Goal: Information Seeking & Learning: Learn about a topic

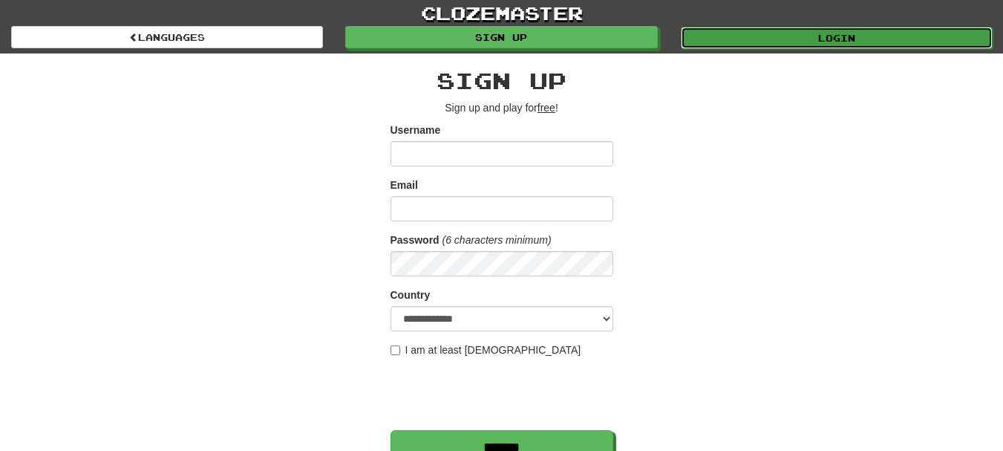
click at [794, 36] on link "Login" at bounding box center [837, 38] width 312 height 22
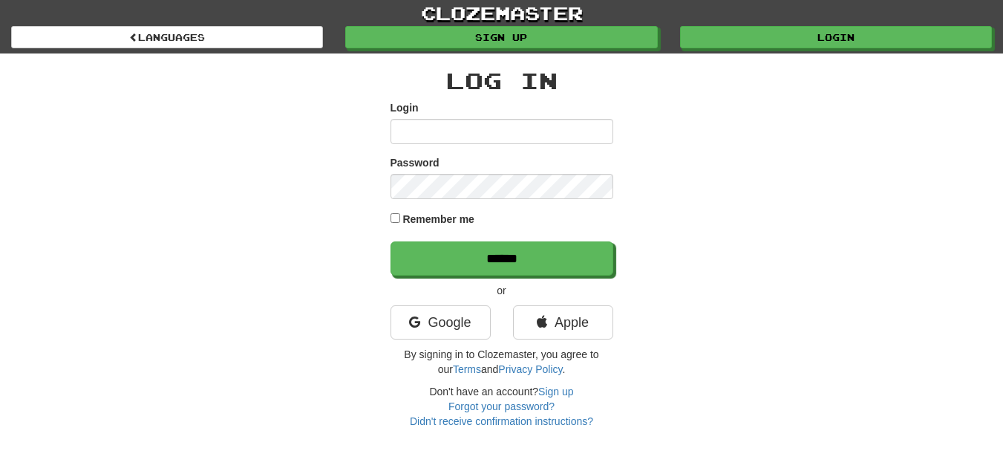
click at [584, 133] on input "Login" at bounding box center [502, 131] width 223 height 25
type input "**********"
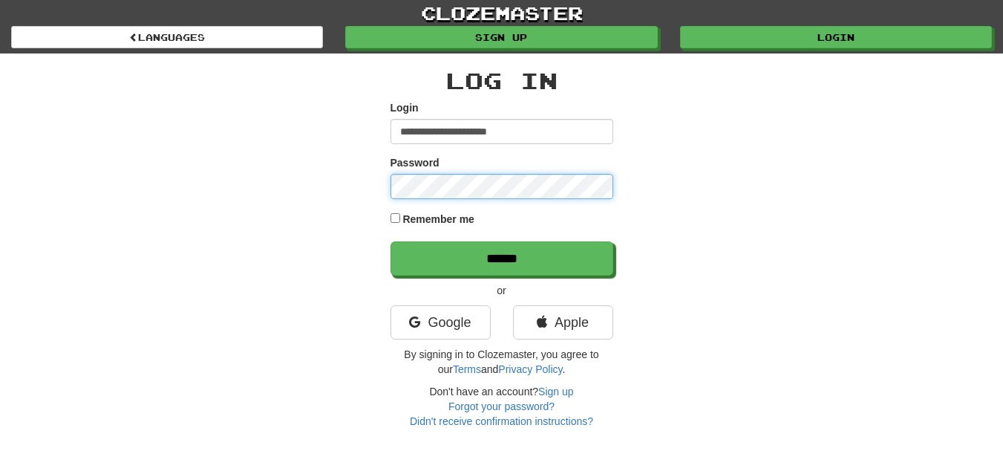
click at [391, 241] on input "******" at bounding box center [502, 258] width 223 height 34
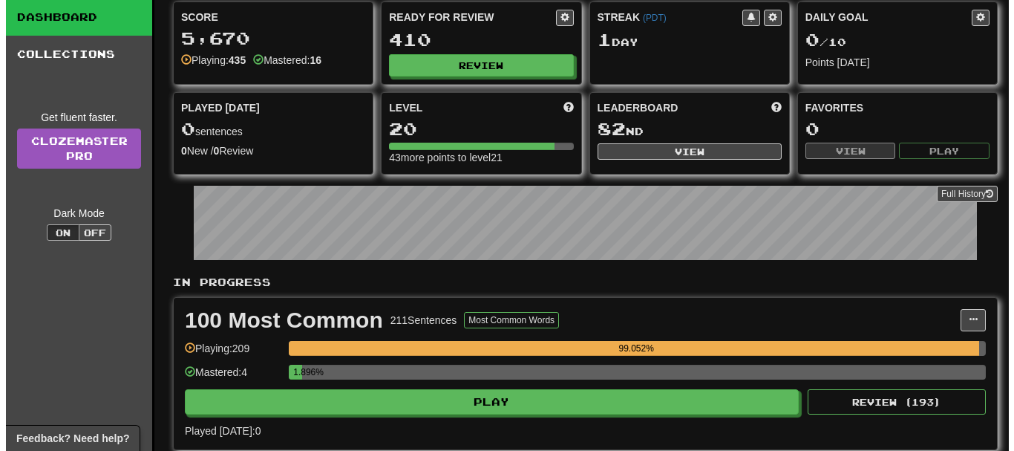
scroll to position [148, 0]
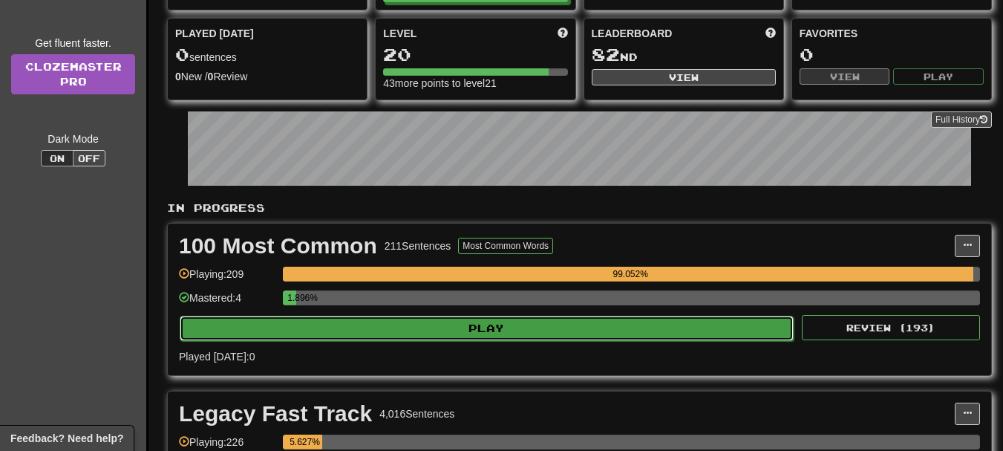
click at [494, 329] on button "Play" at bounding box center [487, 328] width 614 height 25
select select "**"
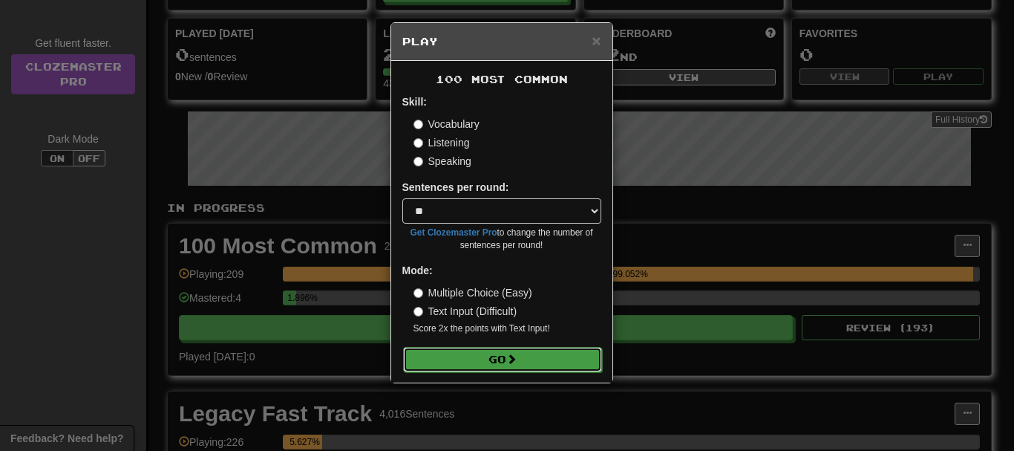
click at [517, 352] on button "Go" at bounding box center [502, 359] width 199 height 25
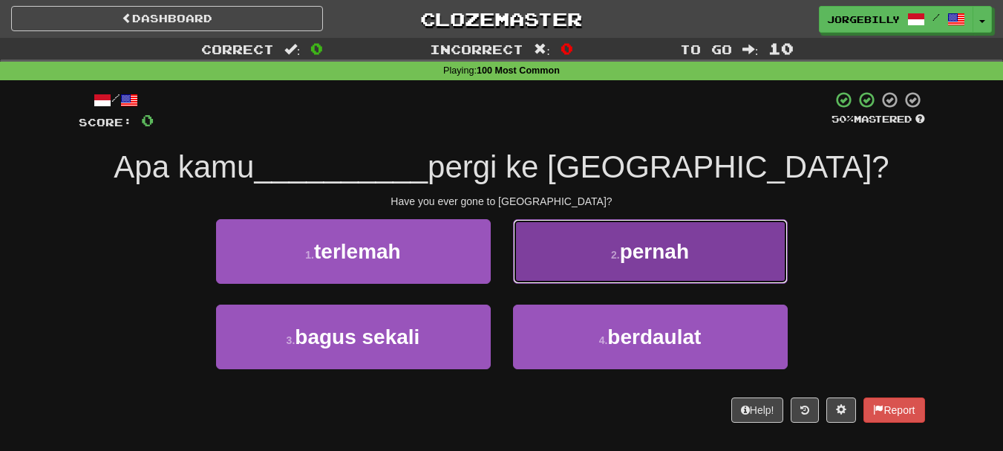
click at [607, 264] on button "2 . pernah" at bounding box center [650, 251] width 275 height 65
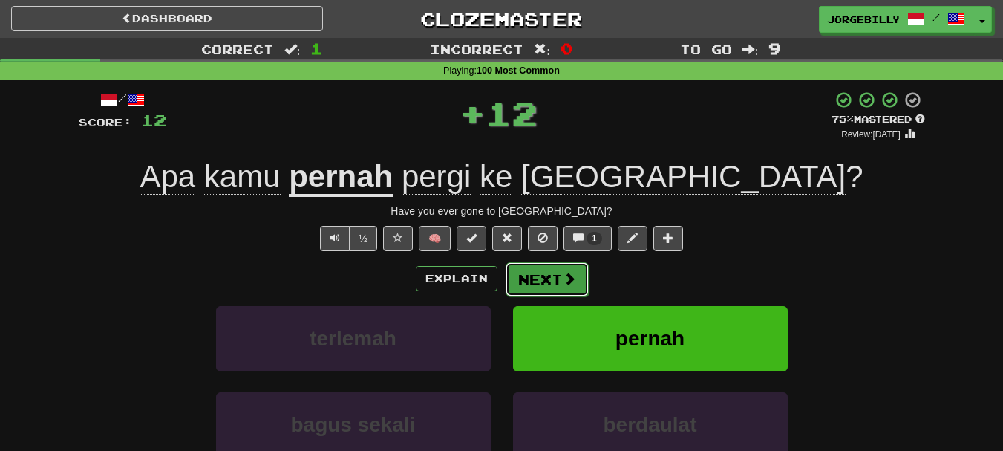
click at [533, 275] on button "Next" at bounding box center [547, 279] width 83 height 34
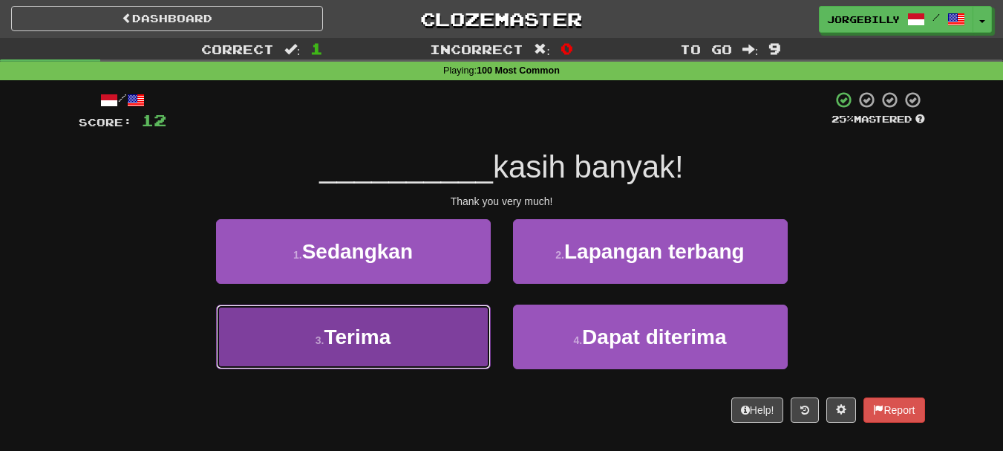
click at [348, 313] on button "3 . Terima" at bounding box center [353, 336] width 275 height 65
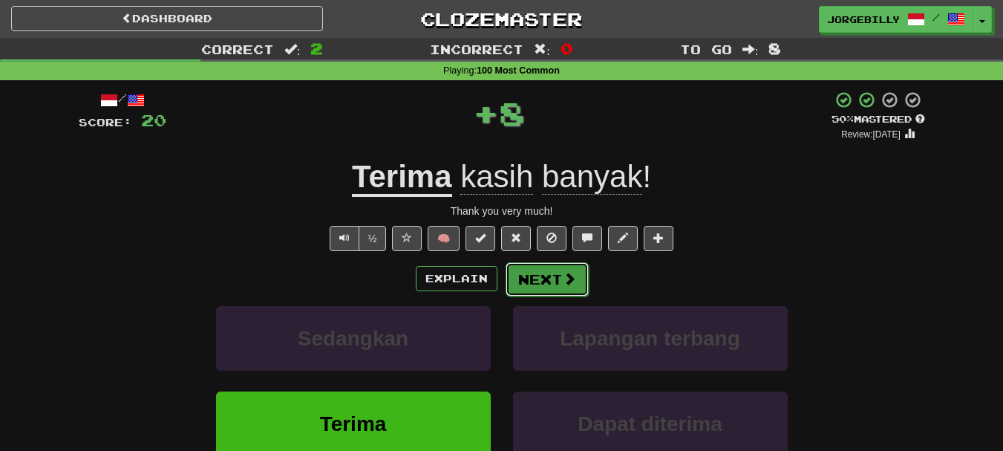
click at [560, 277] on button "Next" at bounding box center [547, 279] width 83 height 34
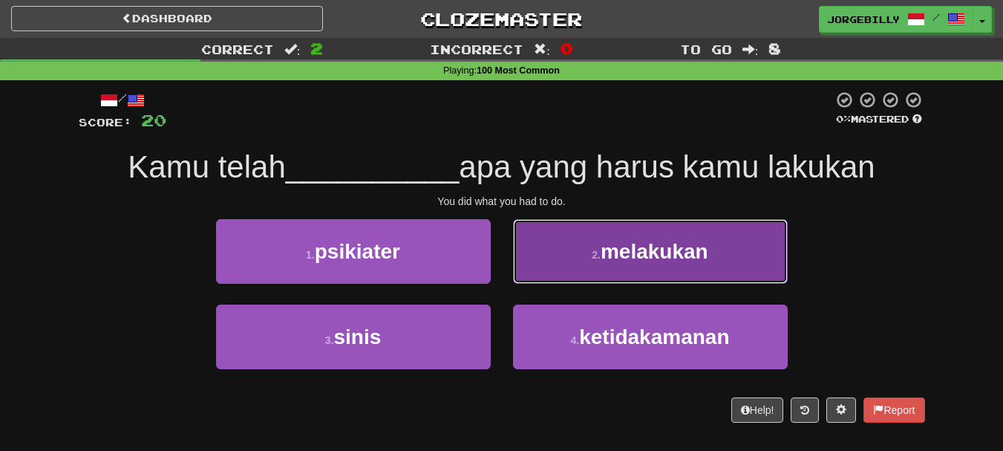
click at [566, 262] on button "2 . melakukan" at bounding box center [650, 251] width 275 height 65
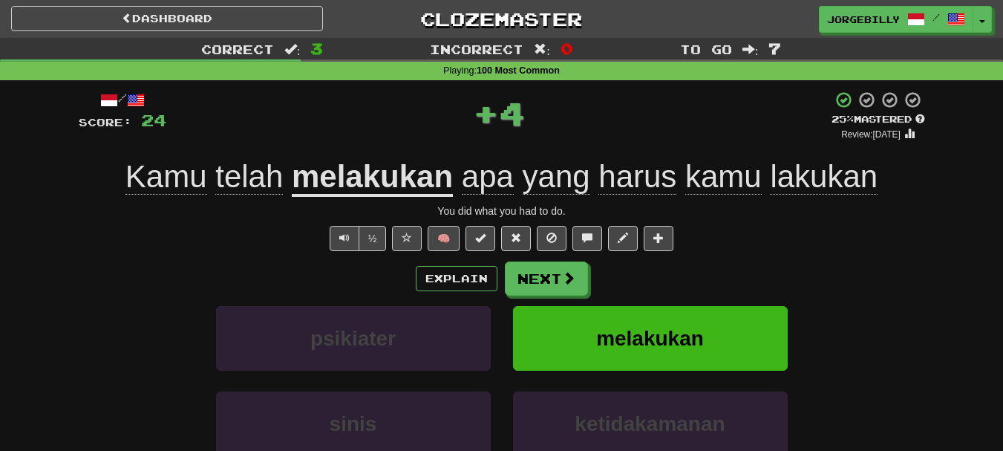
click at [572, 258] on div "/ Score: 24 + 4 25 % Mastered Review: 2025-09-21 Kamu telah melakukan apa yang …" at bounding box center [502, 324] width 846 height 466
click at [572, 275] on span at bounding box center [569, 278] width 13 height 13
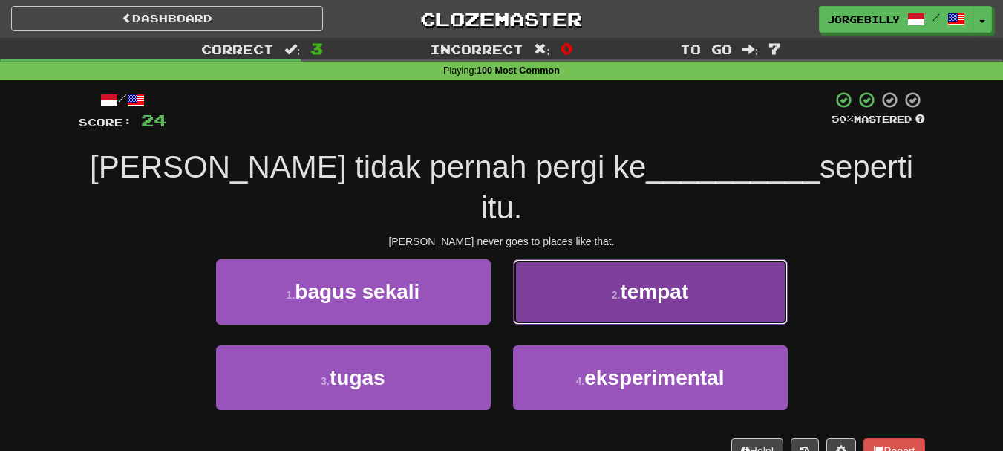
click at [549, 259] on button "2 . tempat" at bounding box center [650, 291] width 275 height 65
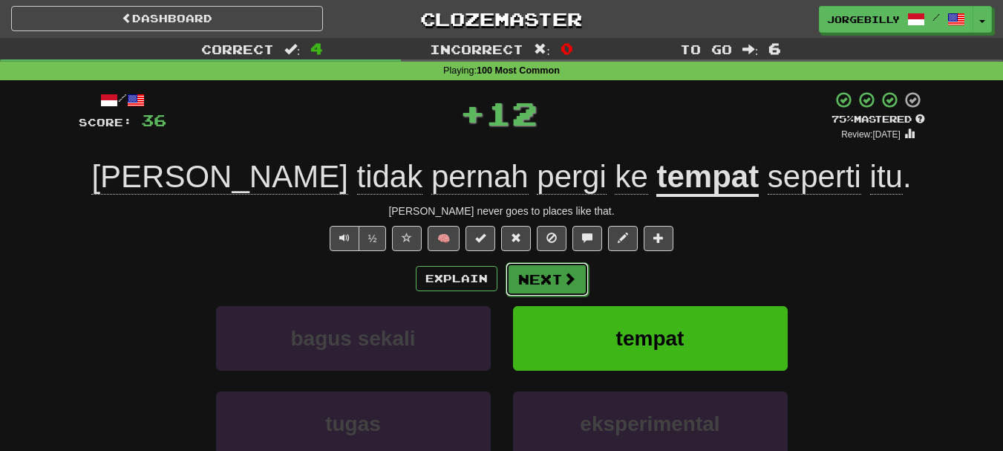
click at [551, 280] on button "Next" at bounding box center [547, 279] width 83 height 34
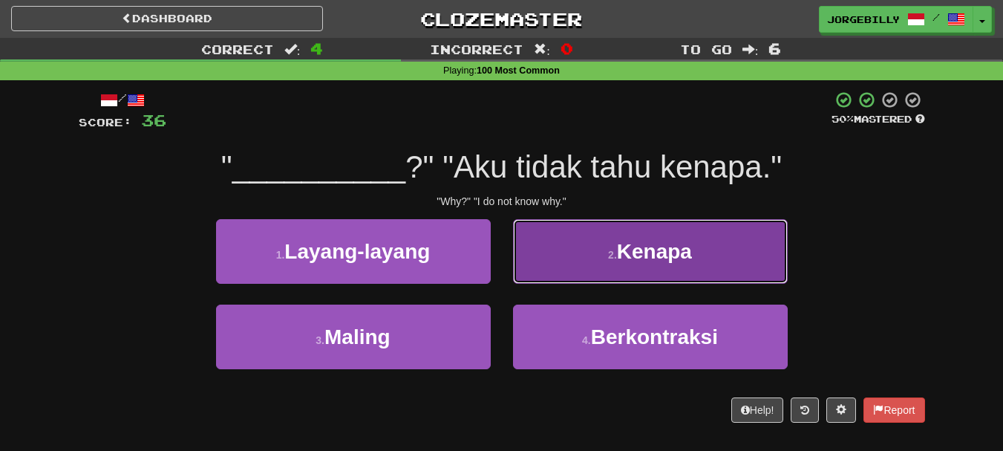
click at [541, 267] on button "2 . Kenapa" at bounding box center [650, 251] width 275 height 65
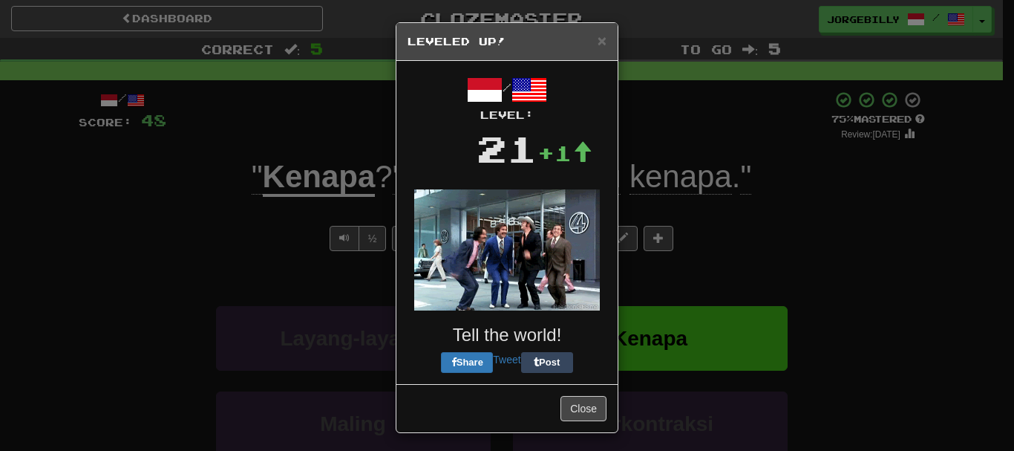
click at [726, 178] on div "× Leveled Up! / Level: 21 +1 Tell the world! Share Tweet Post Close" at bounding box center [507, 225] width 1014 height 451
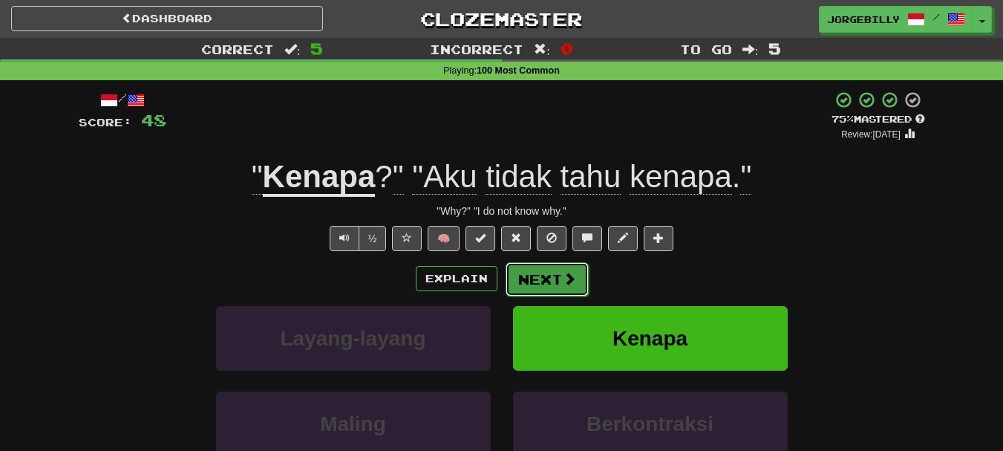
click at [568, 263] on button "Next" at bounding box center [547, 279] width 83 height 34
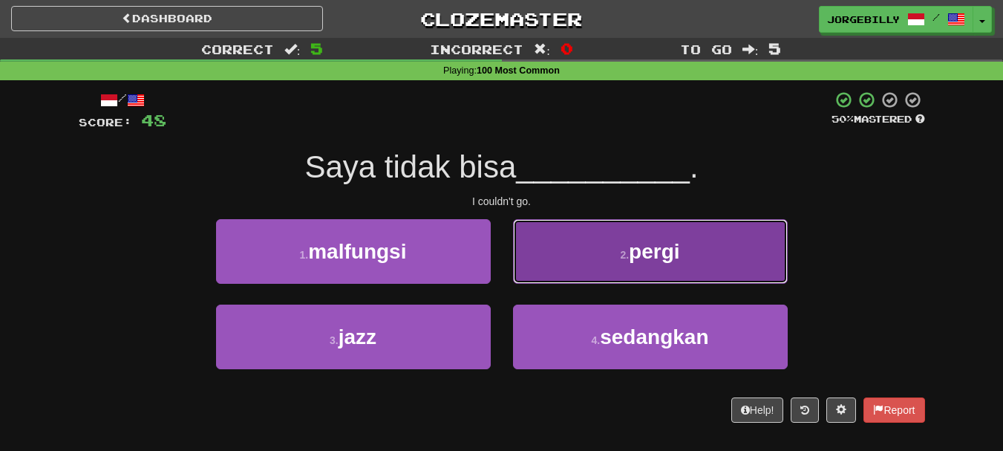
click at [555, 249] on button "2 . pergi" at bounding box center [650, 251] width 275 height 65
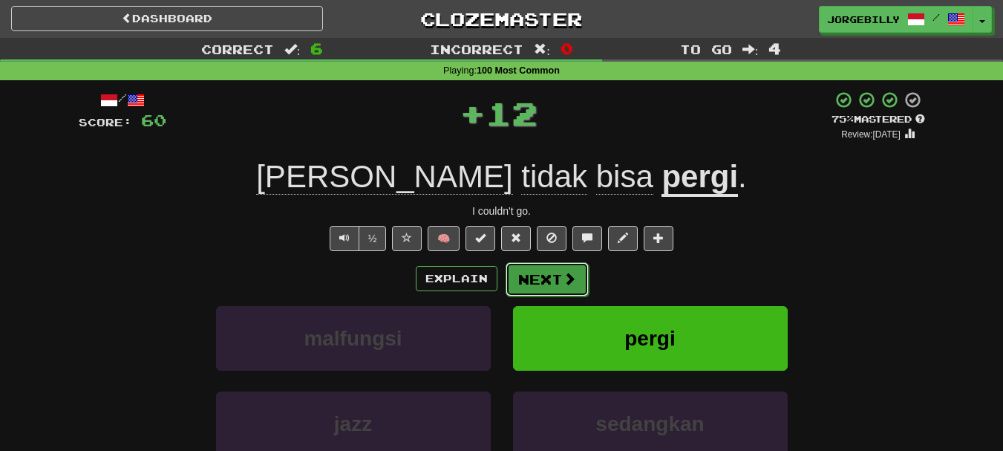
click at [533, 272] on button "Next" at bounding box center [547, 279] width 83 height 34
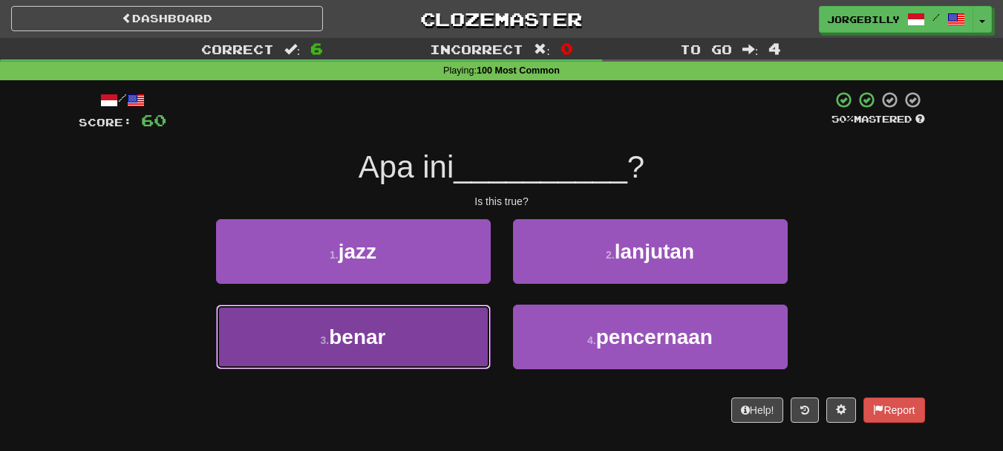
click at [474, 316] on button "3 . benar" at bounding box center [353, 336] width 275 height 65
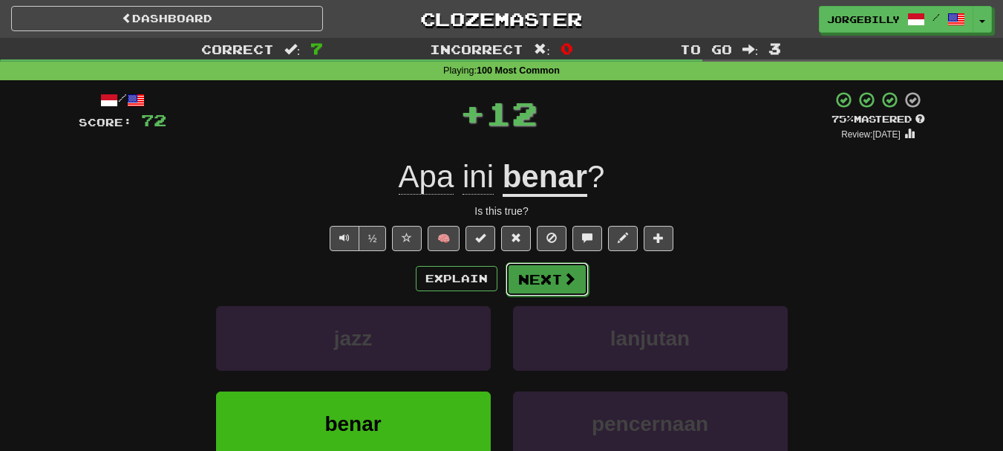
click at [549, 266] on button "Next" at bounding box center [547, 279] width 83 height 34
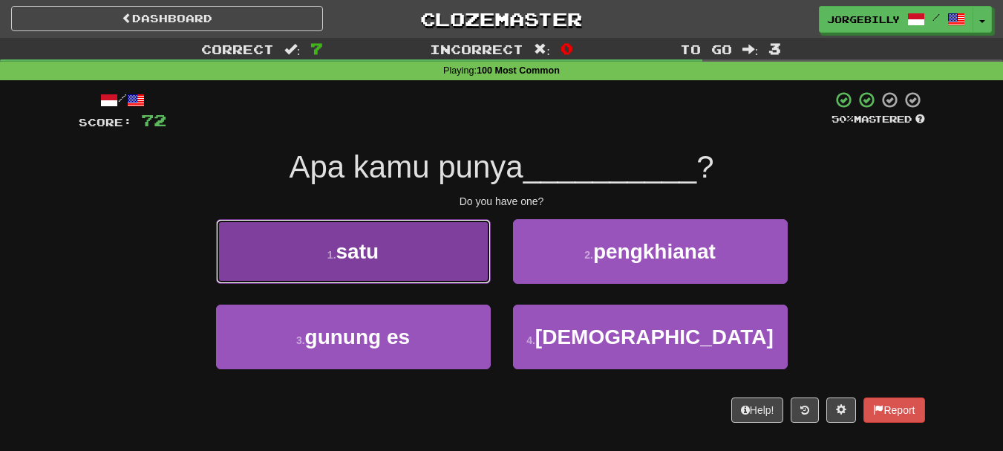
click at [468, 251] on button "1 . satu" at bounding box center [353, 251] width 275 height 65
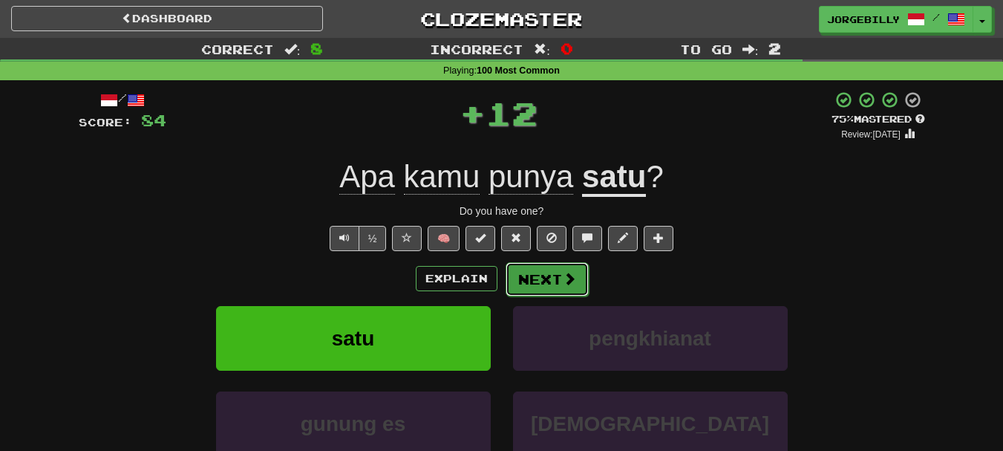
click at [517, 270] on button "Next" at bounding box center [547, 279] width 83 height 34
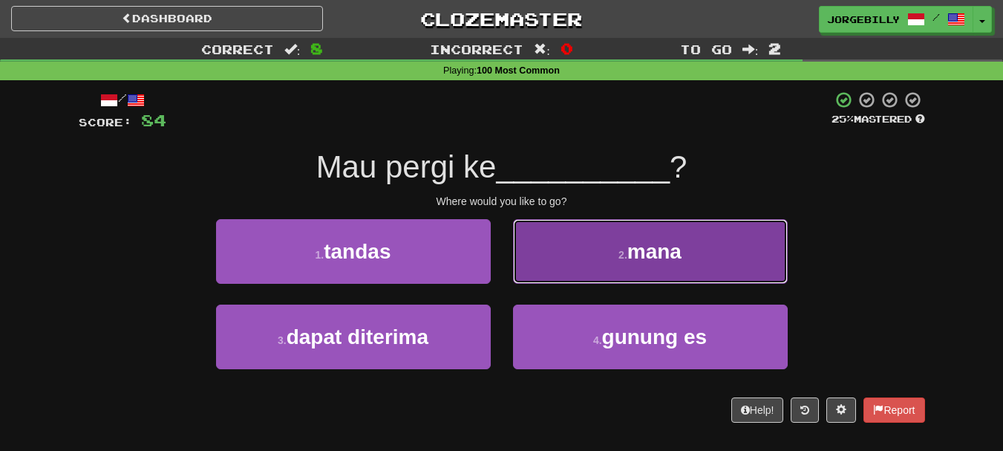
click at [538, 247] on button "2 . mana" at bounding box center [650, 251] width 275 height 65
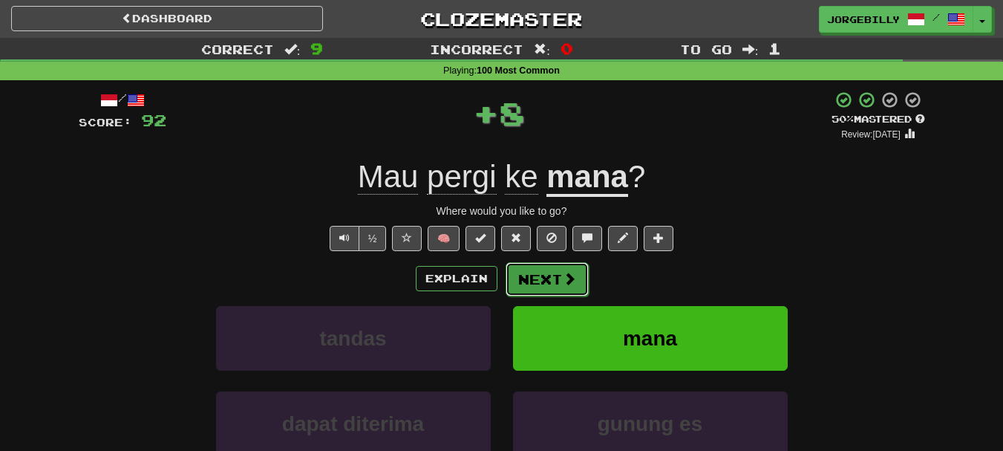
click at [543, 269] on button "Next" at bounding box center [547, 279] width 83 height 34
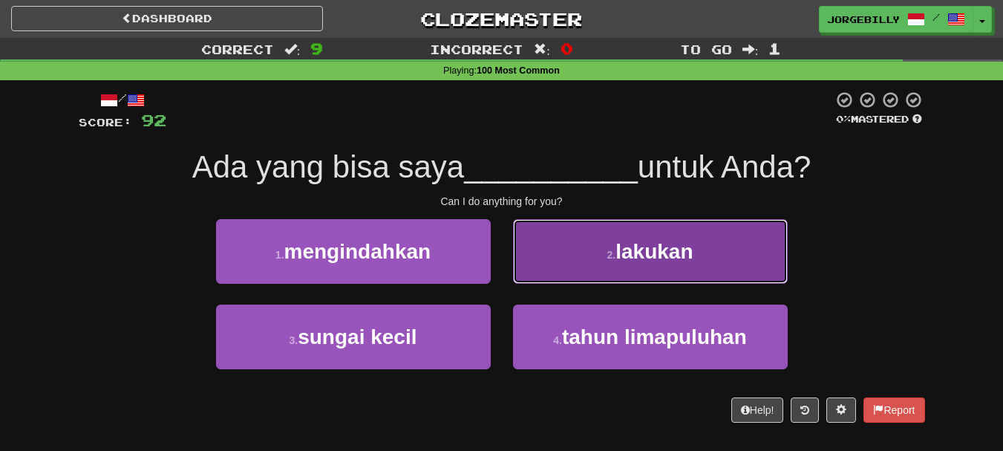
click at [533, 242] on button "2 . lakukan" at bounding box center [650, 251] width 275 height 65
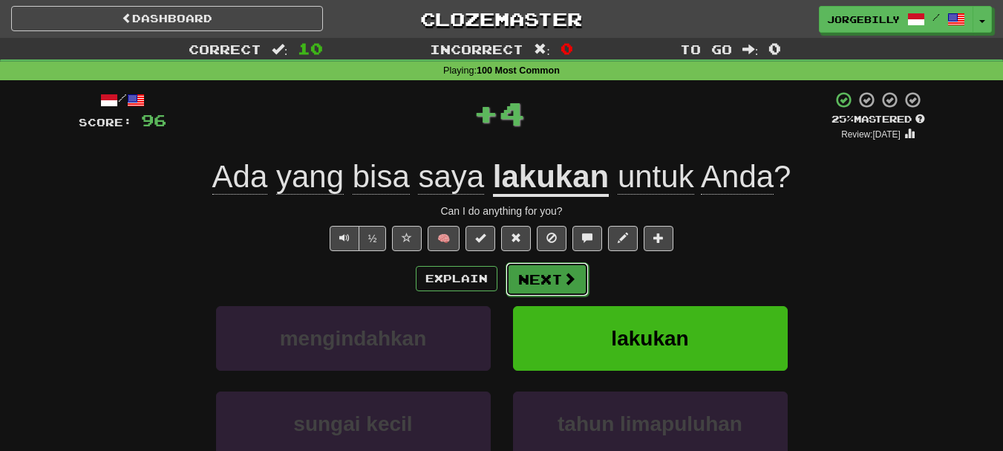
click at [546, 275] on button "Next" at bounding box center [547, 279] width 83 height 34
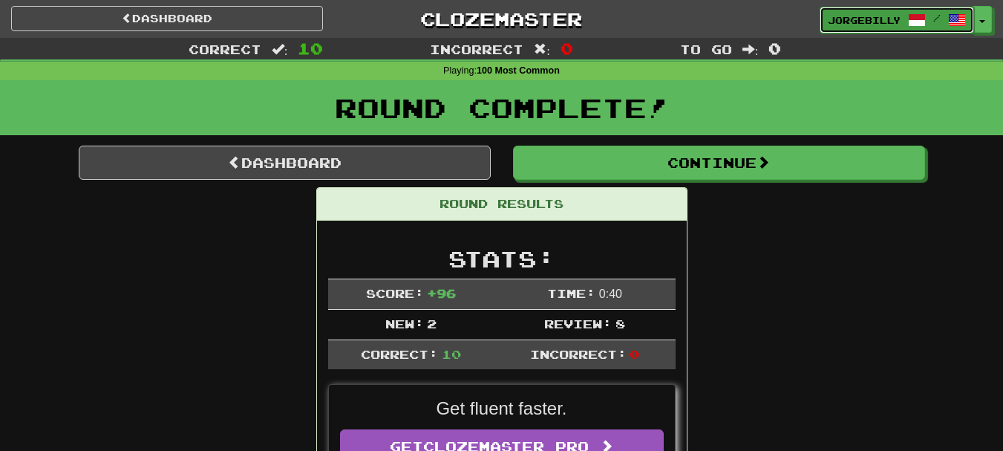
click at [903, 27] on link "Jorgebilly /" at bounding box center [897, 20] width 154 height 27
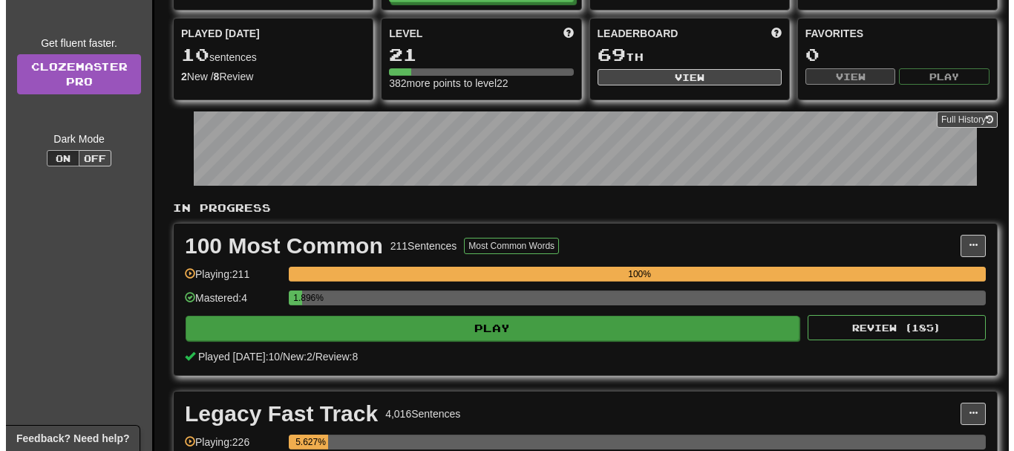
scroll to position [223, 0]
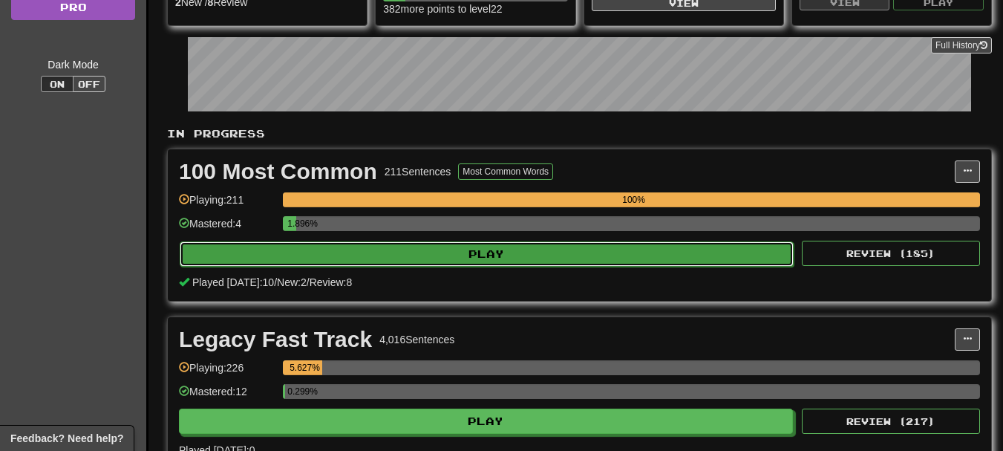
click at [446, 257] on button "Play" at bounding box center [487, 253] width 614 height 25
select select "**"
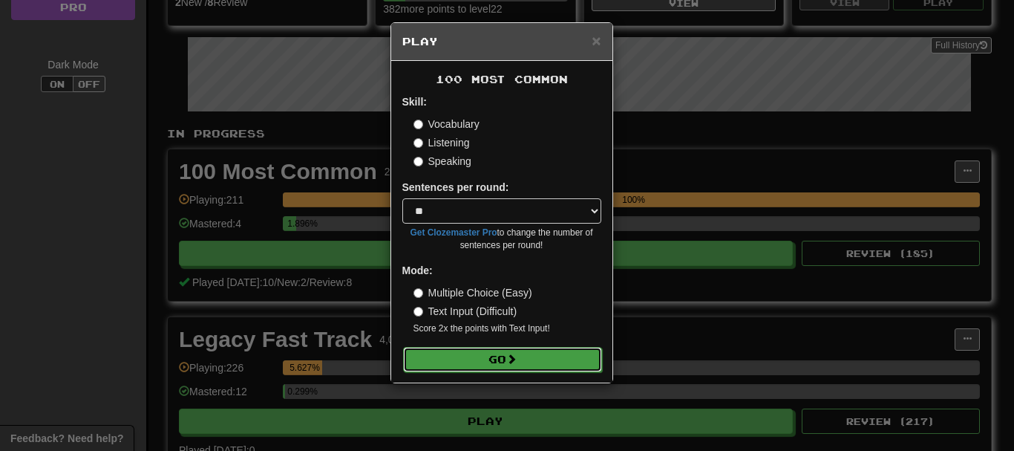
click at [519, 350] on button "Go" at bounding box center [502, 359] width 199 height 25
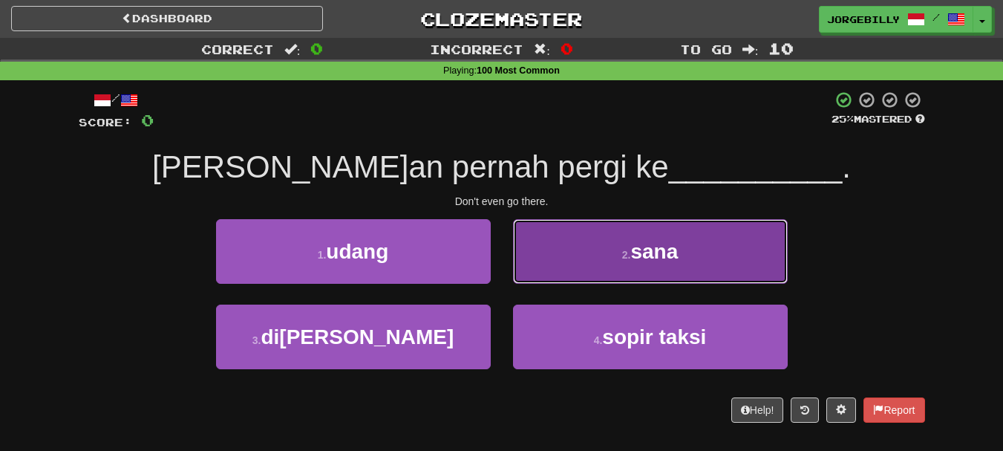
click at [564, 229] on button "2 . sana" at bounding box center [650, 251] width 275 height 65
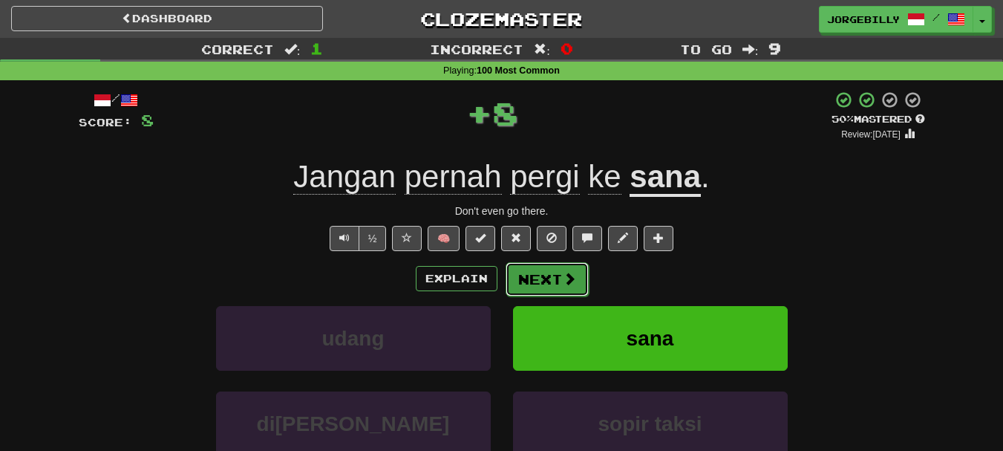
click at [563, 275] on span at bounding box center [569, 278] width 13 height 13
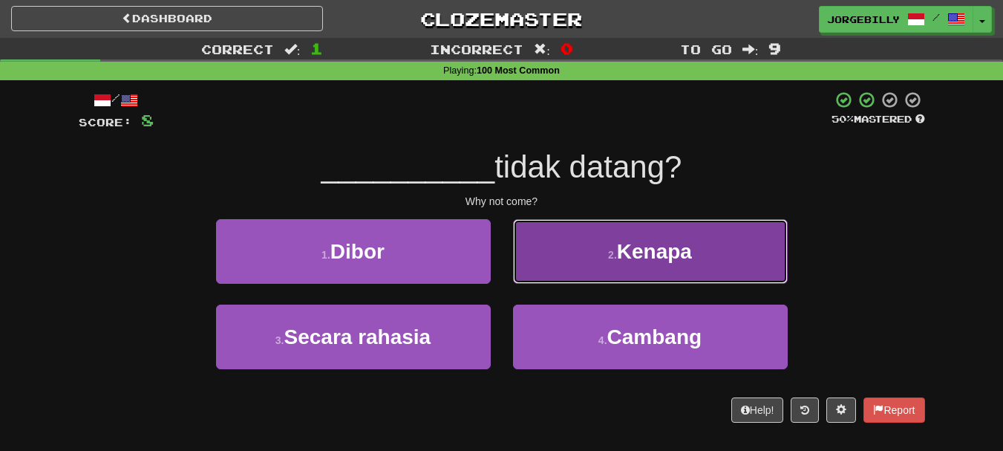
click at [531, 242] on button "2 . Kenapa" at bounding box center [650, 251] width 275 height 65
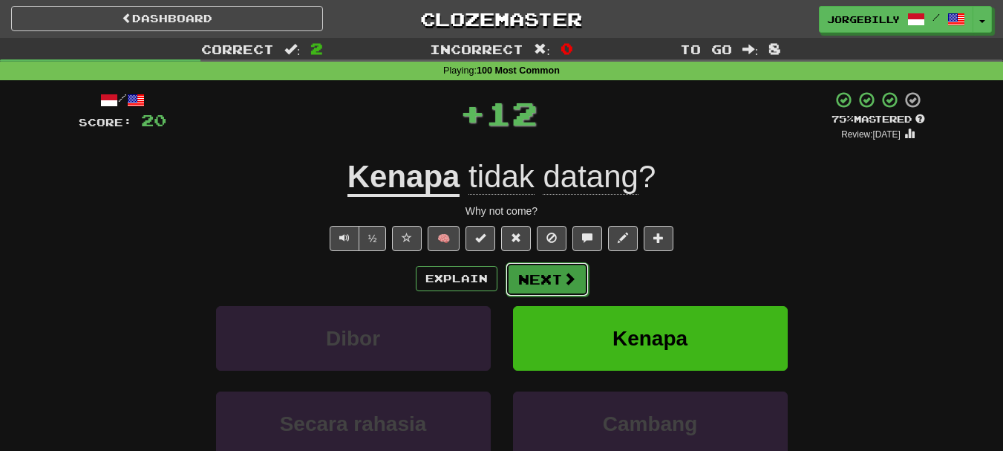
click at [530, 270] on button "Next" at bounding box center [547, 279] width 83 height 34
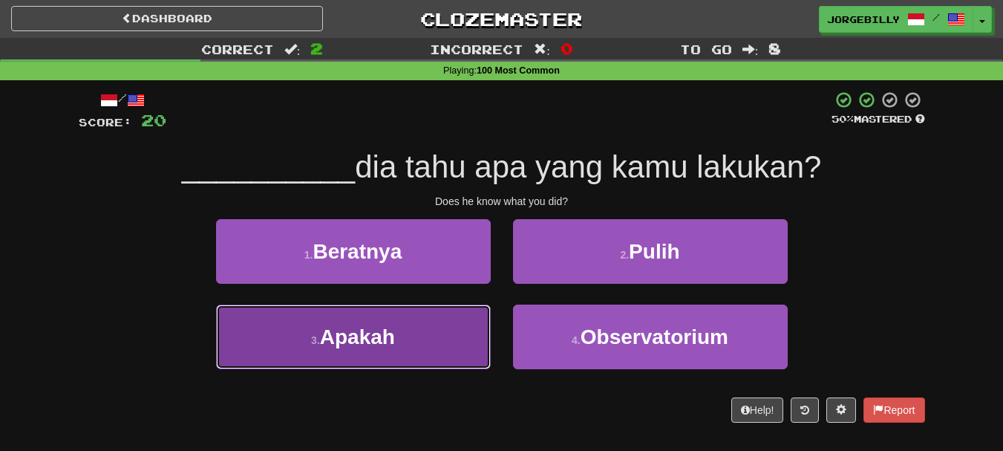
click at [464, 336] on button "3 . Apakah" at bounding box center [353, 336] width 275 height 65
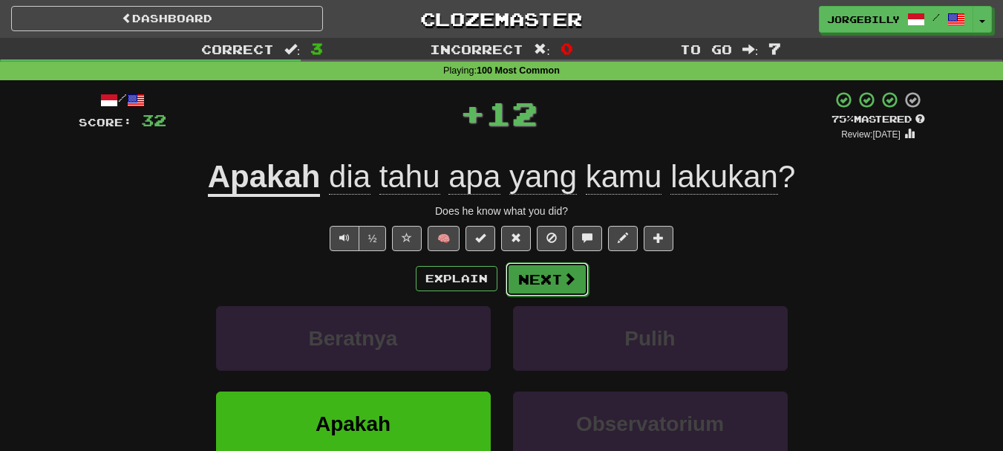
click at [556, 272] on button "Next" at bounding box center [547, 279] width 83 height 34
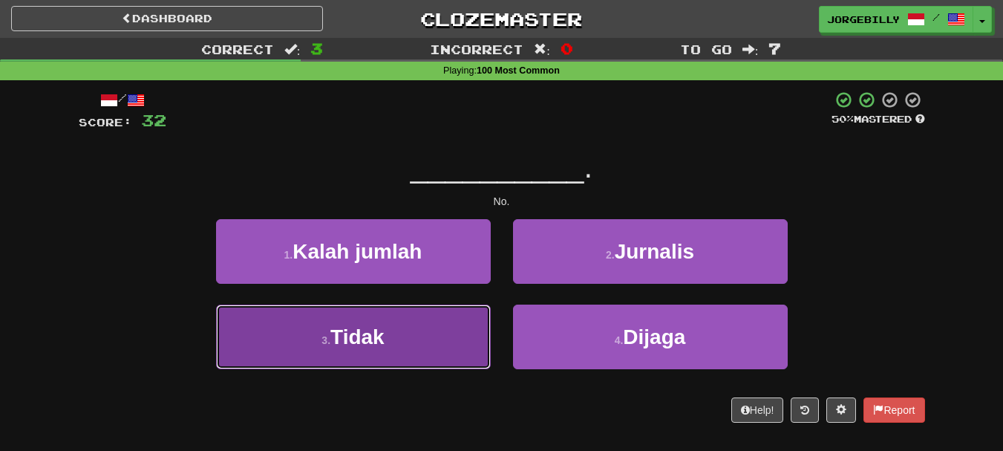
click at [474, 326] on button "3 . Tidak" at bounding box center [353, 336] width 275 height 65
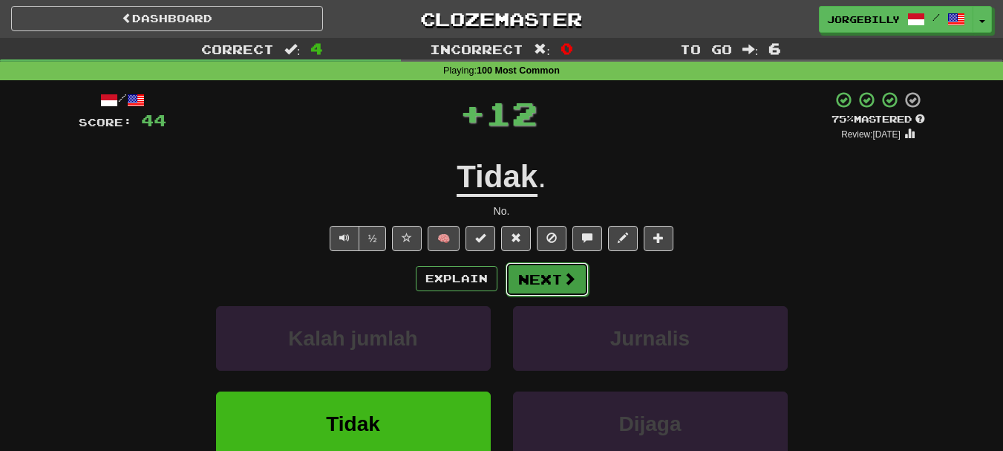
click at [535, 272] on button "Next" at bounding box center [547, 279] width 83 height 34
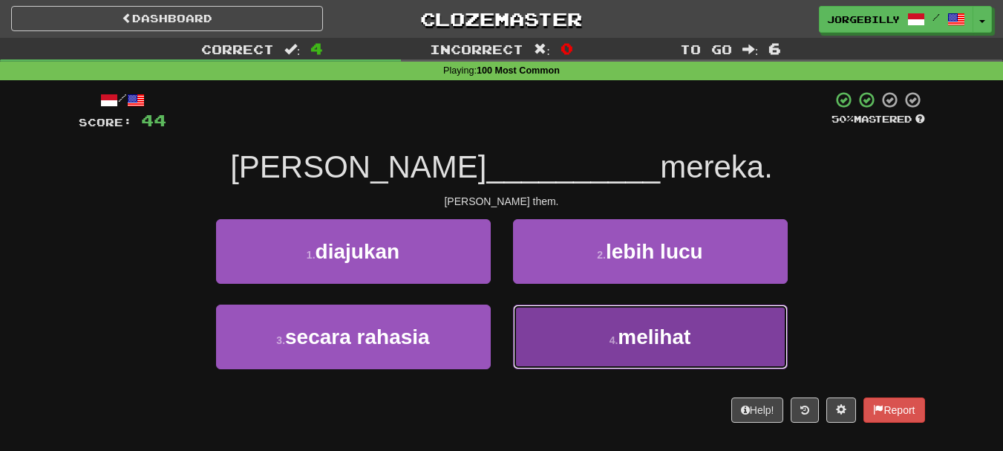
click at [565, 321] on button "4 . melihat" at bounding box center [650, 336] width 275 height 65
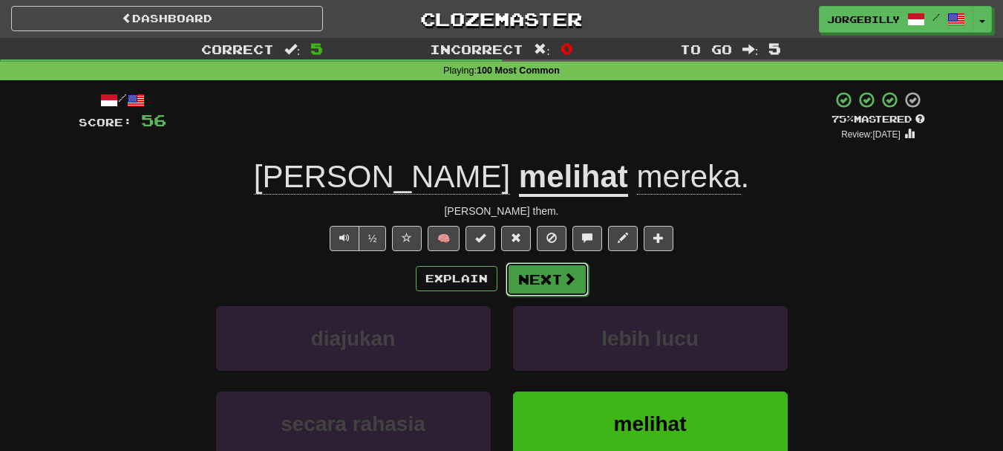
click at [549, 283] on button "Next" at bounding box center [547, 279] width 83 height 34
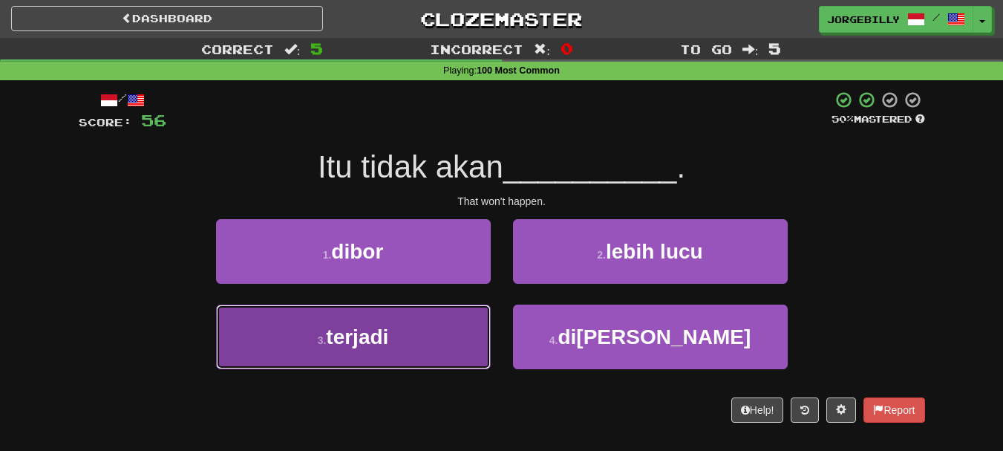
click at [452, 332] on button "3 . terjadi" at bounding box center [353, 336] width 275 height 65
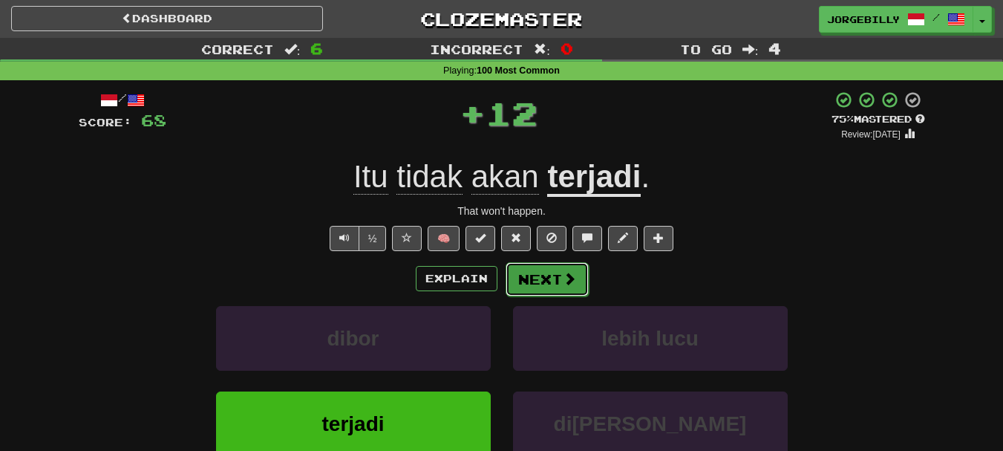
click at [520, 290] on button "Next" at bounding box center [547, 279] width 83 height 34
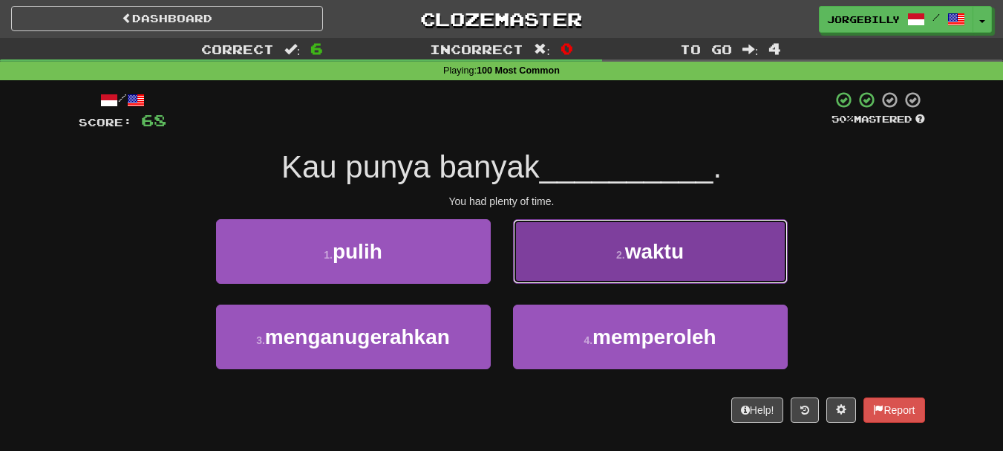
click at [539, 253] on button "2 . waktu" at bounding box center [650, 251] width 275 height 65
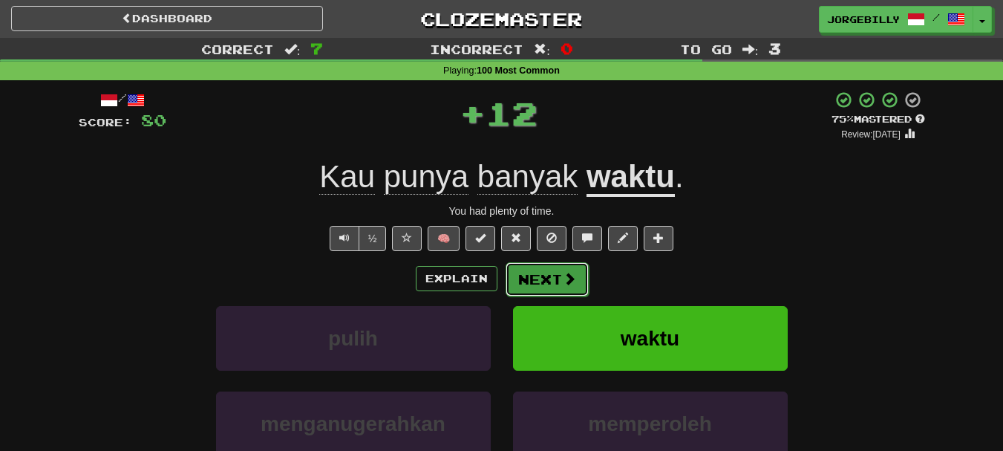
click at [533, 278] on button "Next" at bounding box center [547, 279] width 83 height 34
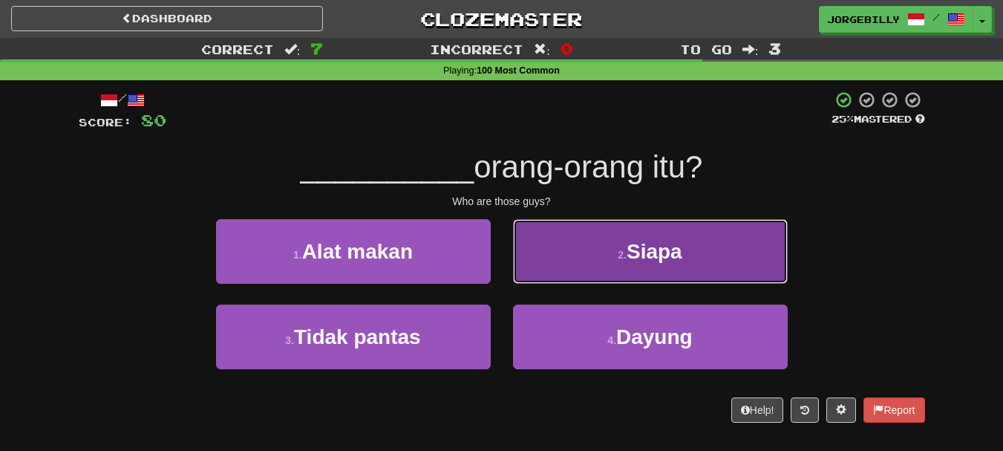
click at [523, 246] on button "2 . Siapa" at bounding box center [650, 251] width 275 height 65
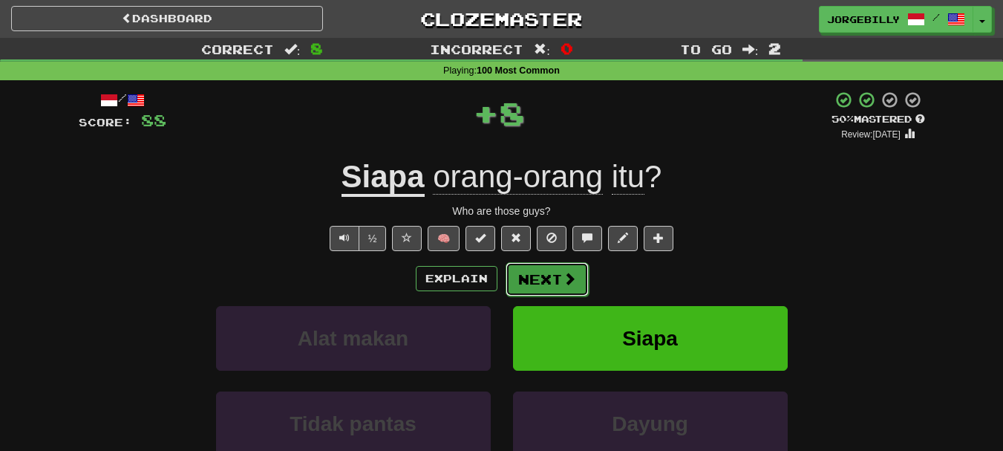
click at [535, 281] on button "Next" at bounding box center [547, 279] width 83 height 34
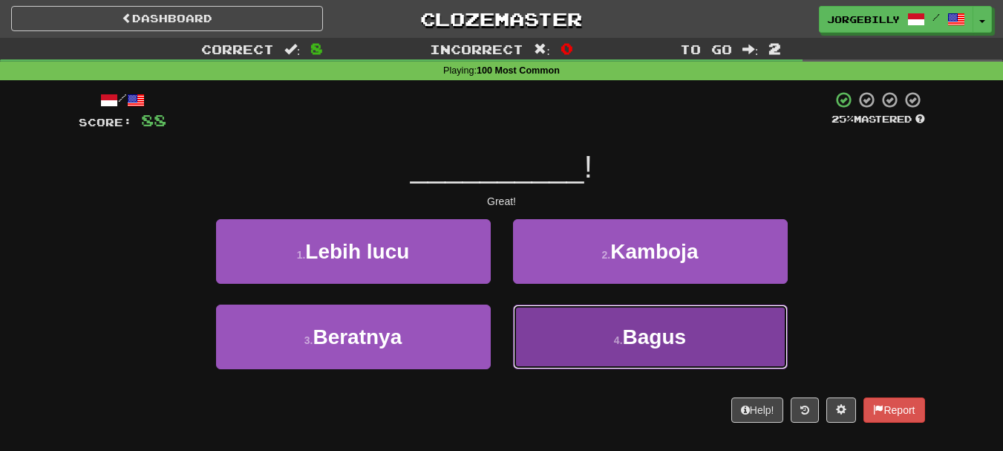
click at [621, 350] on button "4 . Bagus" at bounding box center [650, 336] width 275 height 65
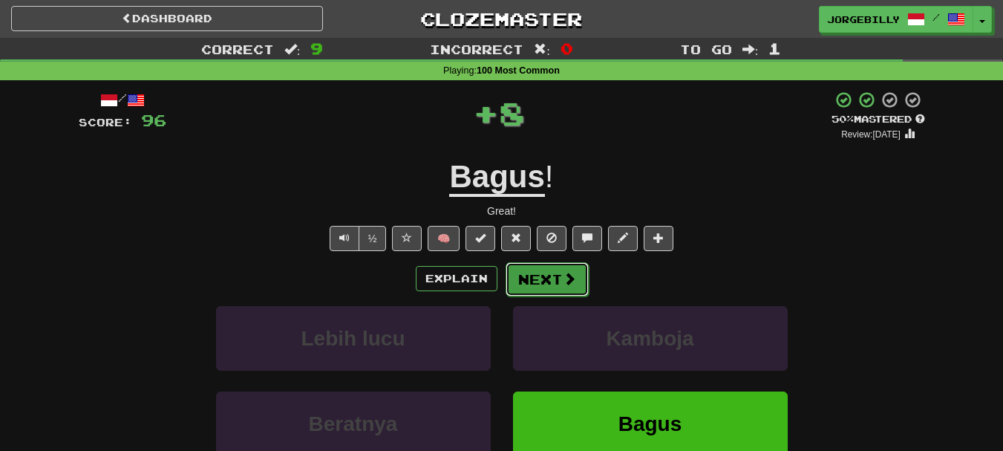
click at [540, 276] on button "Next" at bounding box center [547, 279] width 83 height 34
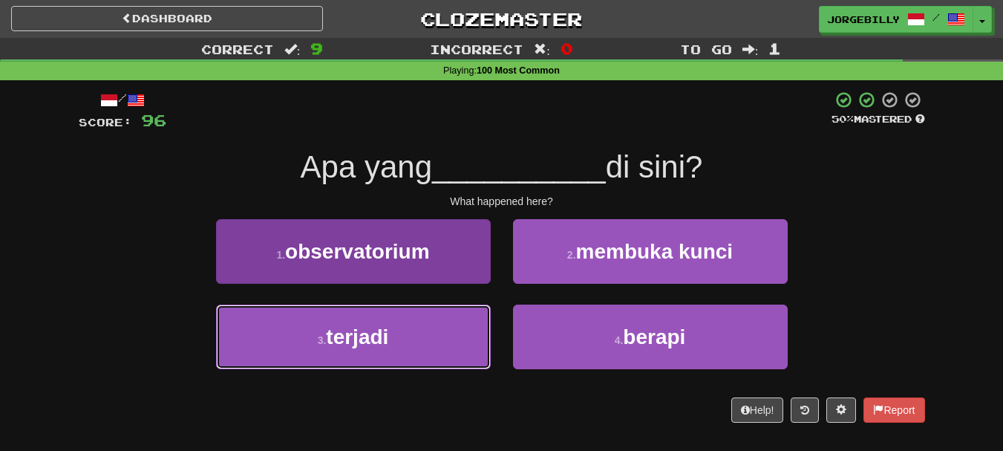
click at [439, 339] on button "3 . terjadi" at bounding box center [353, 336] width 275 height 65
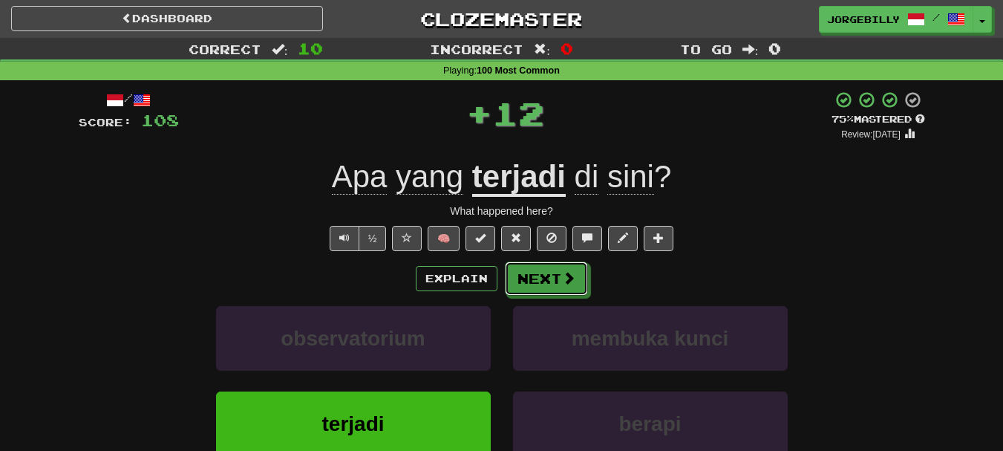
click at [519, 286] on button "Next" at bounding box center [546, 278] width 83 height 34
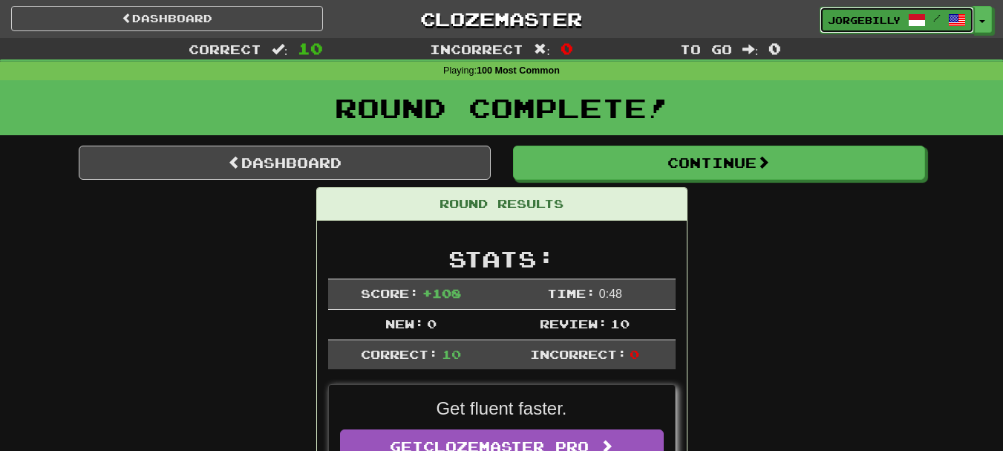
click at [861, 22] on span "Jorgebilly" at bounding box center [864, 19] width 73 height 13
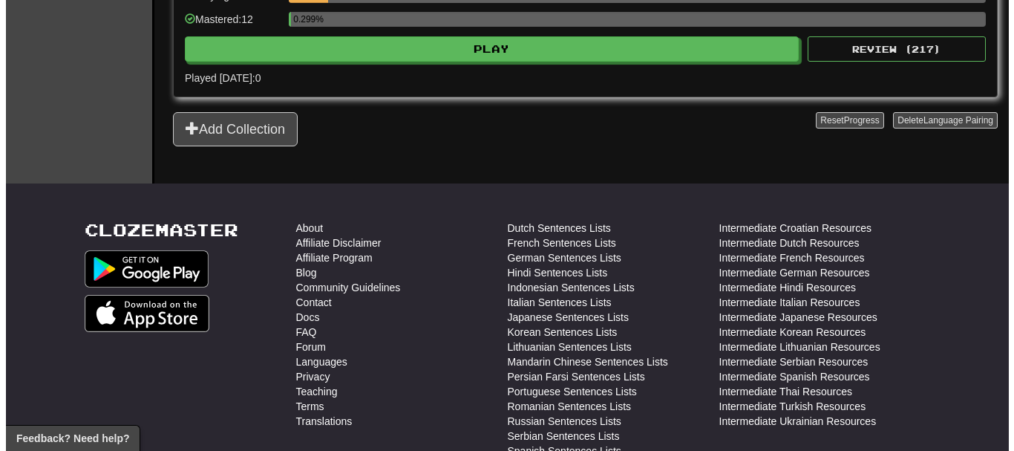
scroll to position [149, 0]
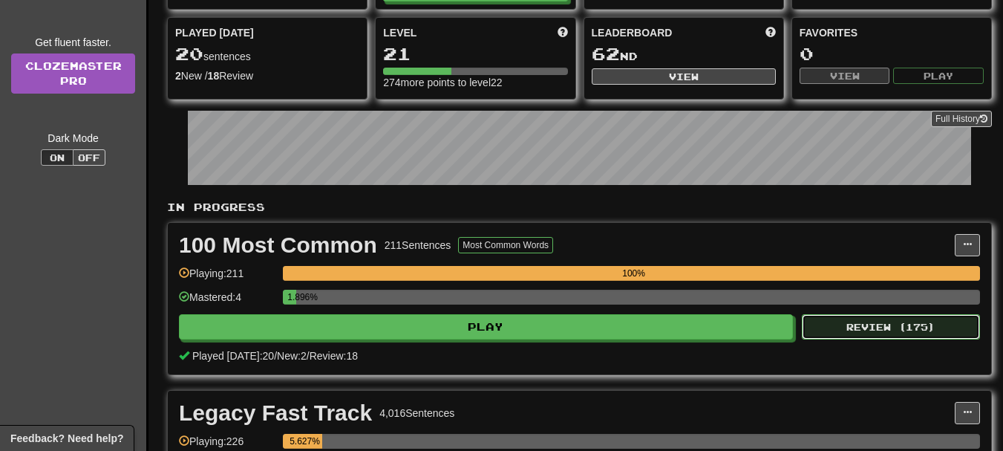
click at [889, 333] on button "Review ( 175 )" at bounding box center [891, 326] width 178 height 25
select select "**"
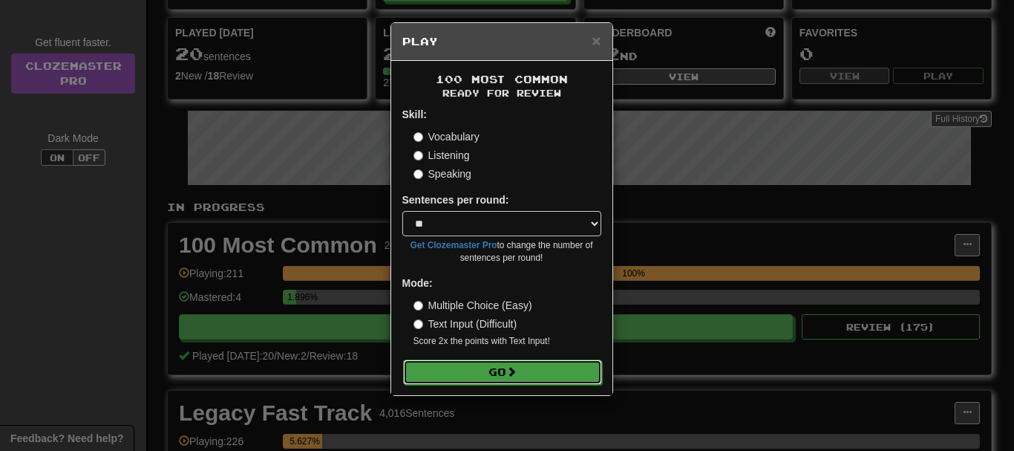
click at [528, 372] on button "Go" at bounding box center [502, 371] width 199 height 25
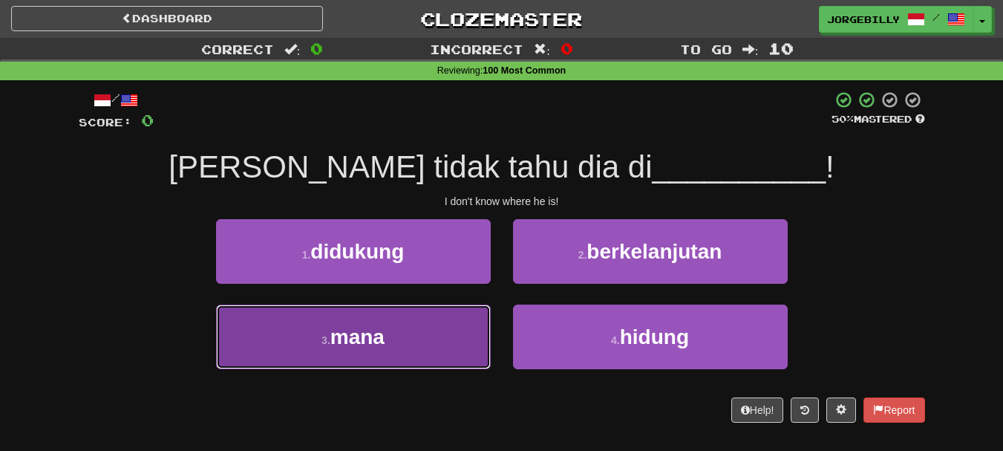
click at [449, 331] on button "3 . mana" at bounding box center [353, 336] width 275 height 65
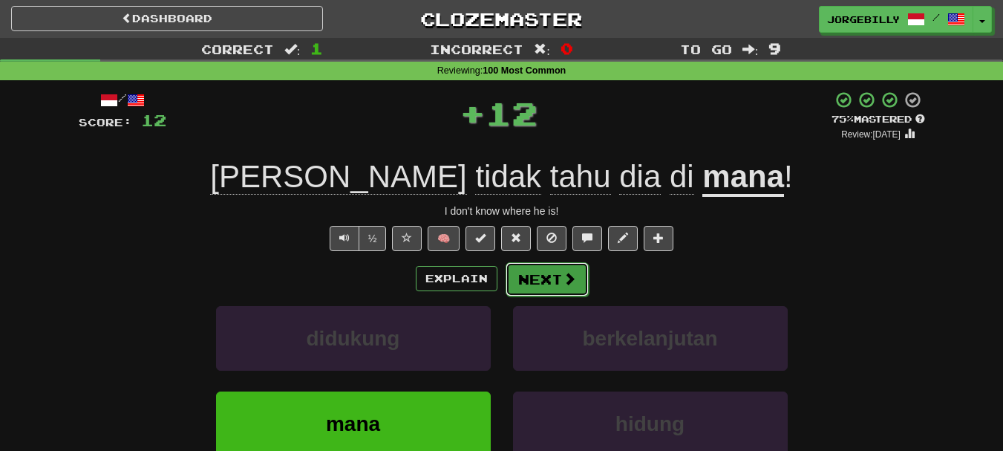
click at [539, 293] on button "Next" at bounding box center [547, 279] width 83 height 34
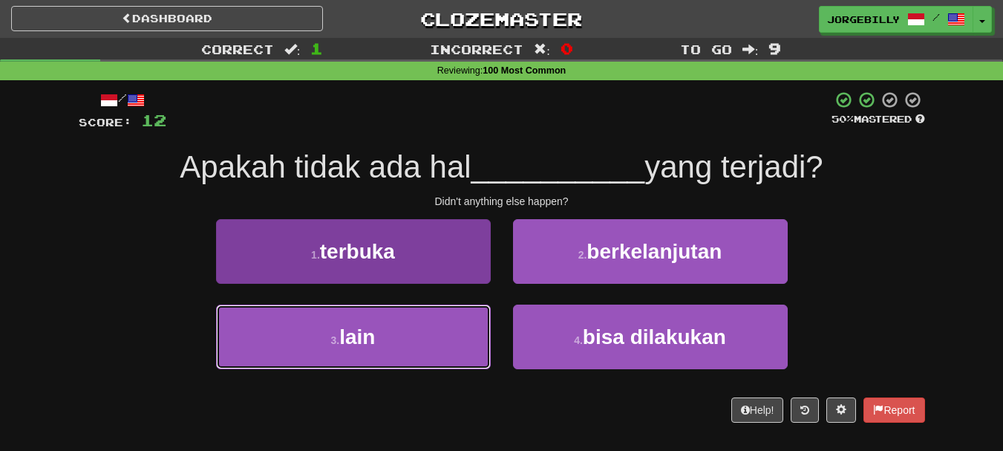
click at [463, 315] on button "3 . lain" at bounding box center [353, 336] width 275 height 65
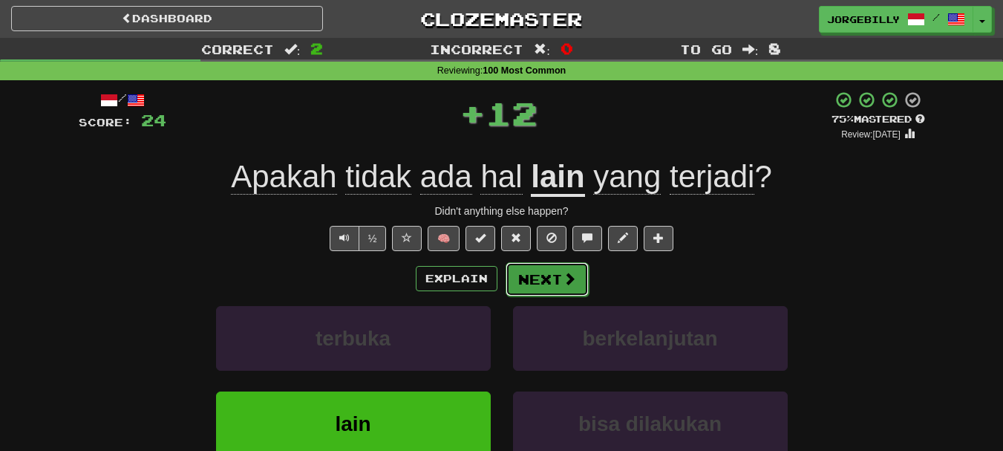
click at [549, 286] on button "Next" at bounding box center [547, 279] width 83 height 34
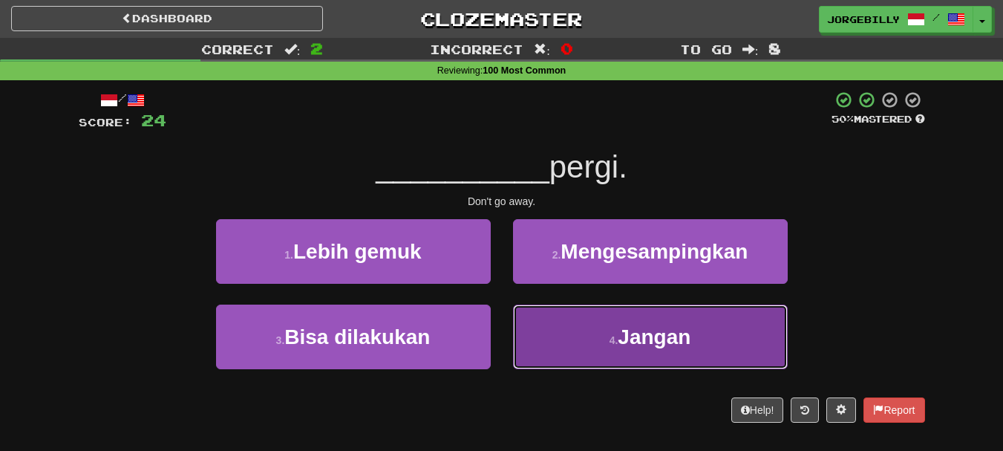
click at [553, 326] on button "4 . [GEOGRAPHIC_DATA]" at bounding box center [650, 336] width 275 height 65
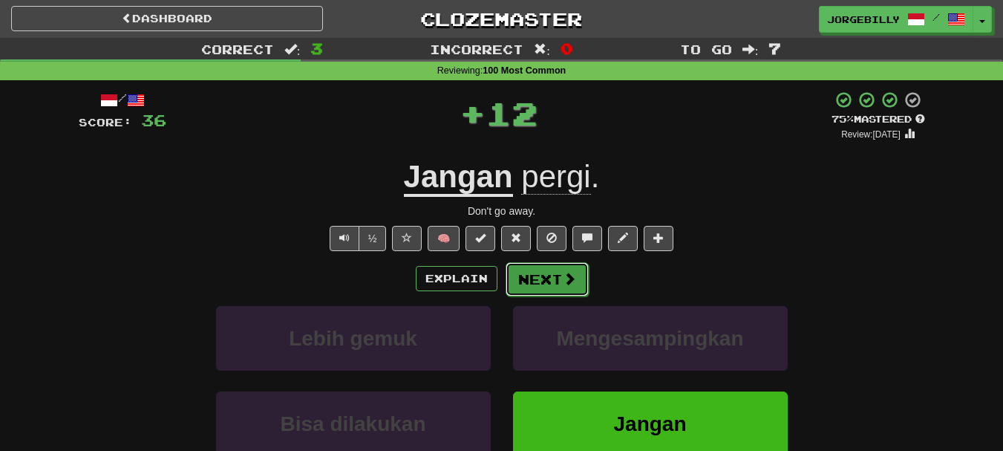
click at [532, 284] on button "Next" at bounding box center [547, 279] width 83 height 34
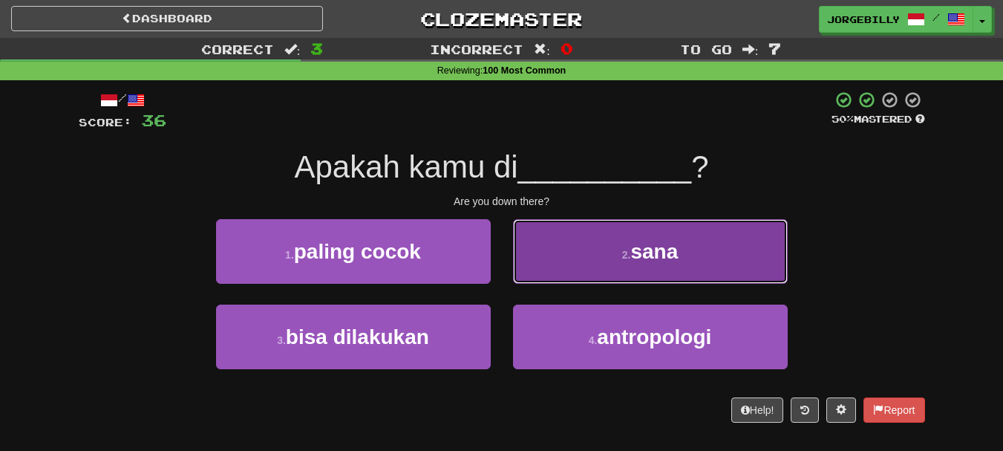
click at [621, 230] on button "2 . sana" at bounding box center [650, 251] width 275 height 65
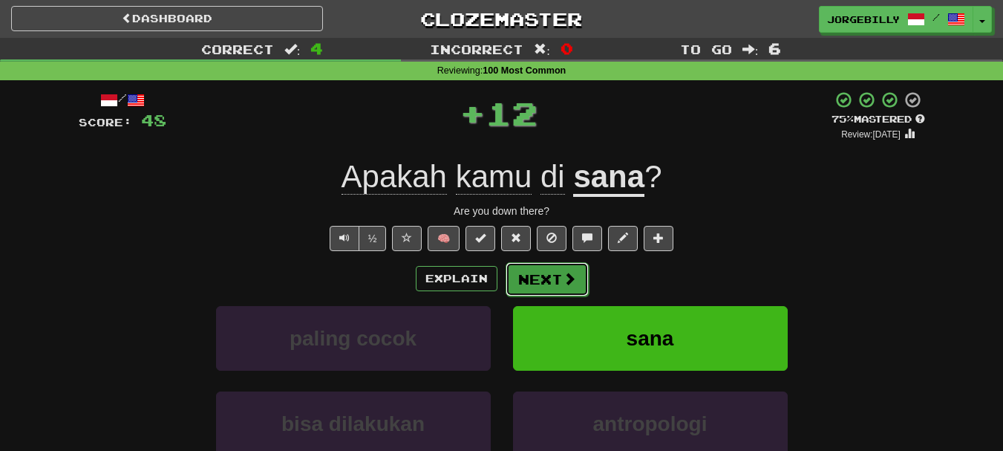
click at [547, 272] on button "Next" at bounding box center [547, 279] width 83 height 34
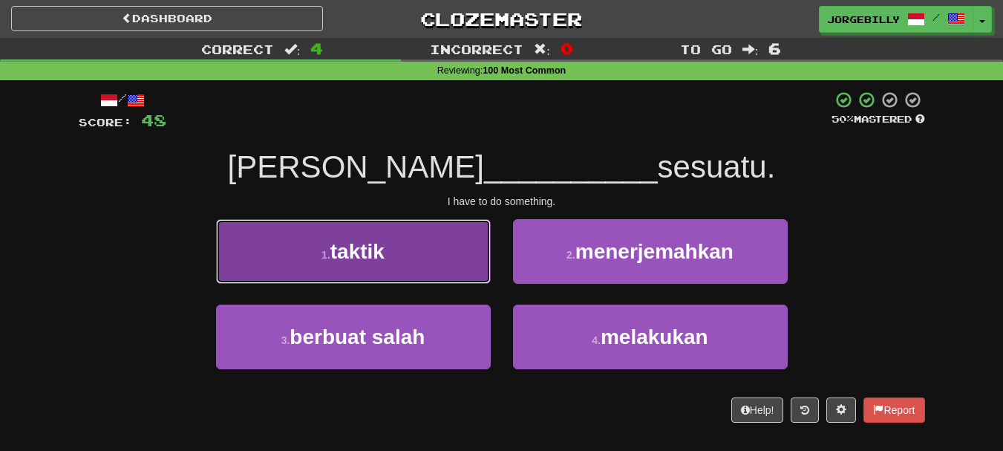
click at [438, 238] on button "1 . taktik" at bounding box center [353, 251] width 275 height 65
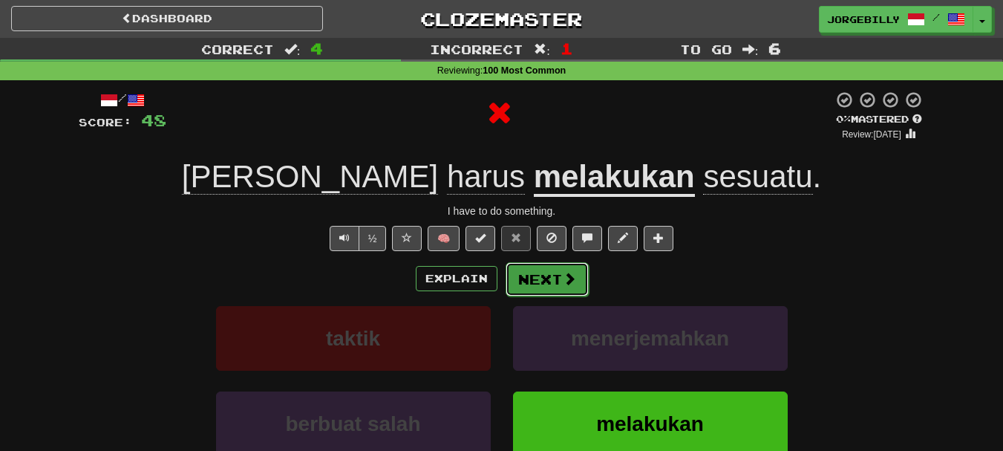
click at [546, 271] on button "Next" at bounding box center [547, 279] width 83 height 34
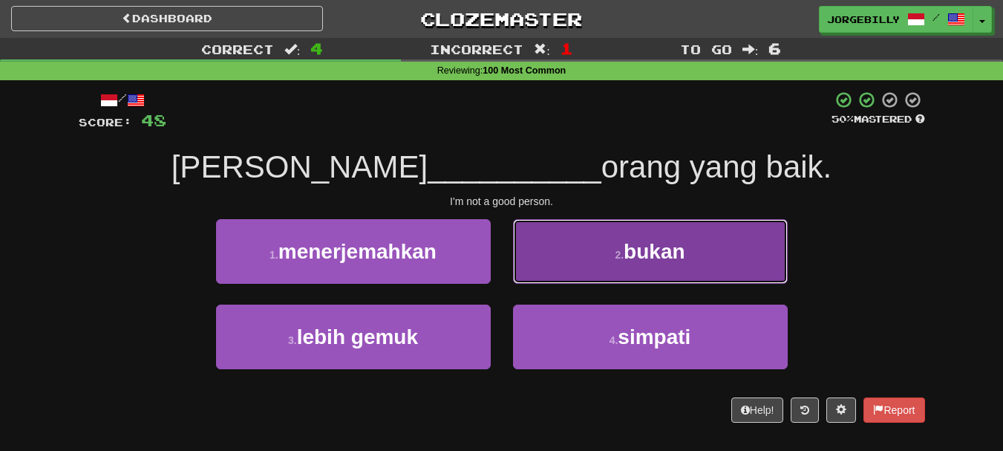
click at [549, 245] on button "2 . bukan" at bounding box center [650, 251] width 275 height 65
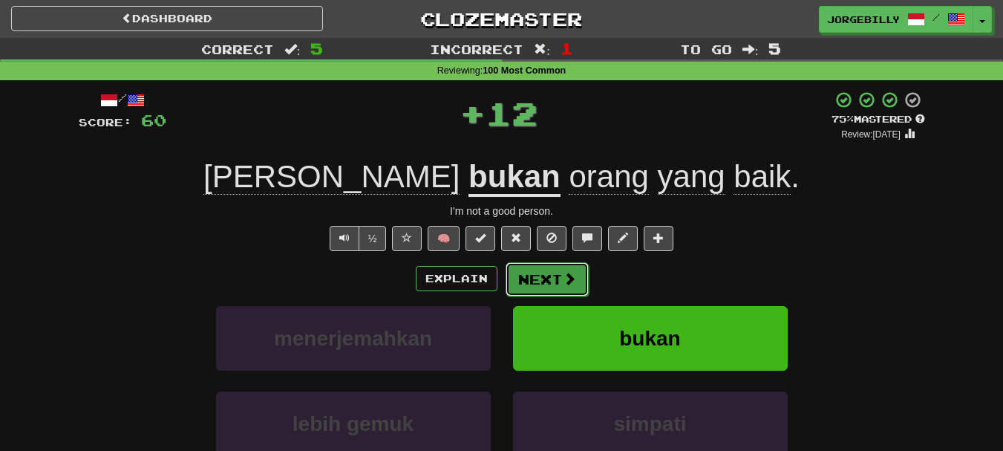
click at [557, 263] on button "Next" at bounding box center [547, 279] width 83 height 34
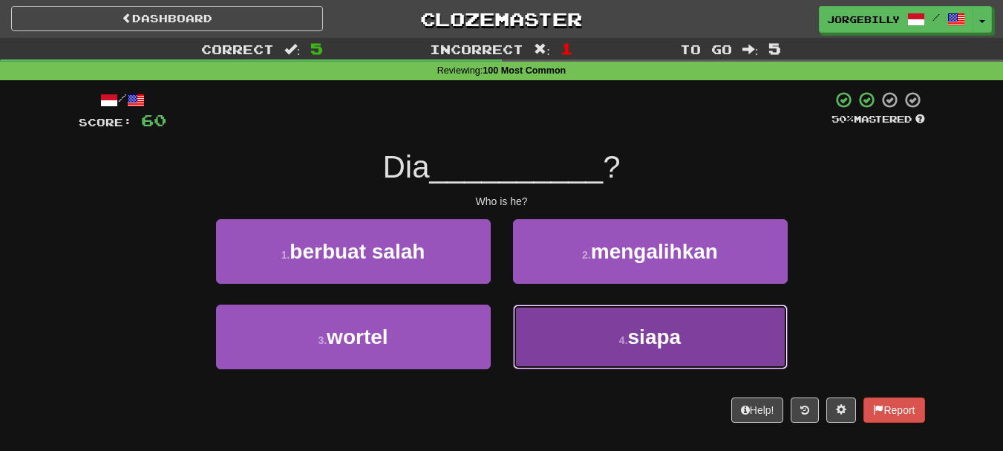
click at [571, 320] on button "4 . siapa" at bounding box center [650, 336] width 275 height 65
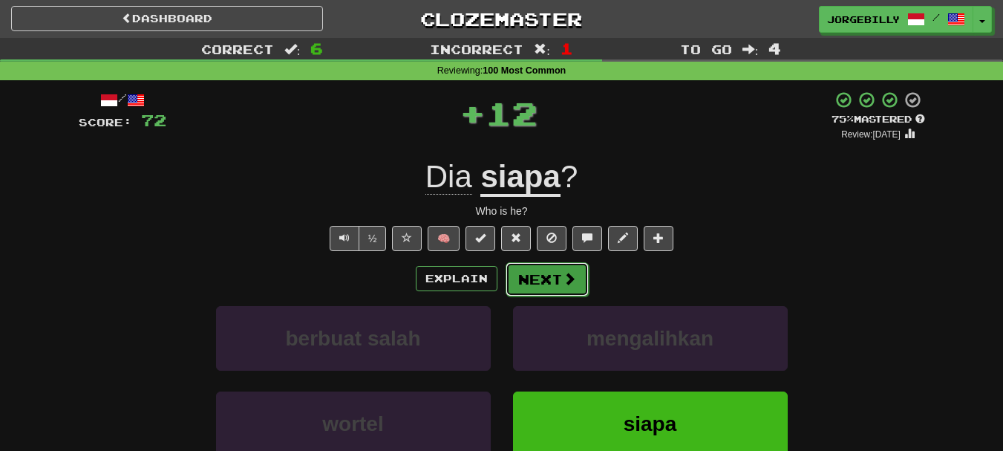
click at [538, 283] on button "Next" at bounding box center [547, 279] width 83 height 34
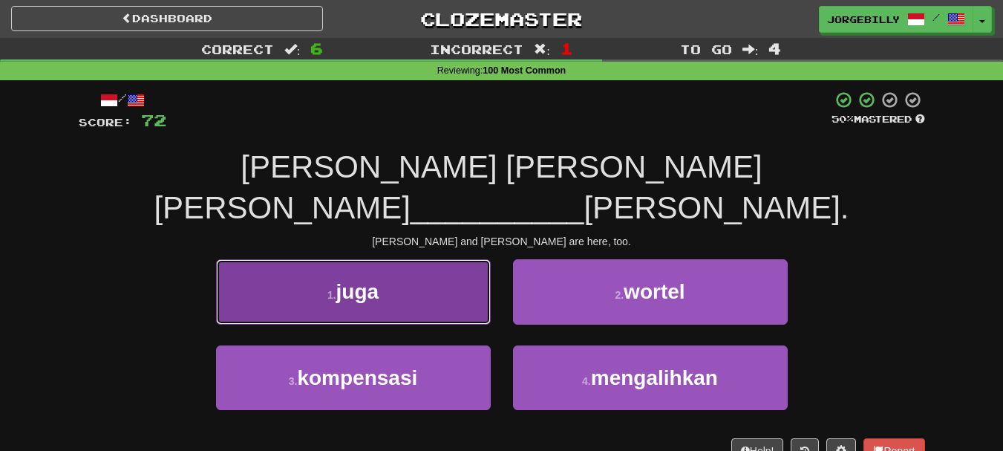
click at [431, 259] on button "1 . juga" at bounding box center [353, 291] width 275 height 65
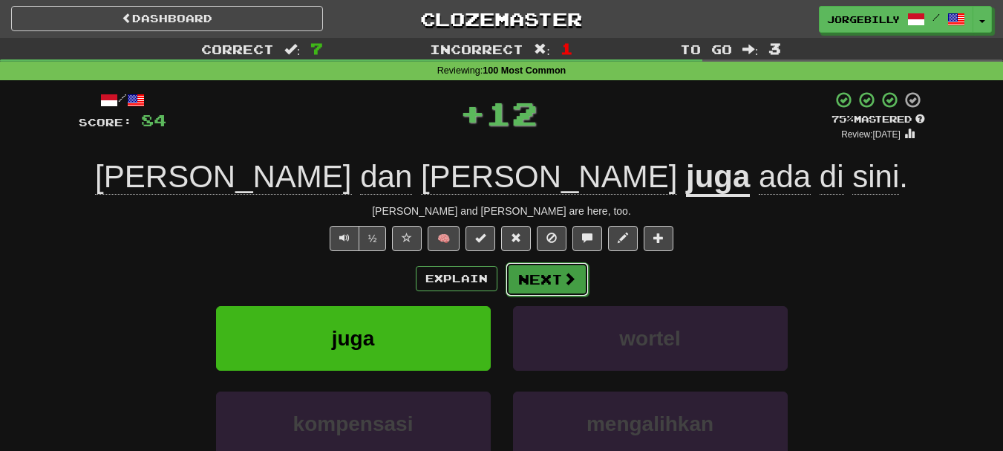
click at [516, 283] on button "Next" at bounding box center [547, 279] width 83 height 34
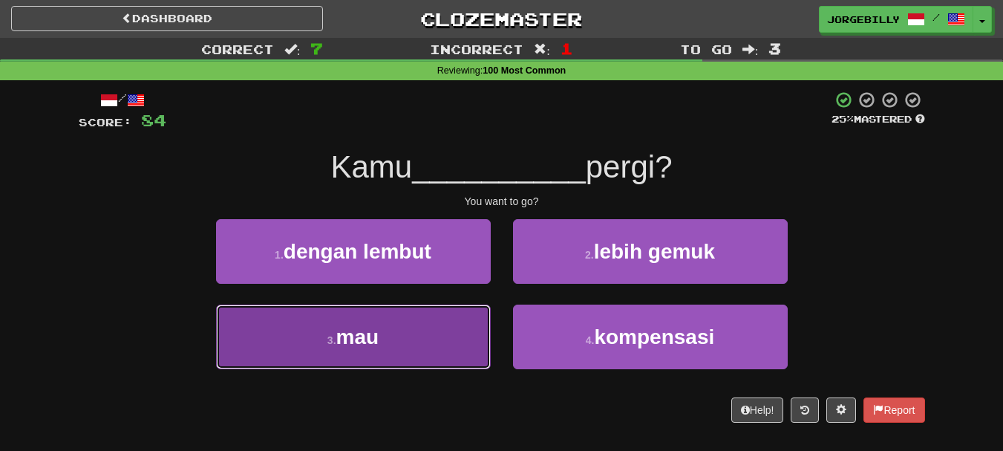
click at [456, 342] on button "3 . mau" at bounding box center [353, 336] width 275 height 65
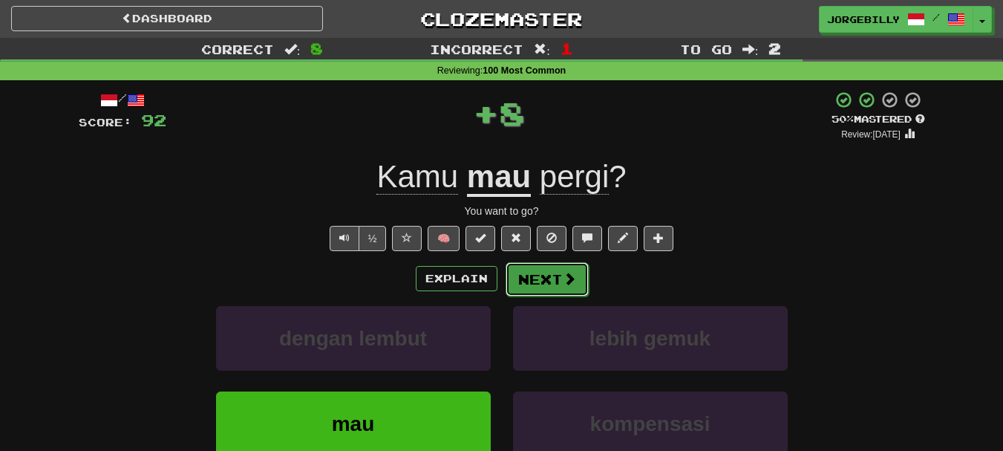
click at [543, 284] on button "Next" at bounding box center [547, 279] width 83 height 34
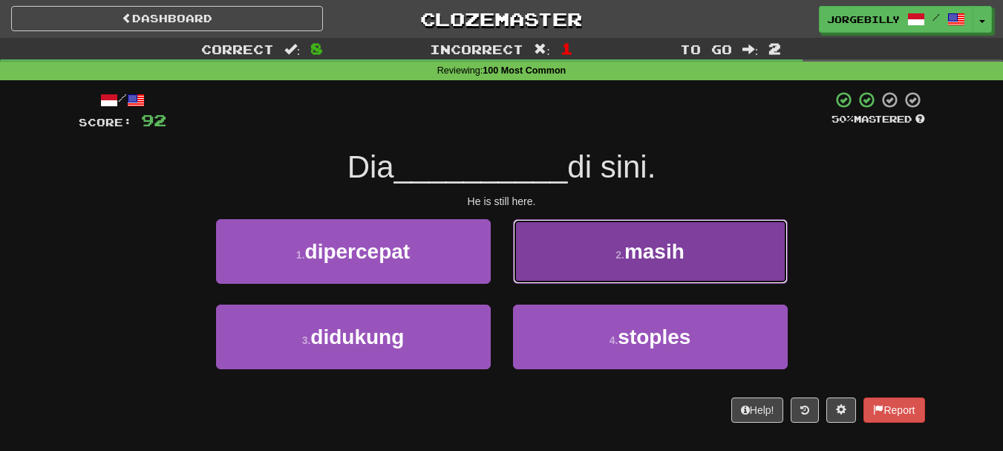
click at [561, 258] on button "2 . masih" at bounding box center [650, 251] width 275 height 65
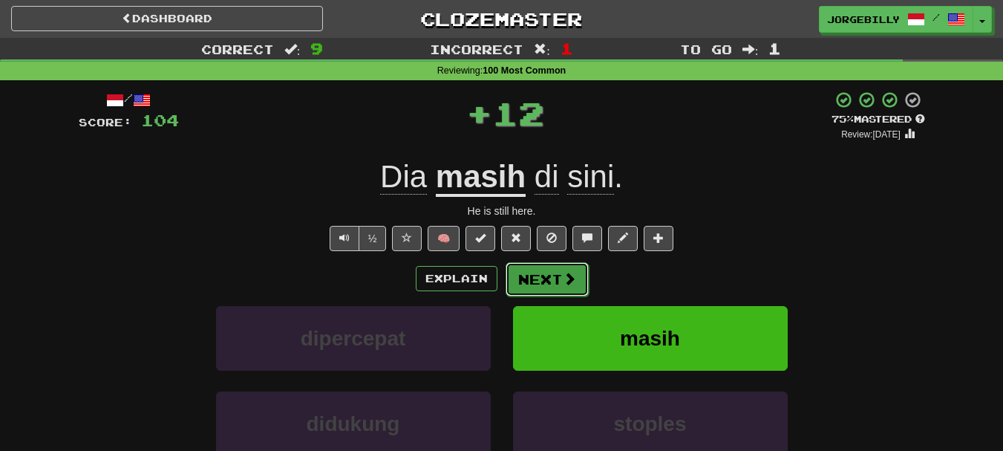
click at [549, 272] on button "Next" at bounding box center [547, 279] width 83 height 34
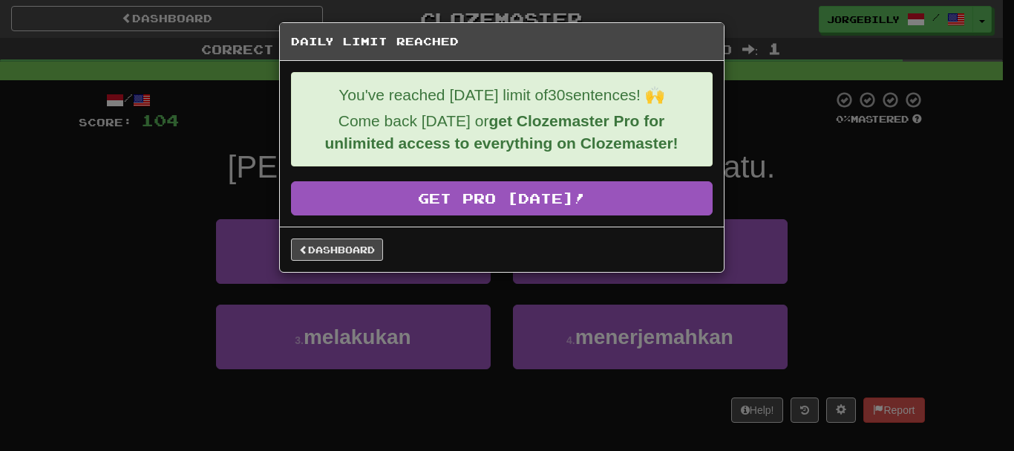
click at [859, 166] on div "Daily Limit Reached You've reached today's limit of 30 sentences! 🙌 Come back t…" at bounding box center [507, 225] width 1014 height 451
click at [623, 376] on div "Daily Limit Reached You've reached today's limit of 30 sentences! 🙌 Come back t…" at bounding box center [507, 225] width 1014 height 451
click at [133, 258] on div "Daily Limit Reached You've reached today's limit of 30 sentences! 🙌 Come back t…" at bounding box center [507, 225] width 1014 height 451
click at [366, 244] on link "Dashboard" at bounding box center [337, 249] width 92 height 22
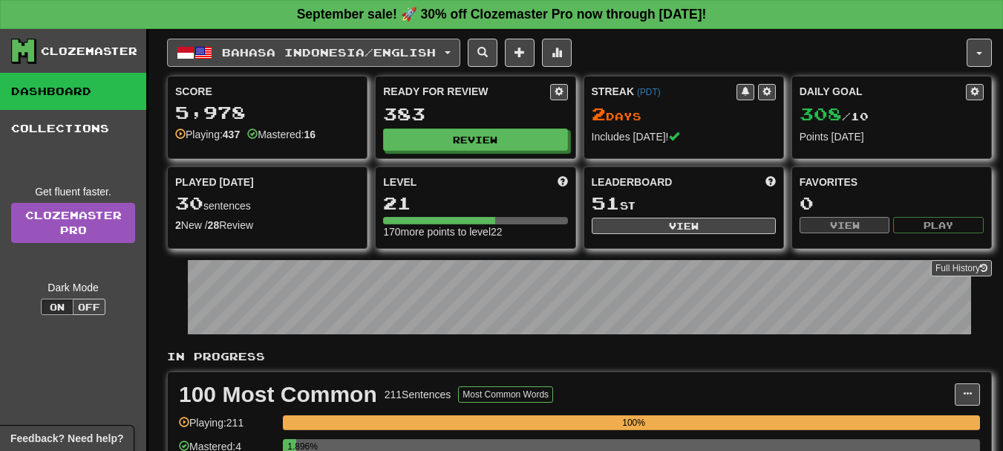
click at [362, 48] on span "Bahasa Indonesia / English" at bounding box center [329, 52] width 214 height 13
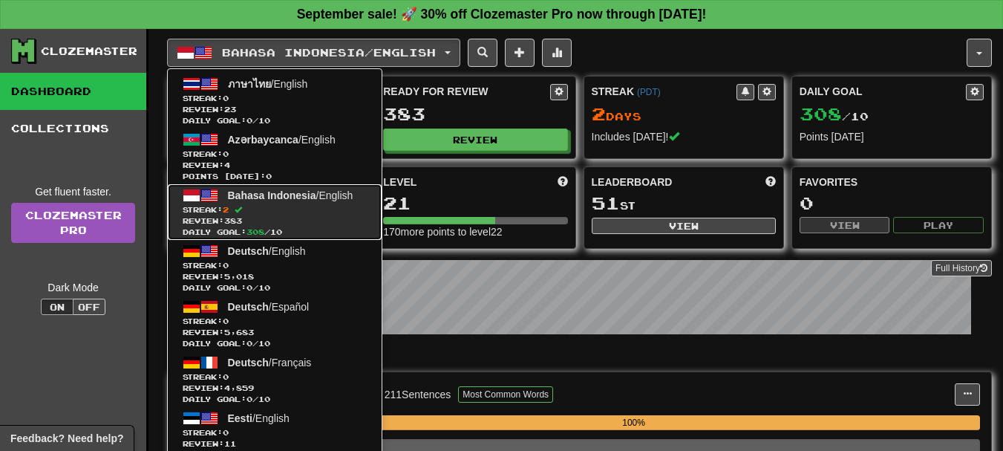
click at [306, 209] on span "Streak: 2" at bounding box center [275, 209] width 184 height 11
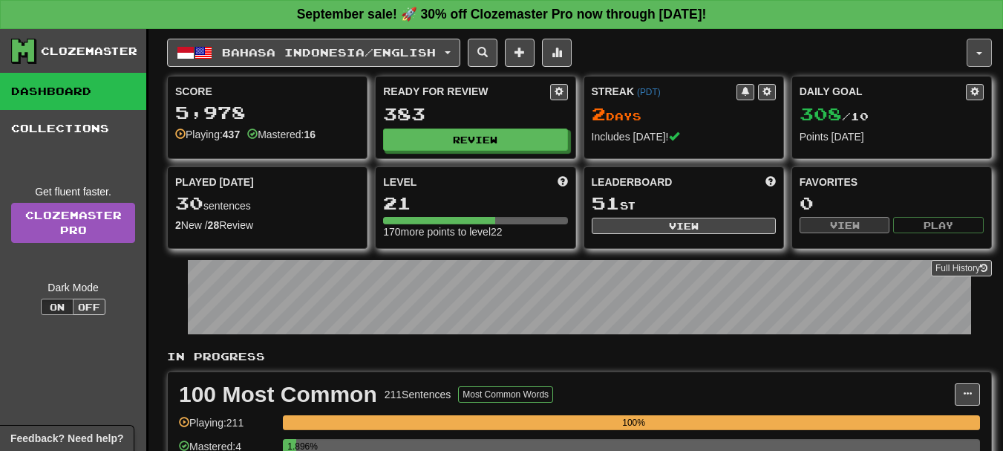
click at [980, 53] on span "button" at bounding box center [979, 53] width 6 height 3
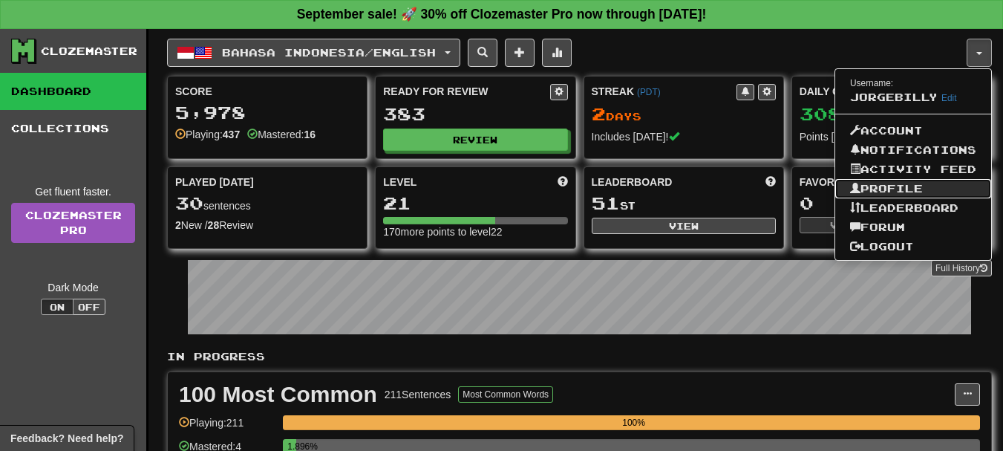
click at [922, 189] on link "Profile" at bounding box center [913, 188] width 156 height 19
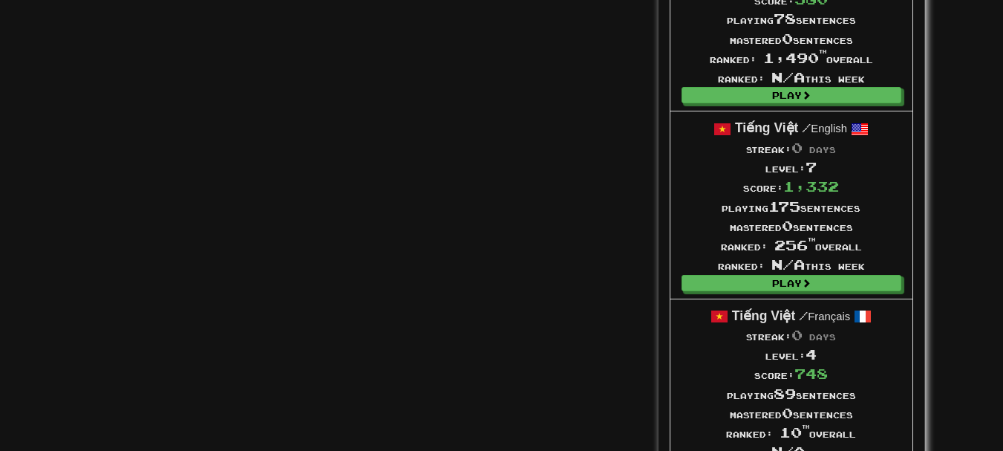
scroll to position [5113, 0]
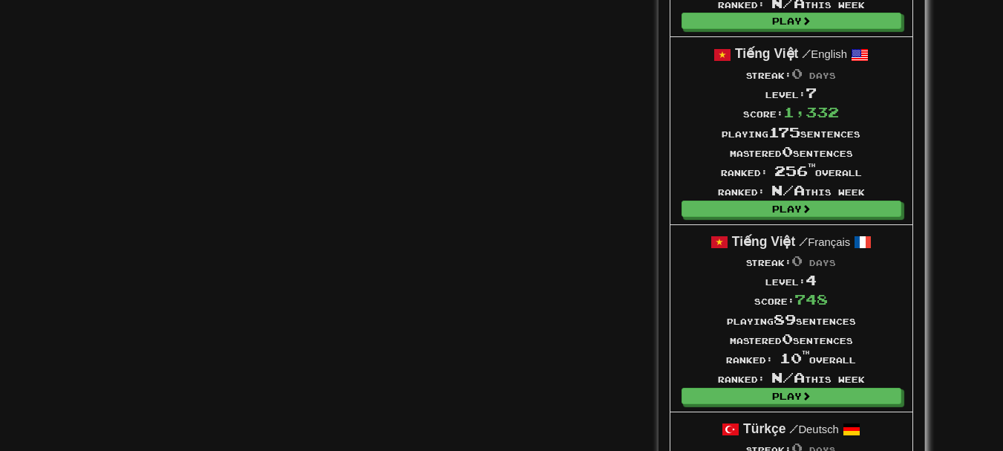
click at [869, 200] on li "Tiếng Việt / English Streak: 0 days Level: 7 Score: 1,332 Playing 175 sentences…" at bounding box center [792, 130] width 244 height 188
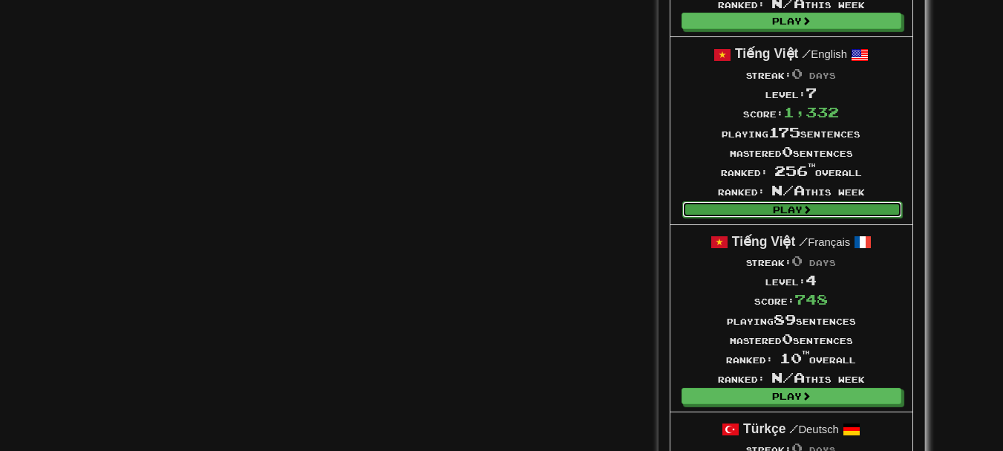
click at [868, 207] on link "Play" at bounding box center [792, 209] width 220 height 16
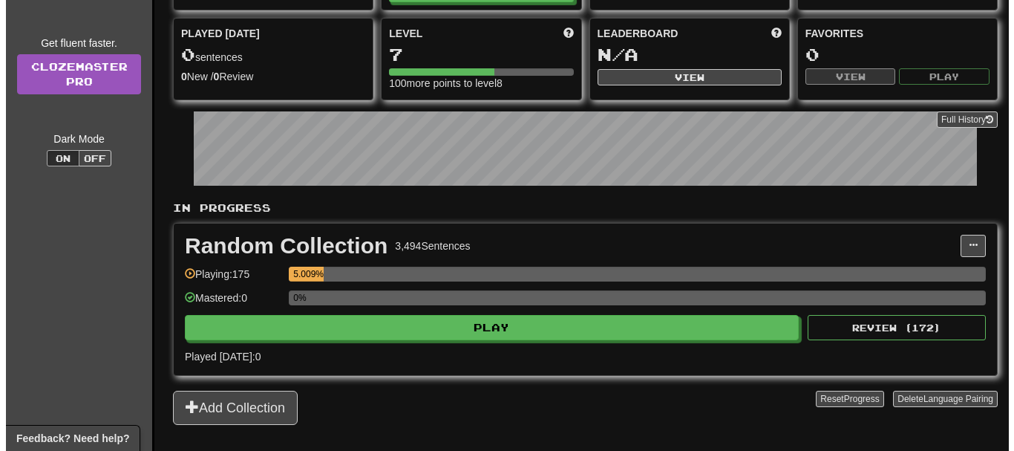
scroll to position [223, 0]
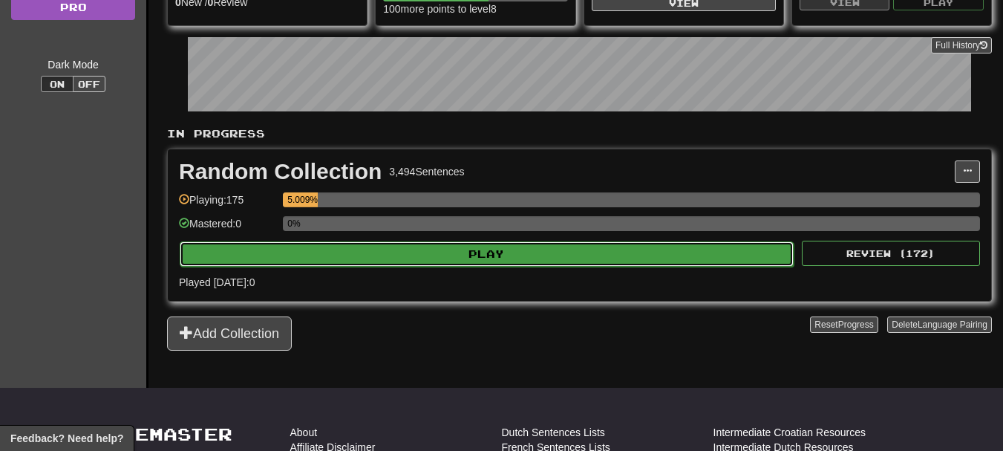
click at [564, 252] on button "Play" at bounding box center [487, 253] width 614 height 25
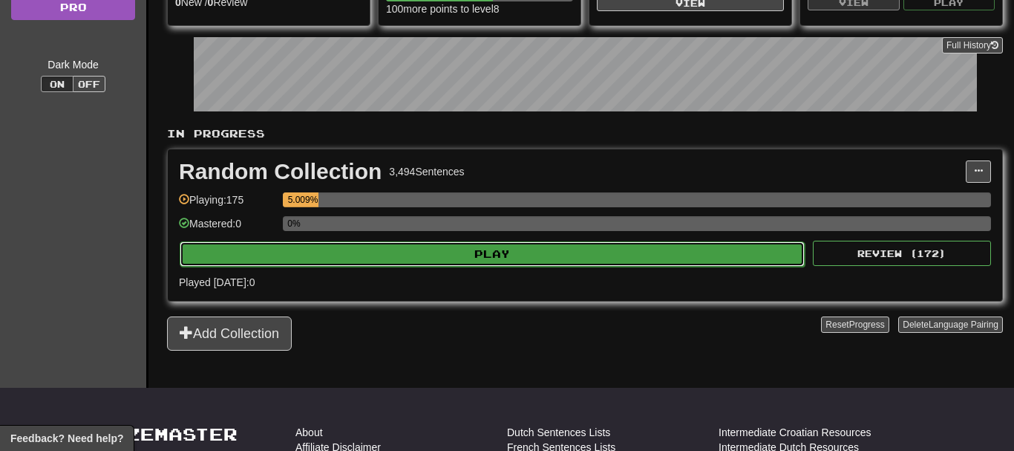
select select "**"
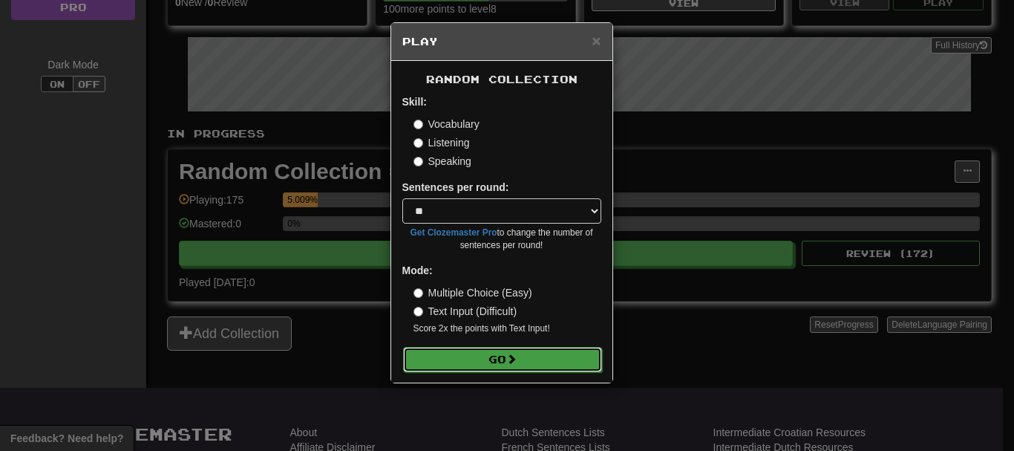
click at [546, 351] on button "Go" at bounding box center [502, 359] width 199 height 25
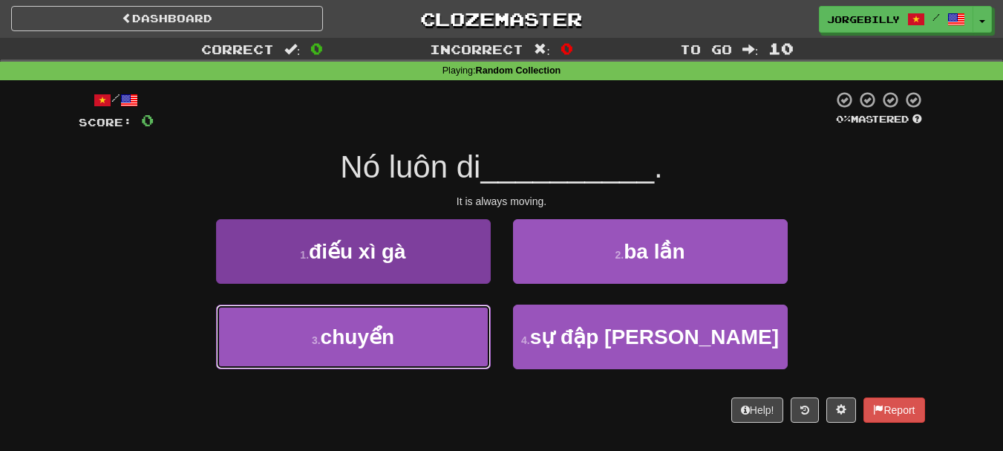
click at [463, 345] on button "3 . chuyển" at bounding box center [353, 336] width 275 height 65
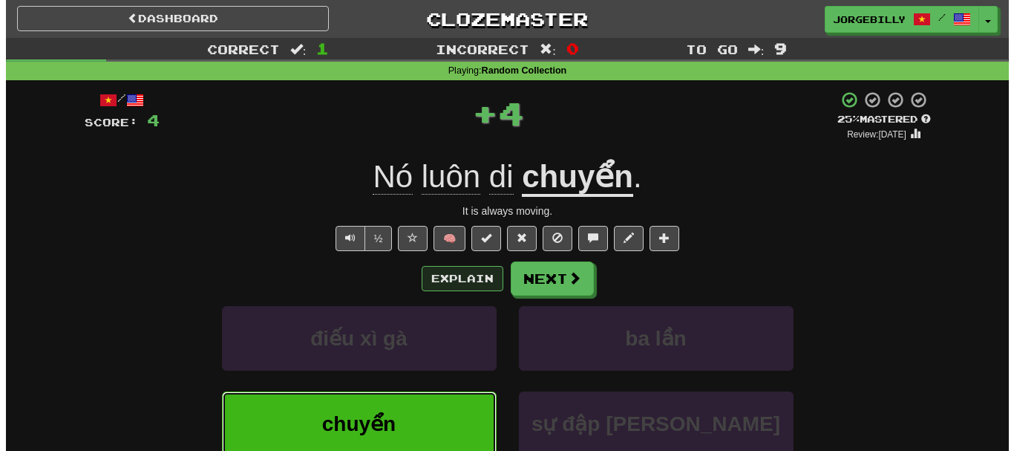
scroll to position [74, 0]
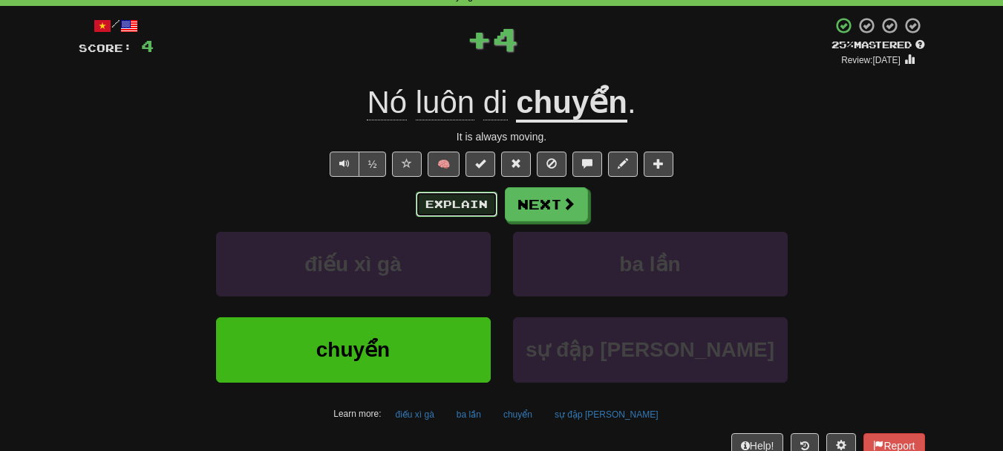
click at [470, 205] on button "Explain" at bounding box center [457, 204] width 82 height 25
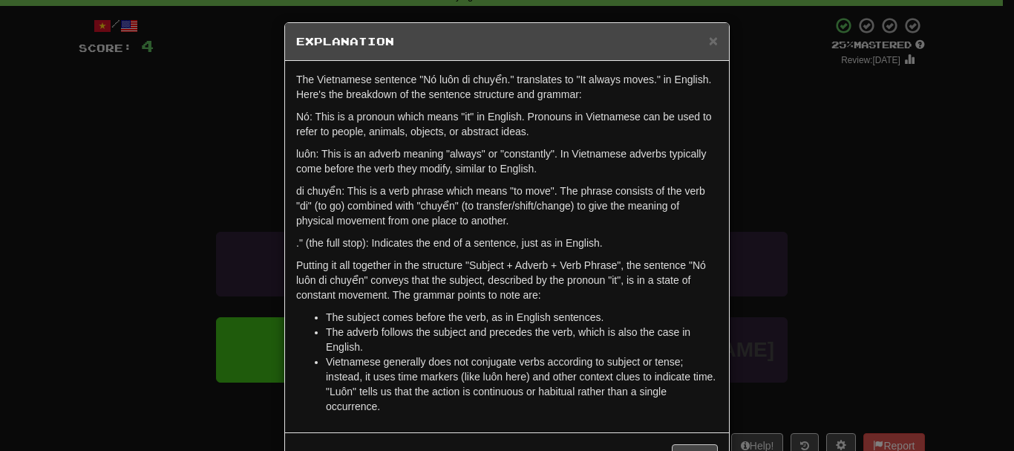
scroll to position [53, 0]
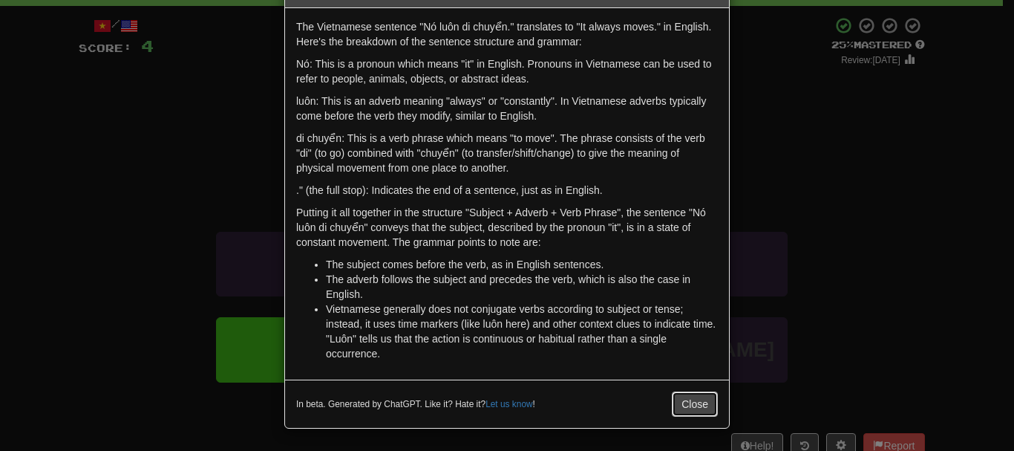
click at [693, 402] on button "Close" at bounding box center [695, 403] width 46 height 25
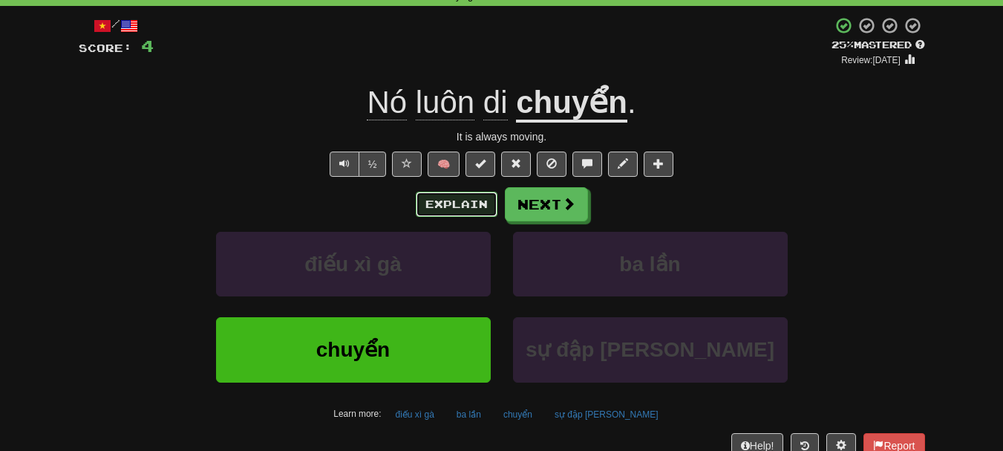
click at [472, 195] on button "Explain" at bounding box center [457, 204] width 82 height 25
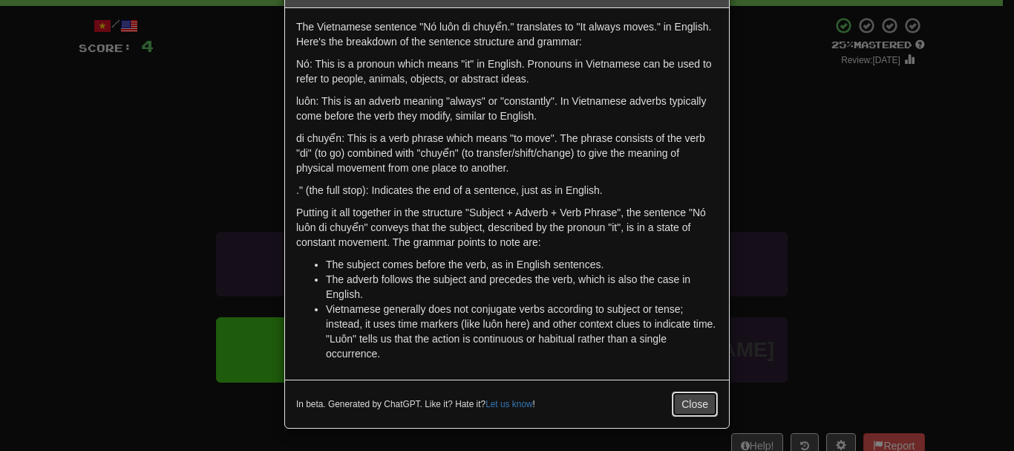
click at [691, 395] on button "Close" at bounding box center [695, 403] width 46 height 25
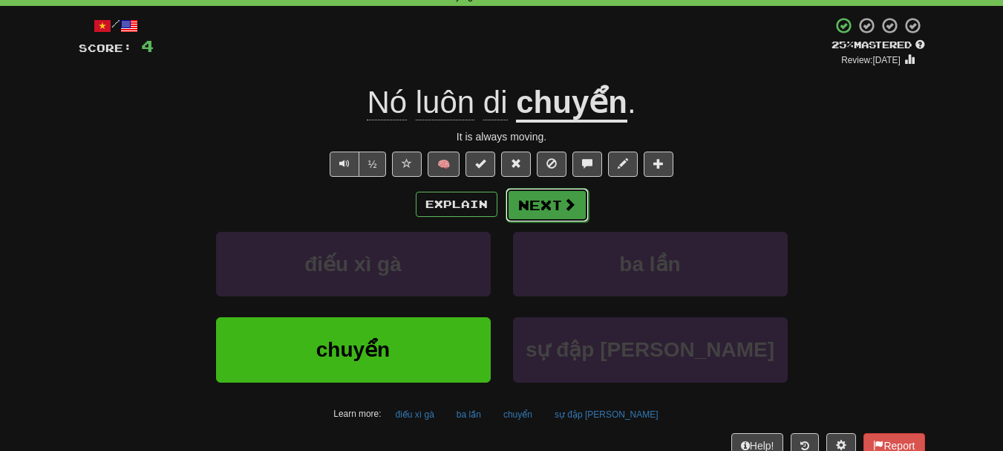
click at [575, 199] on button "Next" at bounding box center [547, 205] width 83 height 34
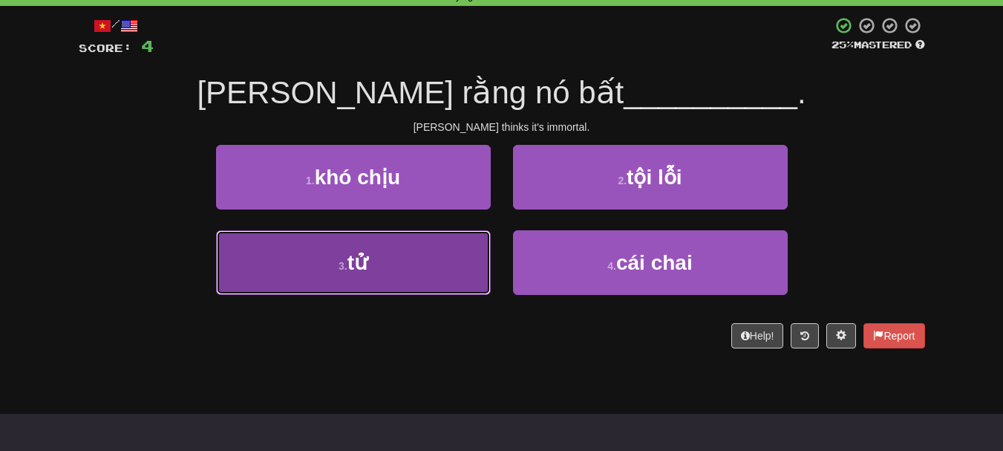
click at [415, 270] on button "3 . tử" at bounding box center [353, 262] width 275 height 65
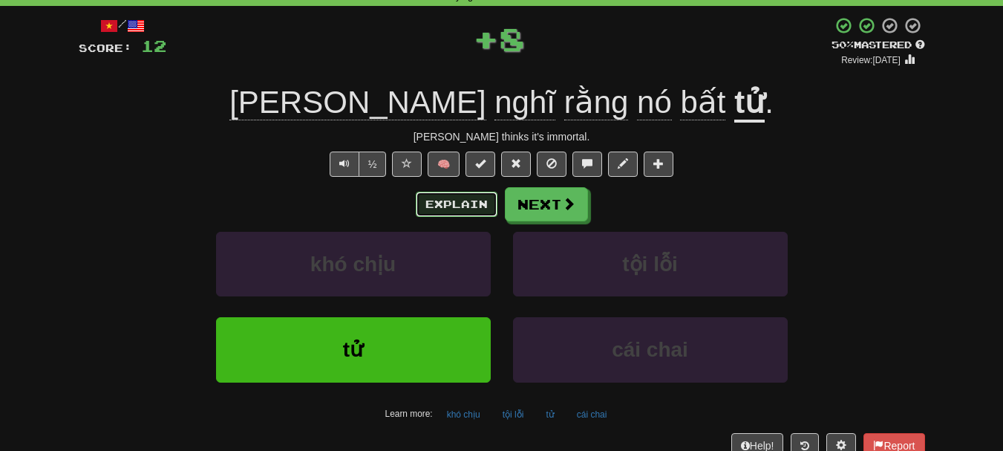
click at [455, 211] on button "Explain" at bounding box center [457, 204] width 82 height 25
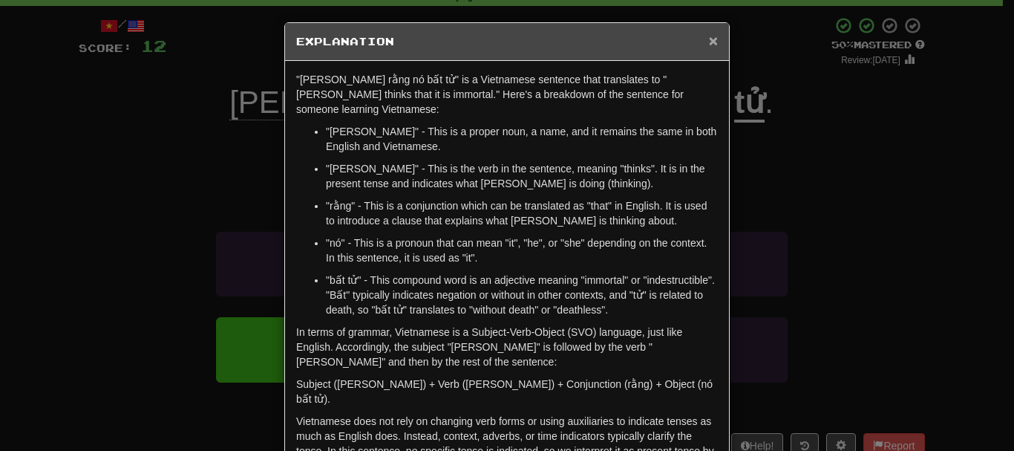
click at [709, 45] on span "×" at bounding box center [713, 40] width 9 height 17
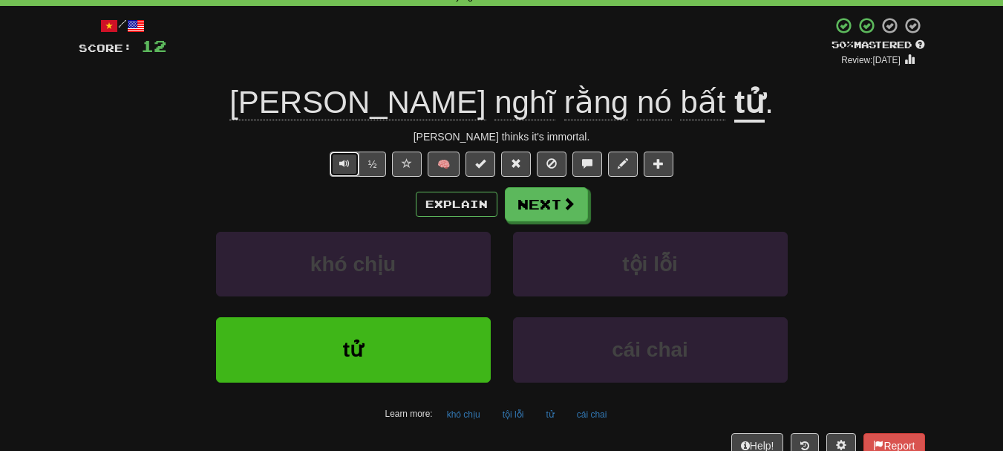
click at [349, 163] on button "Text-to-speech controls" at bounding box center [345, 163] width 30 height 25
click at [347, 165] on span "Text-to-speech controls" at bounding box center [344, 163] width 10 height 10
click at [347, 163] on span "Text-to-speech controls" at bounding box center [344, 163] width 10 height 10
click at [457, 204] on button "Explain" at bounding box center [457, 204] width 82 height 25
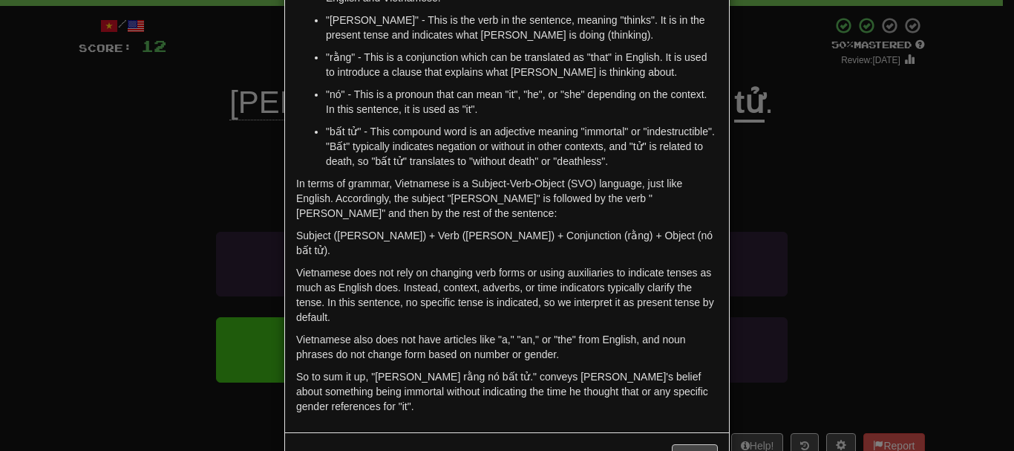
scroll to position [23, 0]
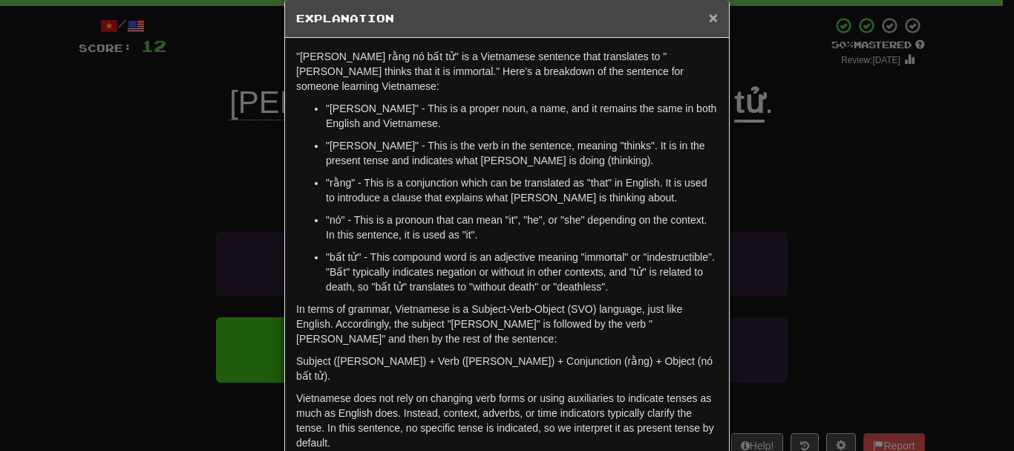
click at [709, 17] on span "×" at bounding box center [713, 17] width 9 height 17
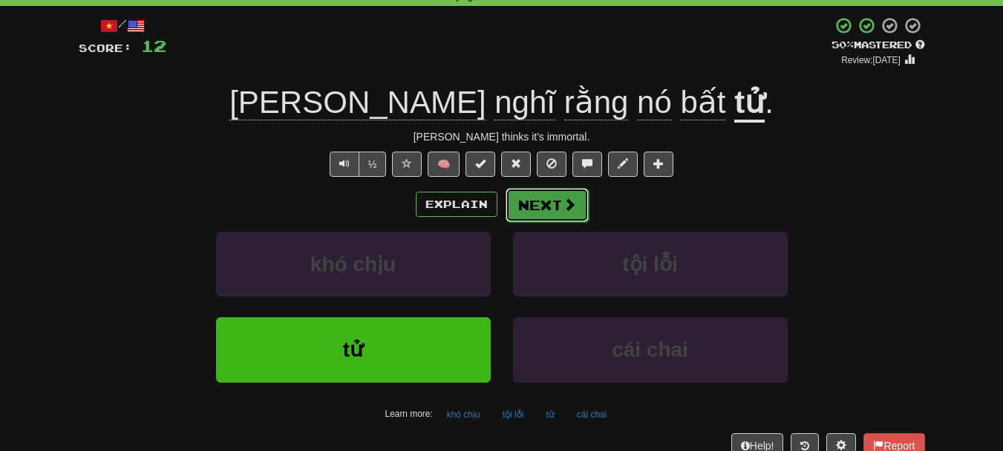
click at [552, 206] on button "Next" at bounding box center [547, 205] width 83 height 34
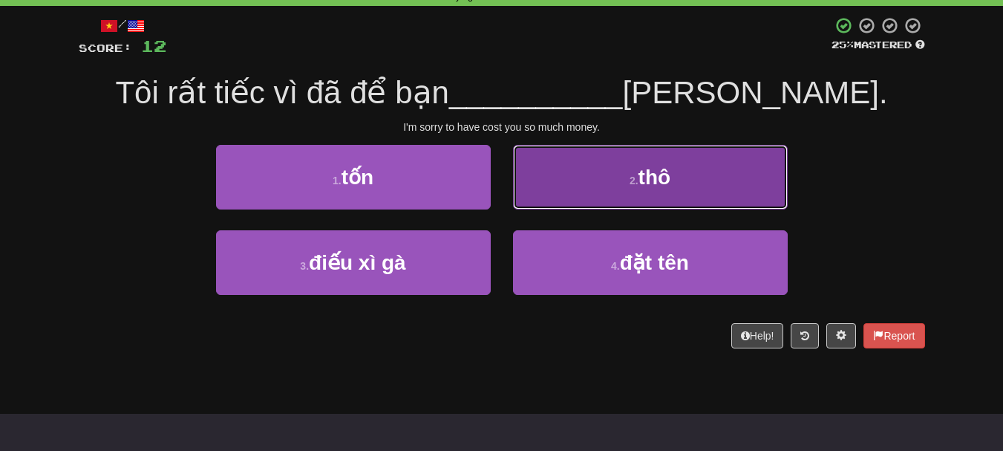
click at [597, 187] on button "2 . thô" at bounding box center [650, 177] width 275 height 65
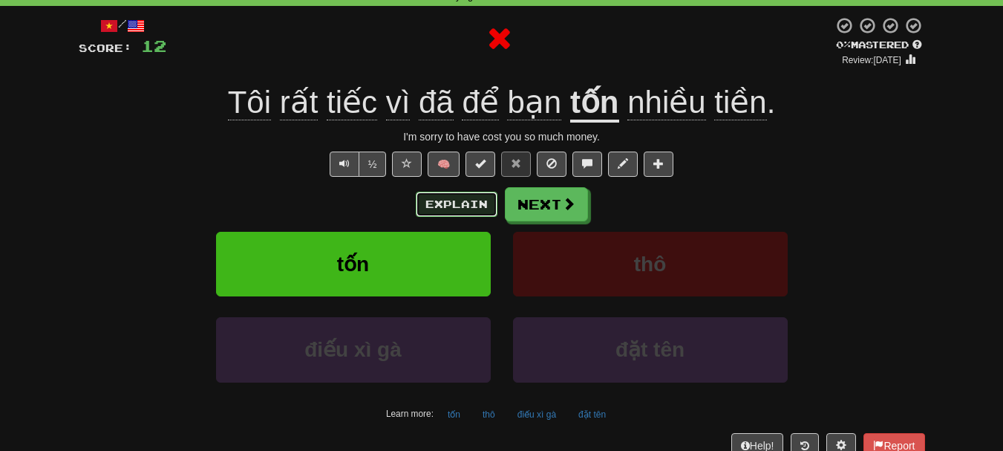
click at [463, 195] on button "Explain" at bounding box center [457, 204] width 82 height 25
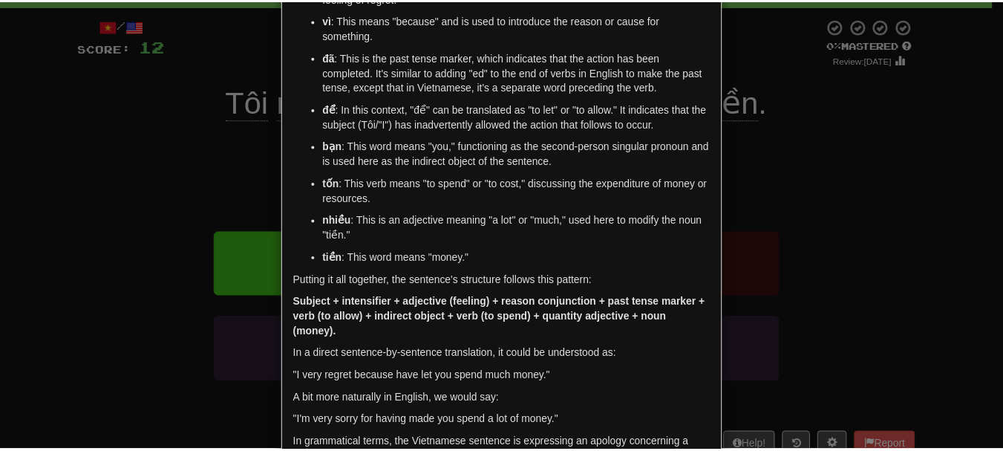
scroll to position [342, 0]
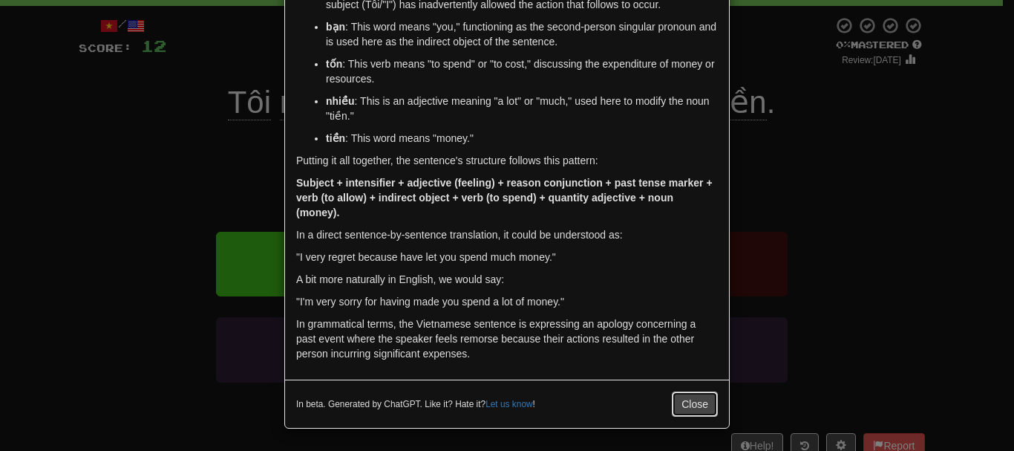
click at [685, 410] on button "Close" at bounding box center [695, 403] width 46 height 25
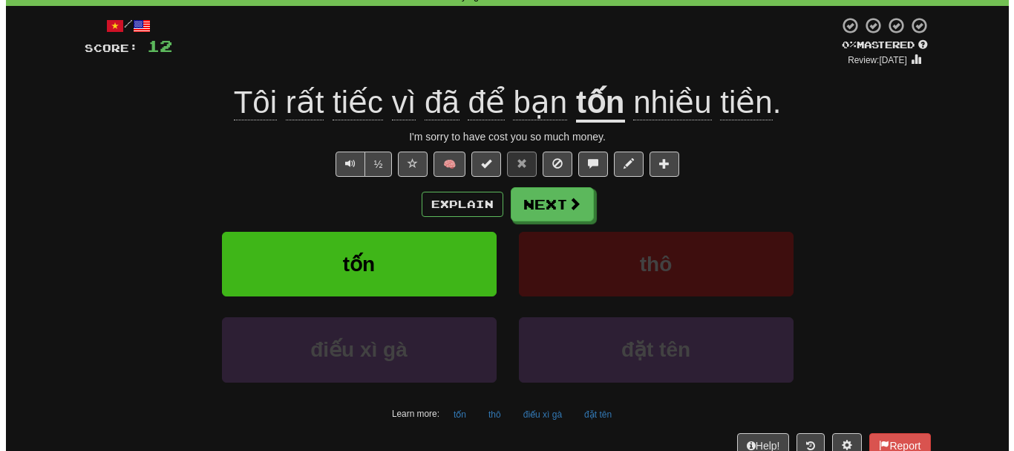
scroll to position [0, 0]
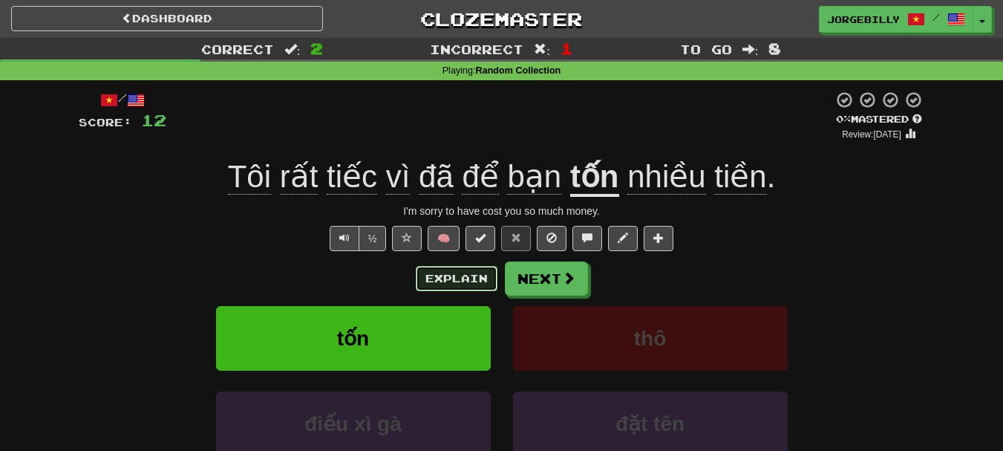
click at [480, 286] on button "Explain" at bounding box center [457, 278] width 82 height 25
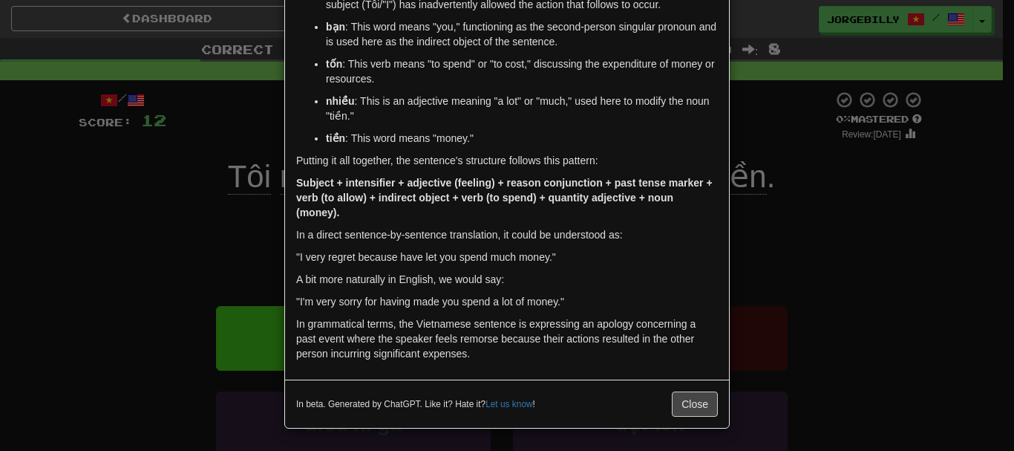
scroll to position [268, 0]
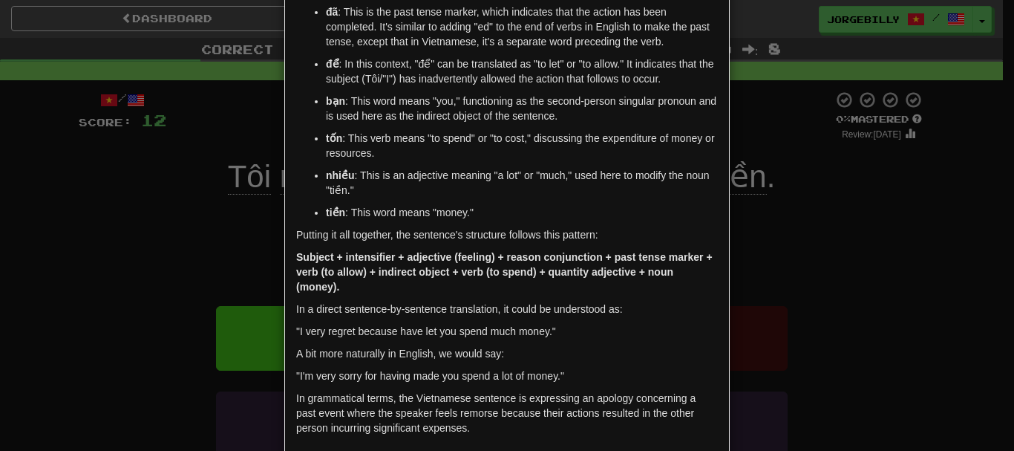
click at [199, 144] on div "× Explanation The Vietnamese sentence "Tôi rất tiếc vì đã để bạn tốn nhiều tiền…" at bounding box center [507, 225] width 1014 height 451
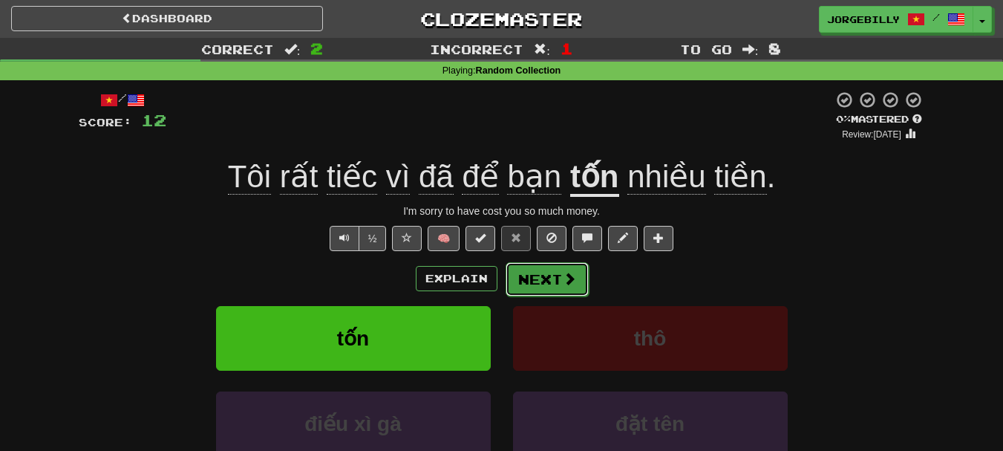
click at [562, 269] on button "Next" at bounding box center [547, 279] width 83 height 34
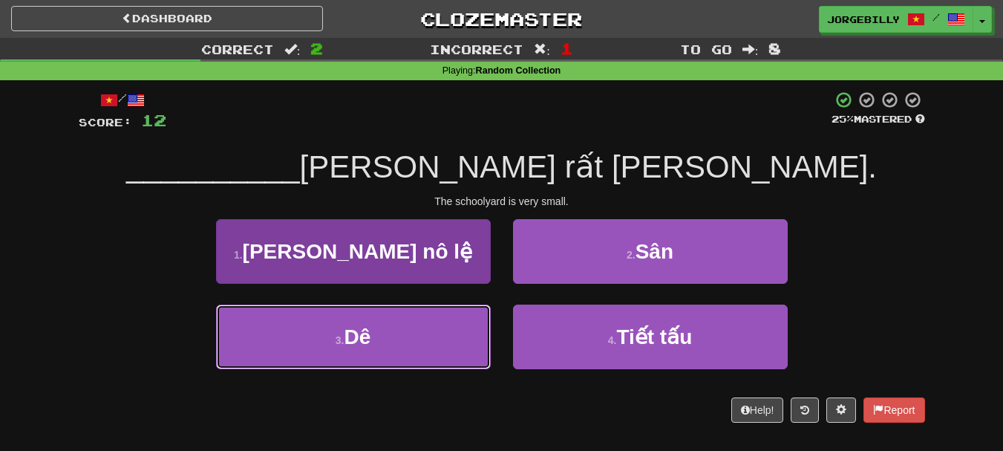
click at [473, 323] on button "3 . Dê" at bounding box center [353, 336] width 275 height 65
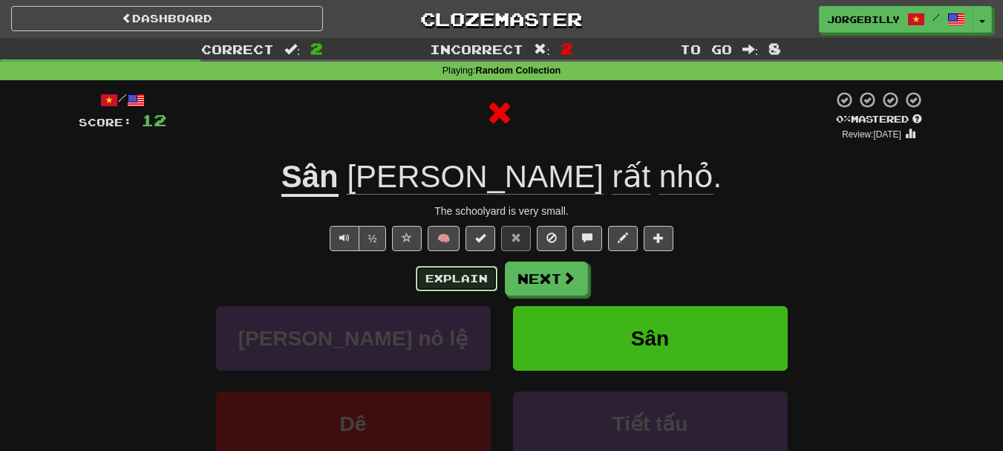
click at [476, 269] on button "Explain" at bounding box center [457, 278] width 82 height 25
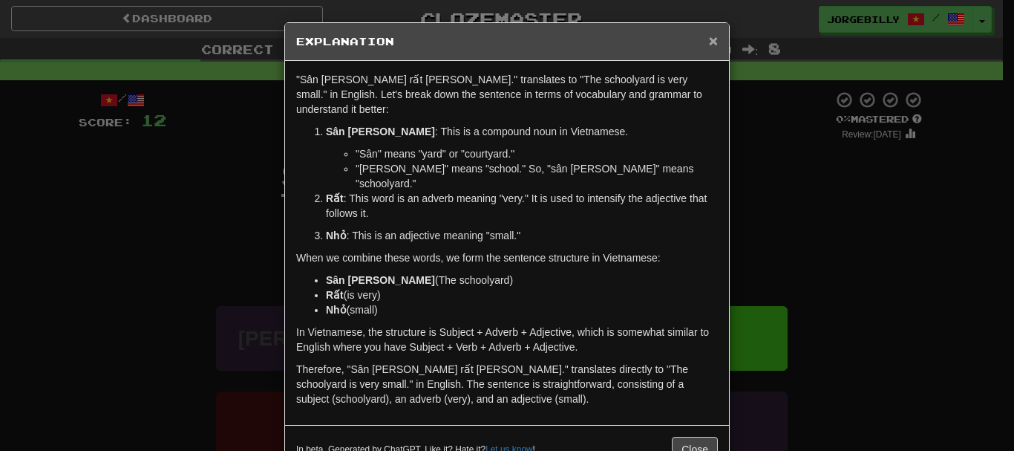
click at [711, 43] on span "×" at bounding box center [713, 40] width 9 height 17
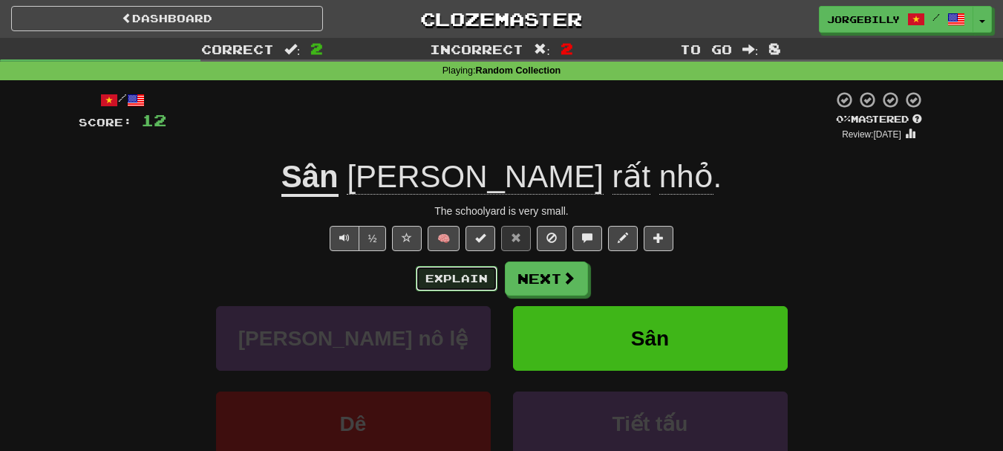
click at [482, 270] on button "Explain" at bounding box center [457, 278] width 82 height 25
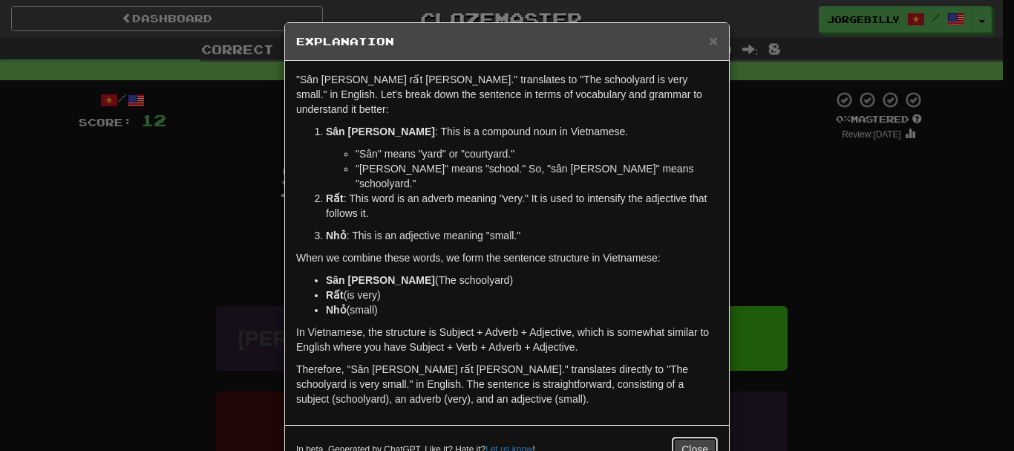
click at [676, 437] on button "Close" at bounding box center [695, 449] width 46 height 25
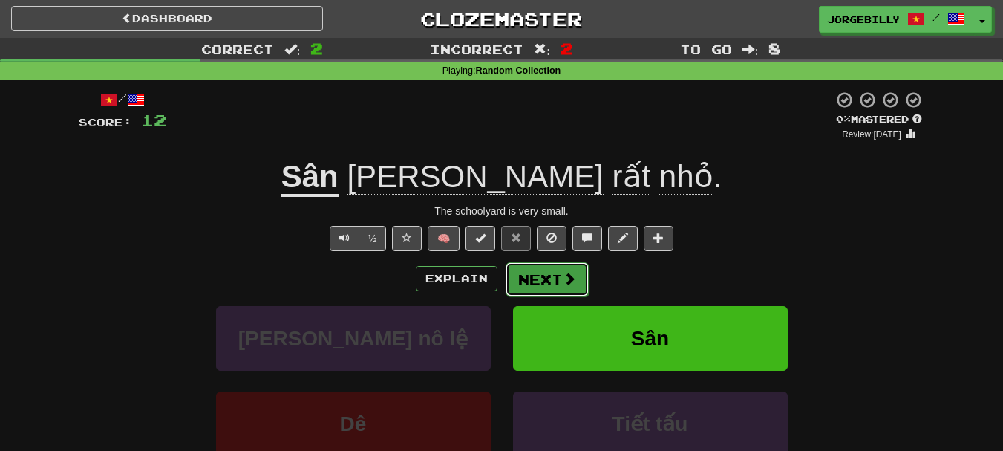
click at [578, 275] on button "Next" at bounding box center [547, 279] width 83 height 34
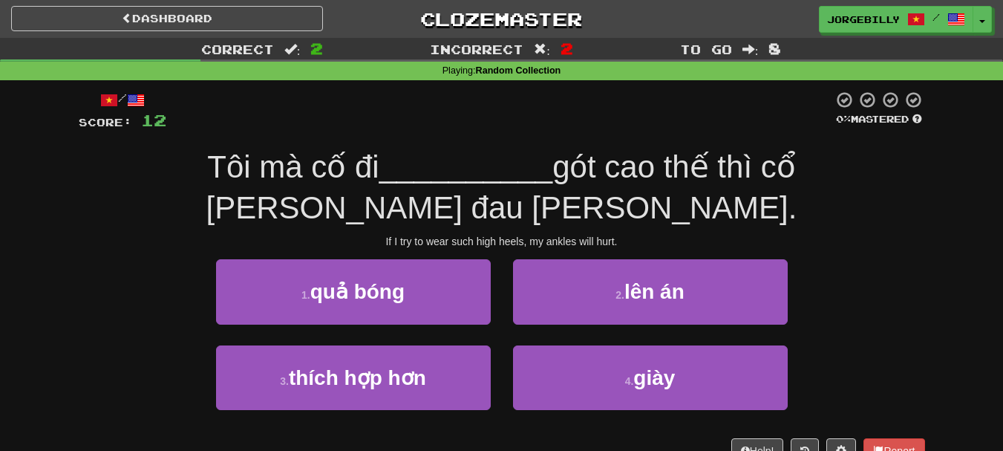
click at [503, 234] on div "If I try to wear such high heels, my ankles will hurt." at bounding box center [502, 241] width 846 height 15
click at [504, 234] on div "If I try to wear such high heels, my ankles will hurt." at bounding box center [502, 241] width 846 height 15
click at [505, 234] on div "If I try to wear such high heels, my ankles will hurt." at bounding box center [502, 241] width 846 height 15
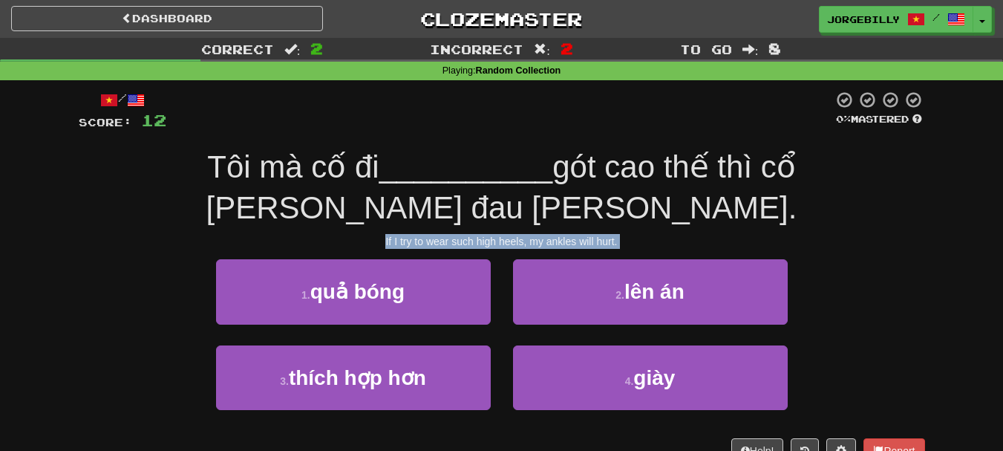
click at [505, 234] on div "If I try to wear such high heels, my ankles will hurt." at bounding box center [502, 241] width 846 height 15
click at [495, 174] on div at bounding box center [495, 174] width 0 height 0
click at [4, 298] on div "Correct : 2 Incorrect : 2 To go : 8 Playing : Random Collection / Score: 12 0 %…" at bounding box center [501, 261] width 1003 height 446
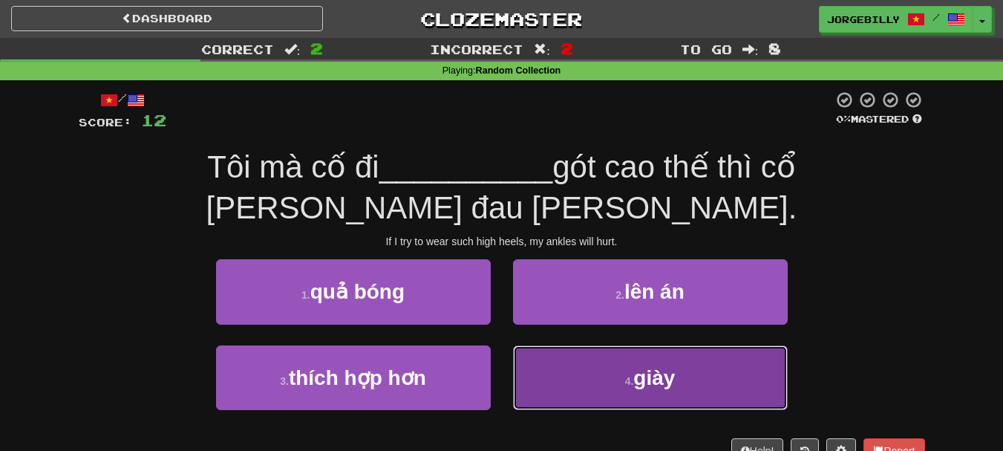
click at [633, 345] on button "4 . giày" at bounding box center [650, 377] width 275 height 65
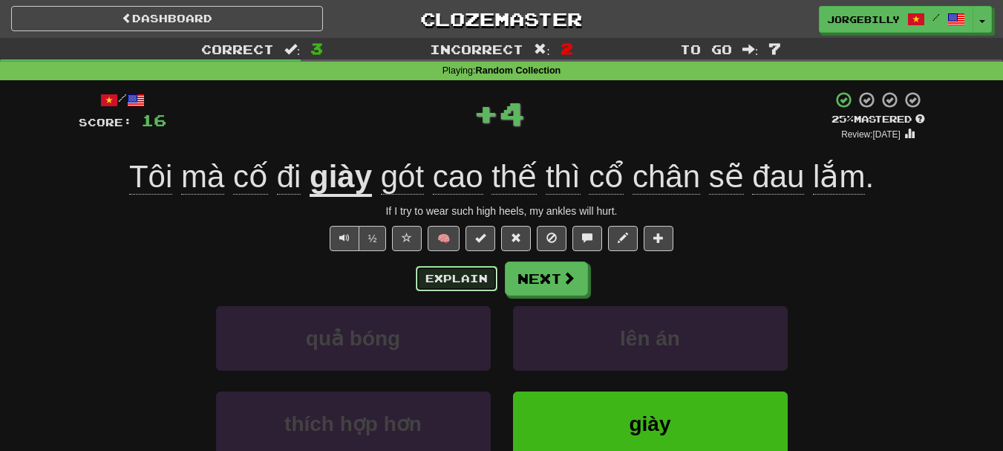
click at [467, 285] on button "Explain" at bounding box center [457, 278] width 82 height 25
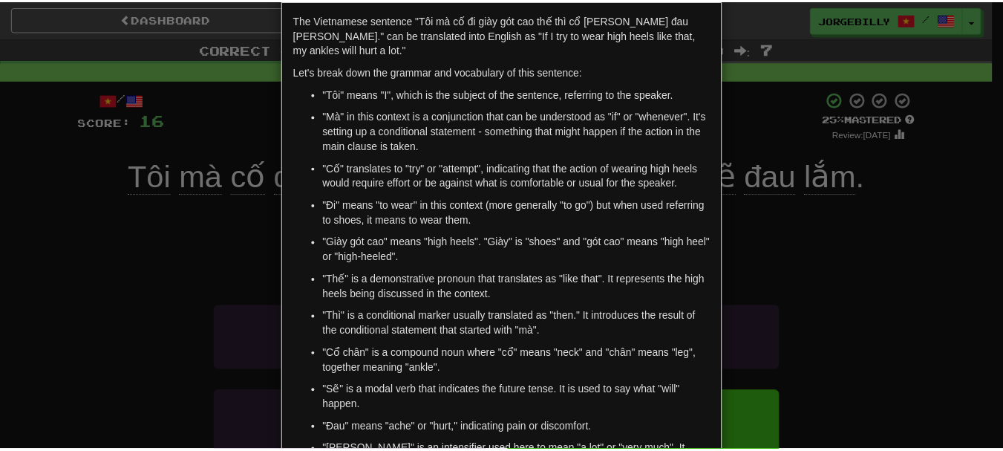
scroll to position [0, 0]
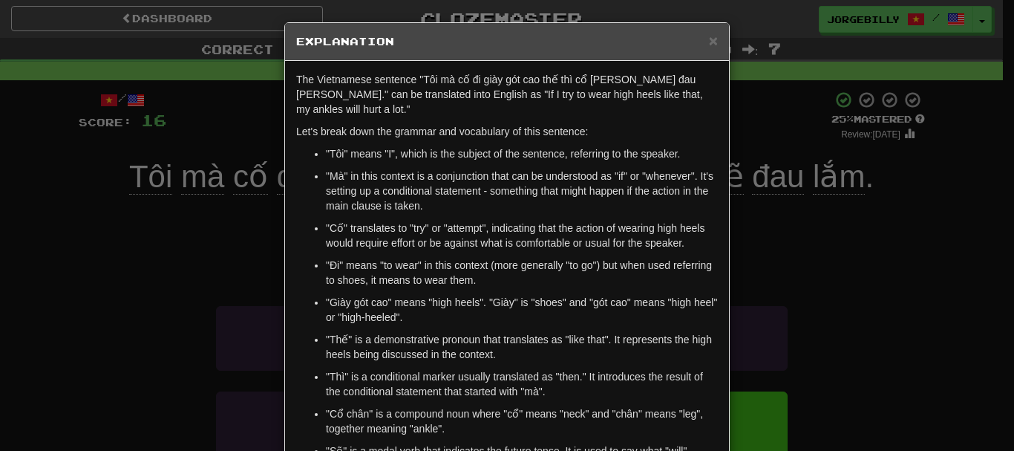
click at [719, 30] on div "× Explanation" at bounding box center [507, 42] width 444 height 38
click at [711, 45] on span "×" at bounding box center [713, 40] width 9 height 17
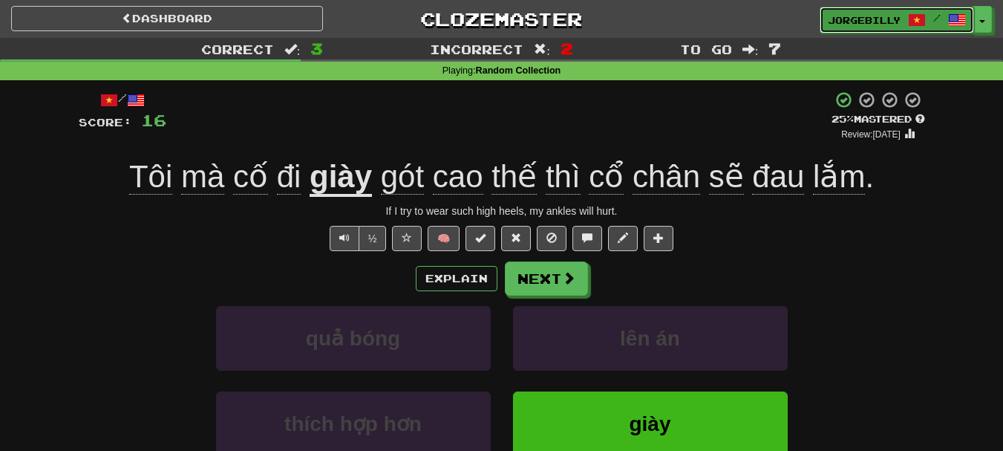
click at [949, 19] on span at bounding box center [957, 20] width 18 height 18
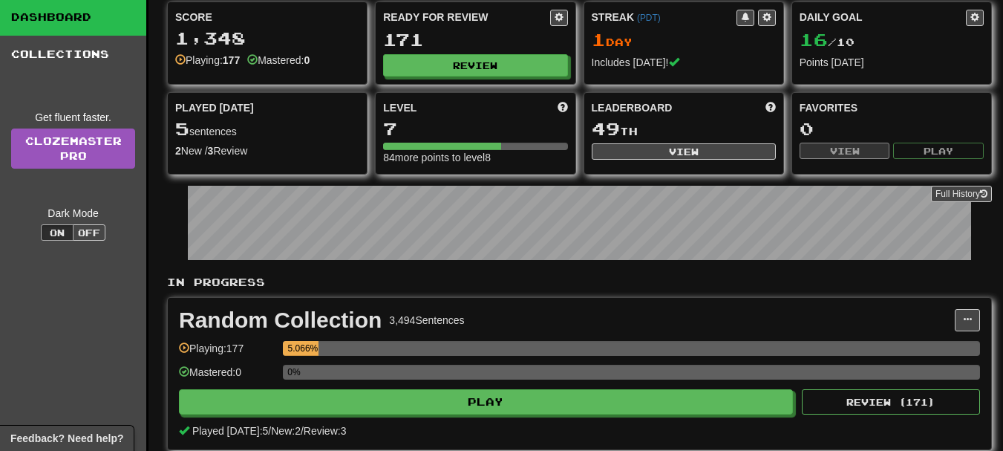
scroll to position [223, 0]
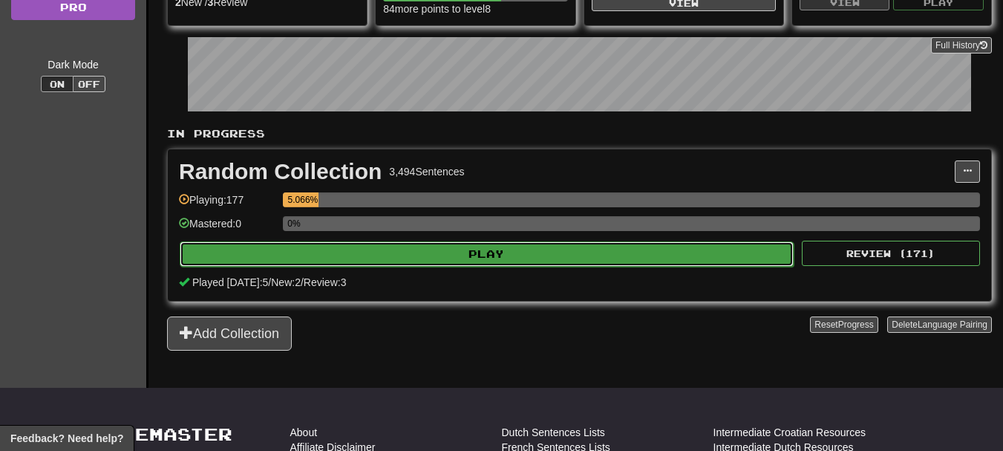
click at [703, 261] on button "Play" at bounding box center [487, 253] width 614 height 25
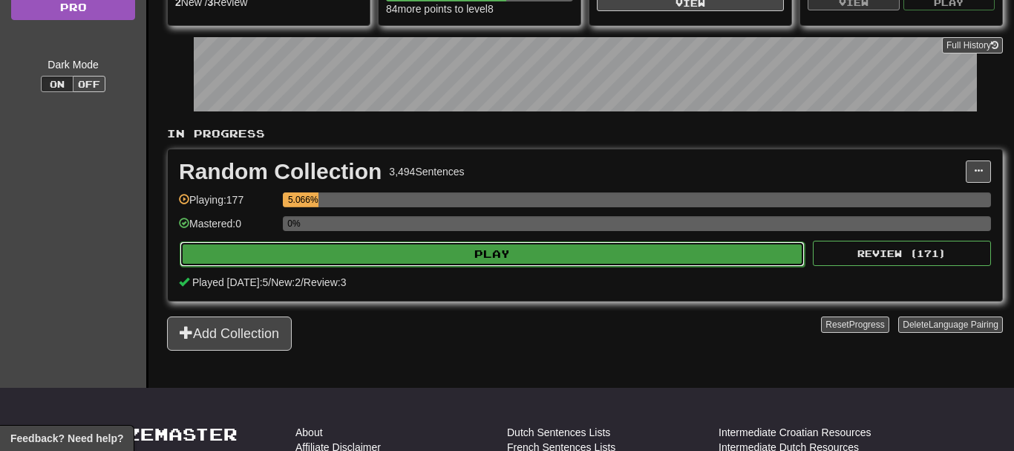
select select "**"
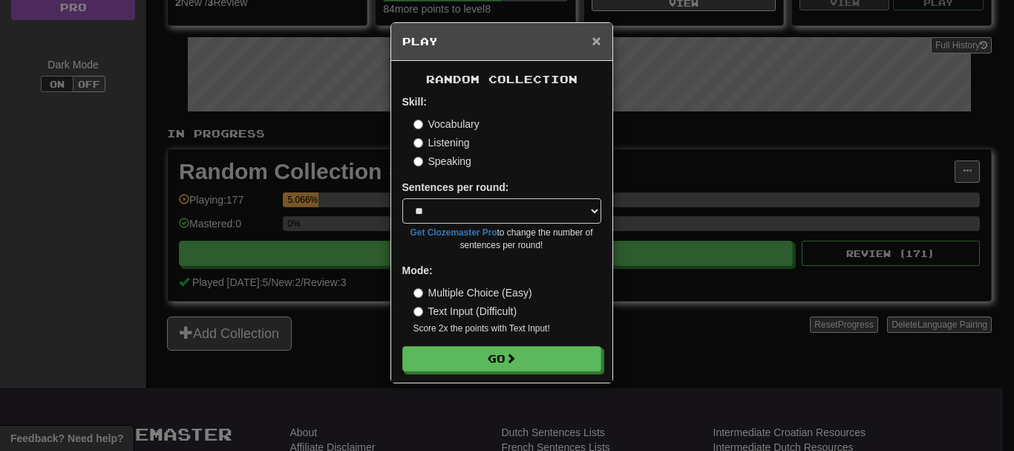
click at [595, 39] on span "×" at bounding box center [596, 40] width 9 height 17
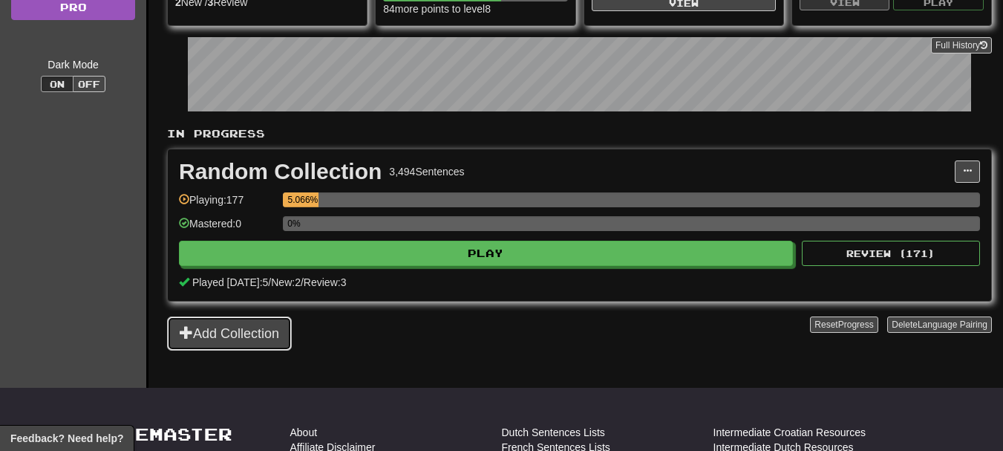
click at [228, 334] on button "Add Collection" at bounding box center [229, 333] width 125 height 34
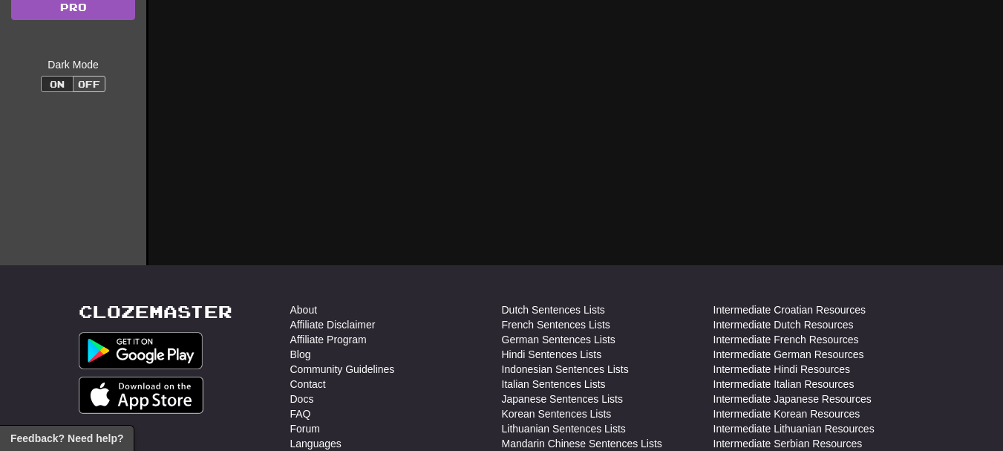
scroll to position [0, 0]
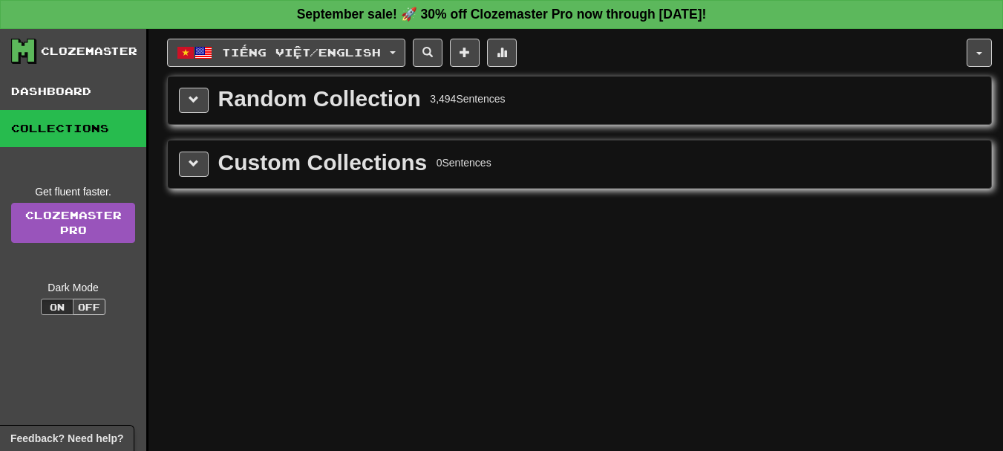
click at [456, 160] on div "0 Sentences" at bounding box center [464, 162] width 55 height 15
click at [390, 166] on div "Custom Collections" at bounding box center [322, 162] width 209 height 22
click at [203, 171] on button at bounding box center [194, 163] width 30 height 25
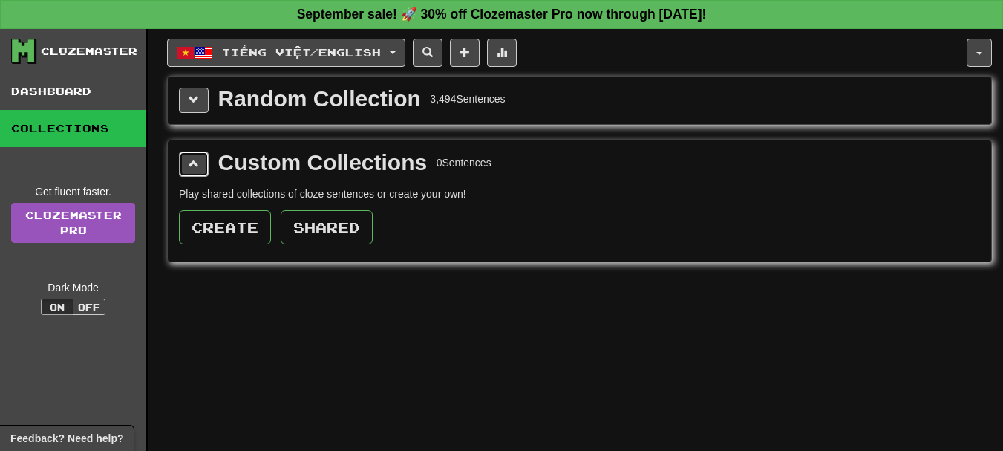
click at [206, 164] on button at bounding box center [194, 163] width 30 height 25
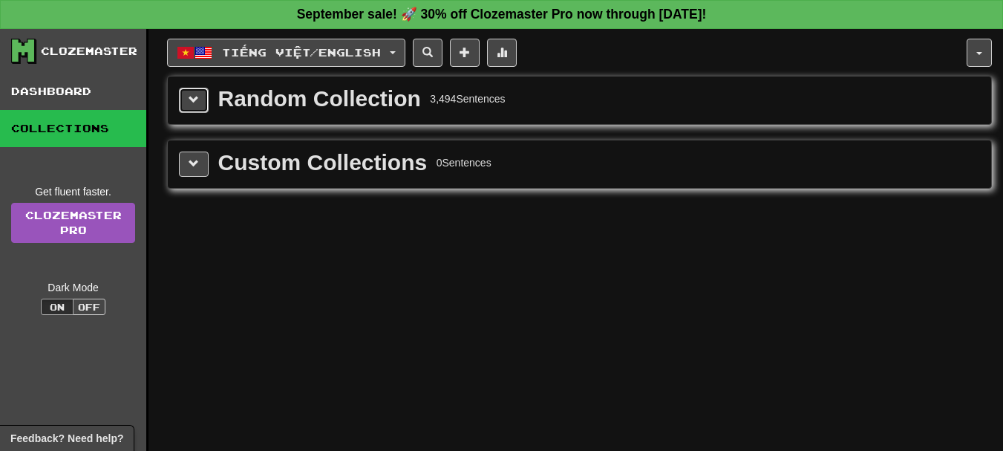
click at [197, 99] on span at bounding box center [194, 99] width 10 height 10
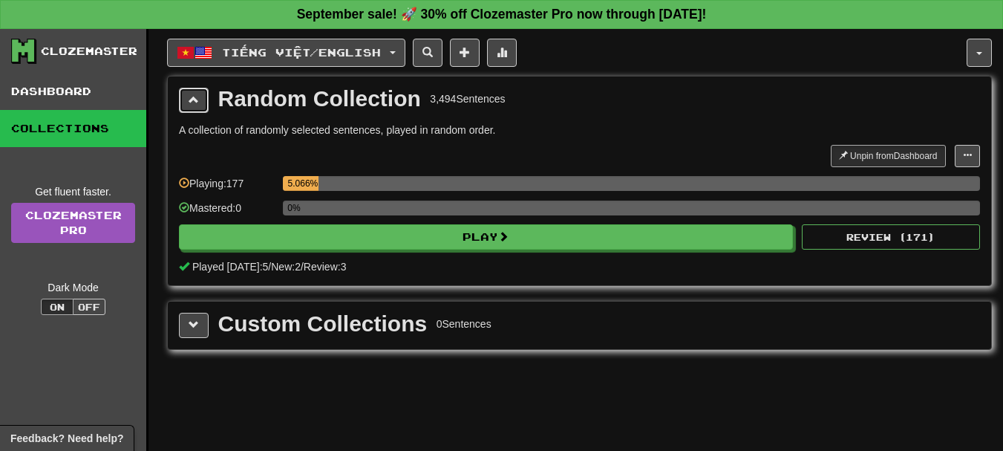
click at [192, 108] on button at bounding box center [194, 100] width 30 height 25
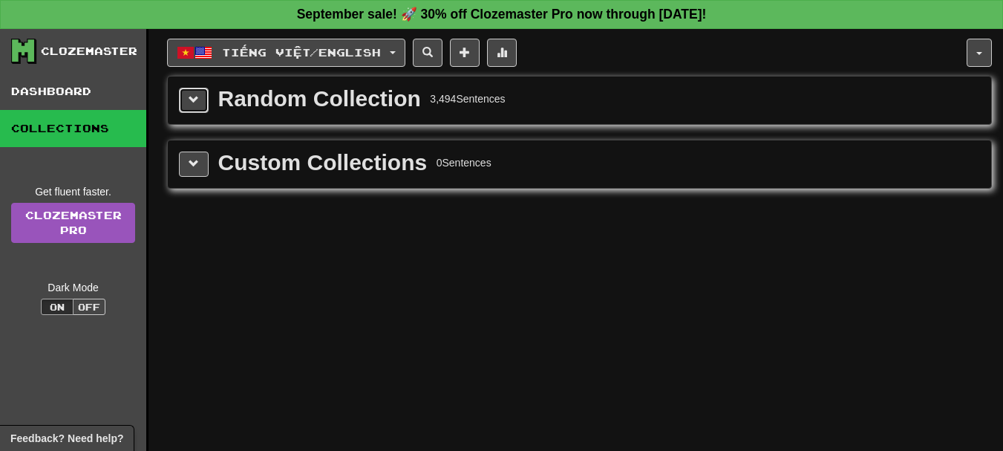
click at [192, 108] on button at bounding box center [194, 100] width 30 height 25
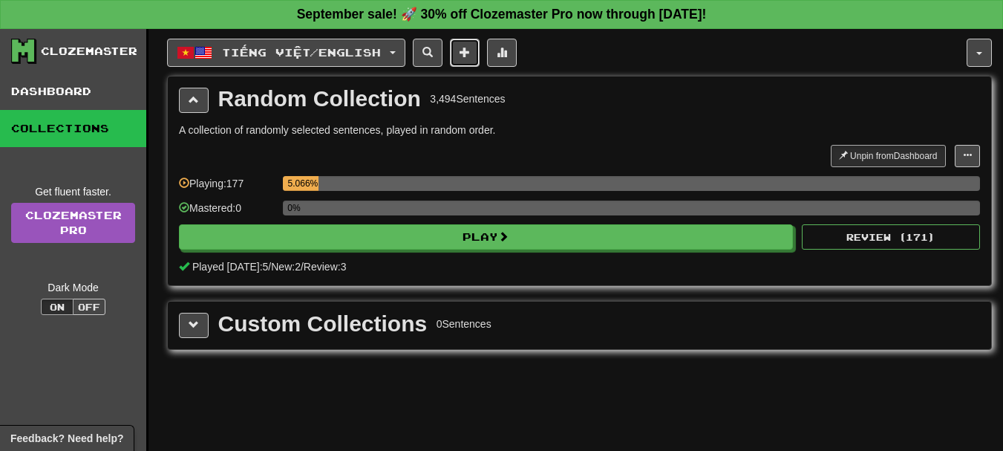
click at [470, 57] on span at bounding box center [465, 52] width 10 height 10
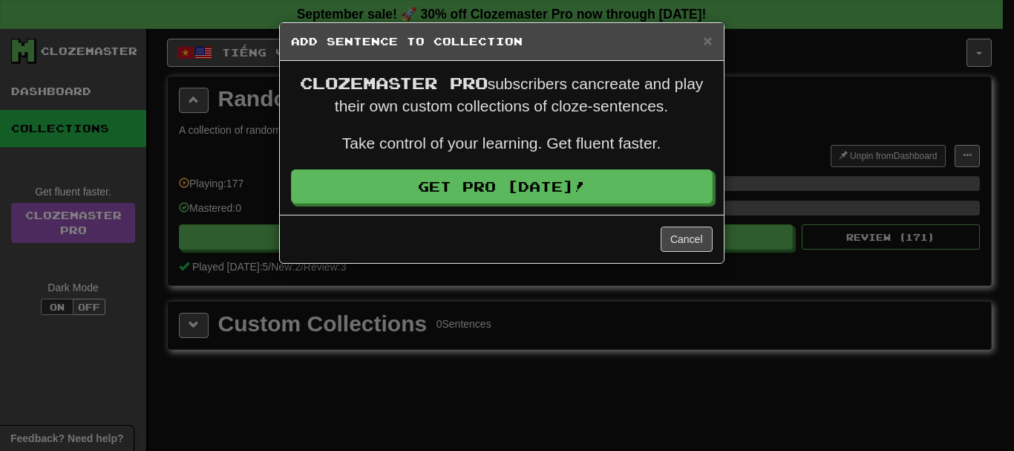
click at [701, 47] on h5 "Add Sentence to Collection" at bounding box center [502, 41] width 422 height 15
click at [706, 46] on span "×" at bounding box center [707, 40] width 9 height 17
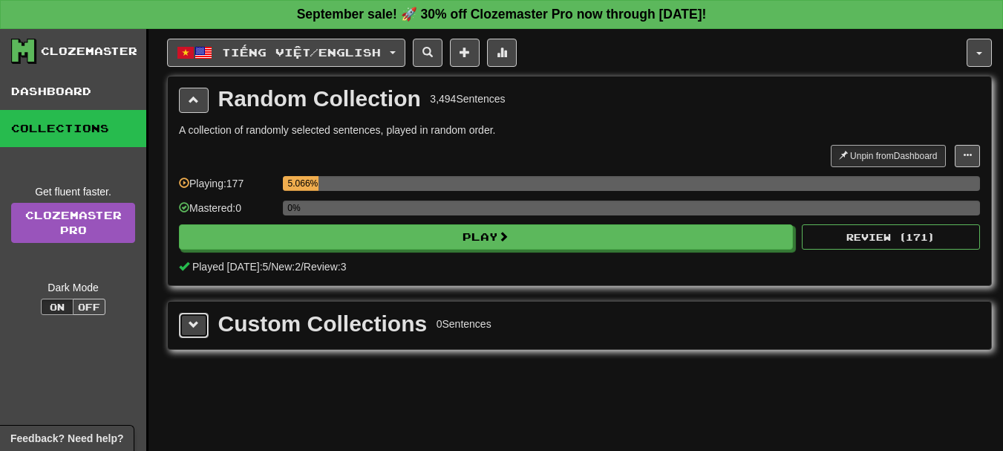
click at [206, 322] on button at bounding box center [194, 325] width 30 height 25
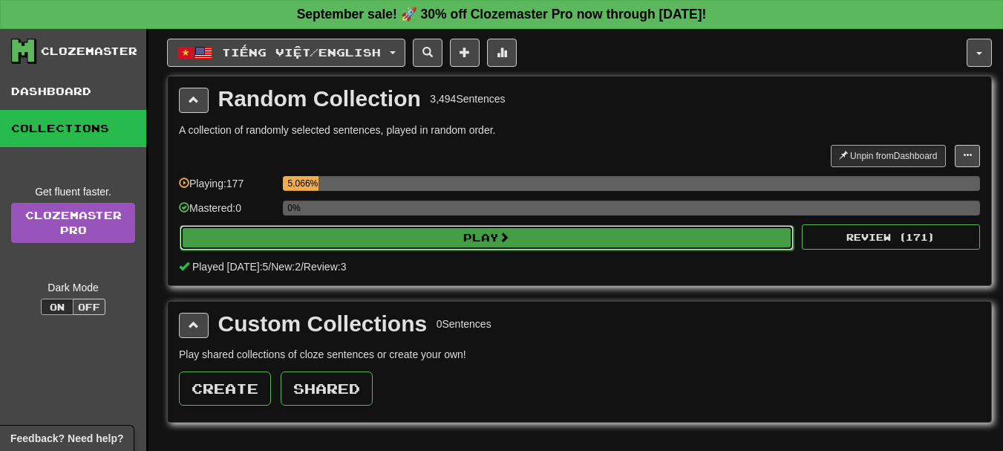
click at [543, 229] on button "Play" at bounding box center [487, 237] width 614 height 25
select select "**"
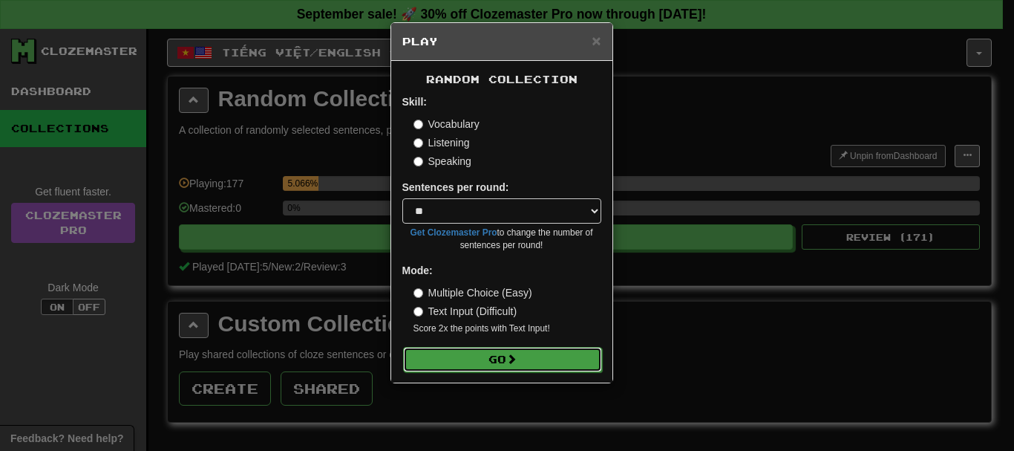
click at [541, 350] on button "Go" at bounding box center [502, 359] width 199 height 25
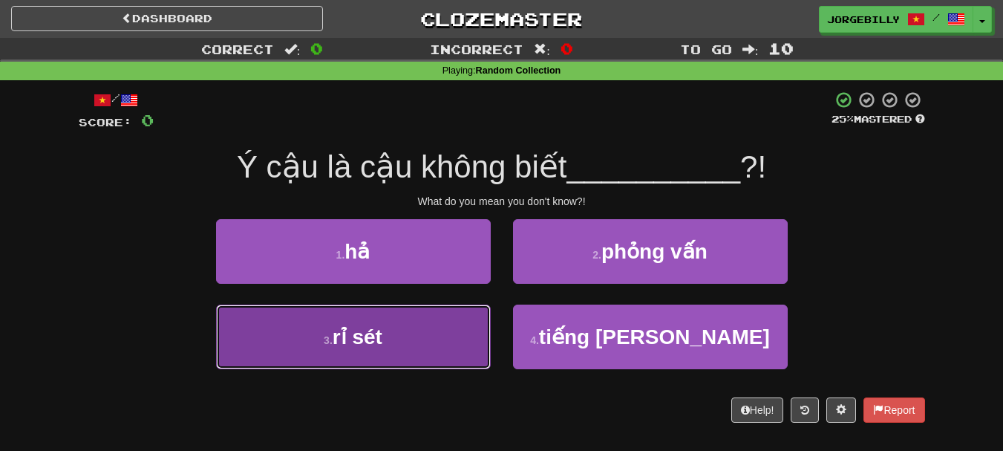
click at [443, 316] on button "3 . rỉ sét" at bounding box center [353, 336] width 275 height 65
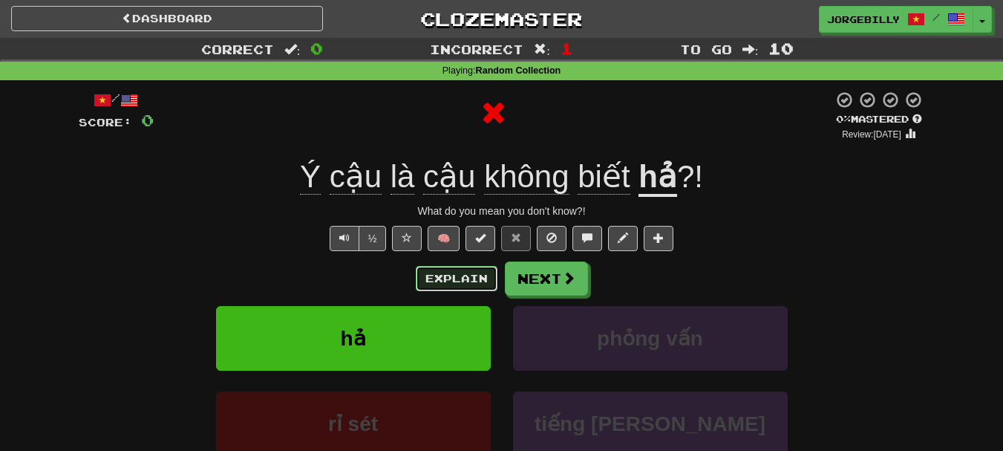
click at [437, 269] on button "Explain" at bounding box center [457, 278] width 82 height 25
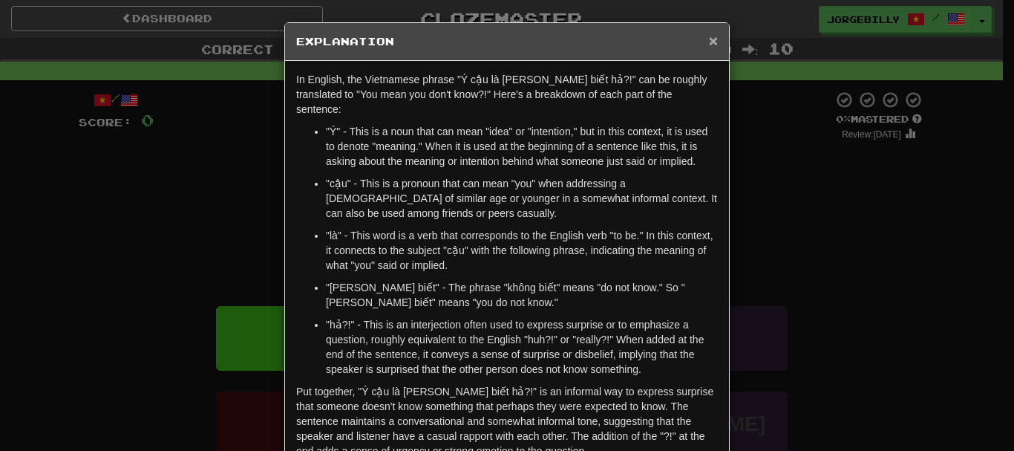
click at [709, 37] on span "×" at bounding box center [713, 40] width 9 height 17
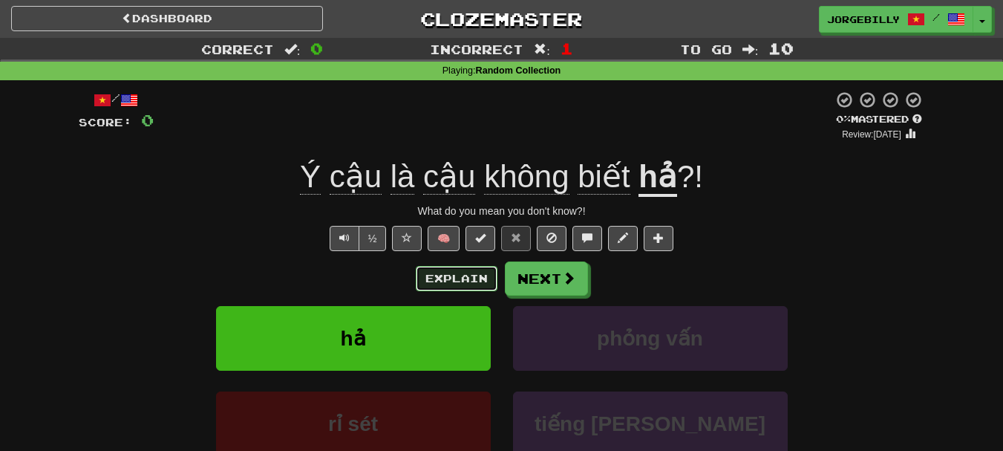
click at [481, 275] on button "Explain" at bounding box center [457, 278] width 82 height 25
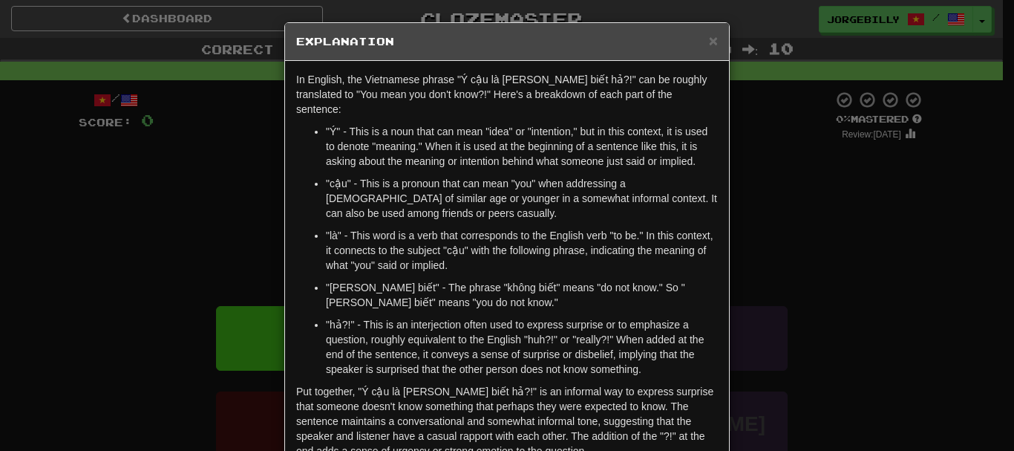
click at [692, 46] on h5 "Explanation" at bounding box center [507, 41] width 422 height 15
click at [702, 42] on h5 "Explanation" at bounding box center [507, 41] width 422 height 15
click at [709, 42] on span "×" at bounding box center [713, 40] width 9 height 17
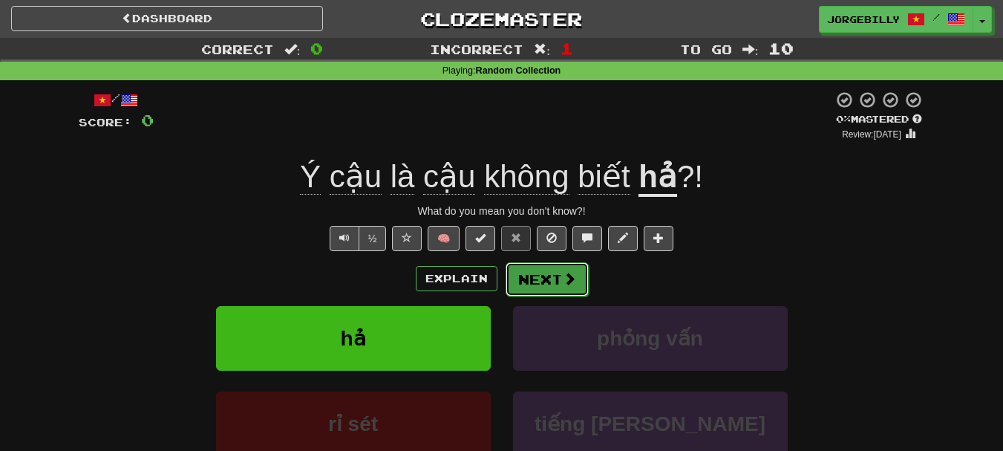
click at [554, 270] on button "Next" at bounding box center [547, 279] width 83 height 34
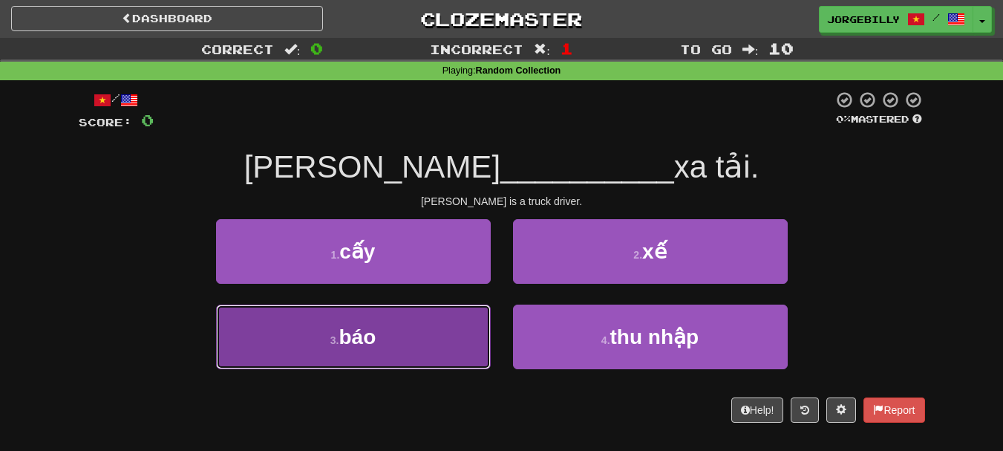
click at [455, 342] on button "3 . báo" at bounding box center [353, 336] width 275 height 65
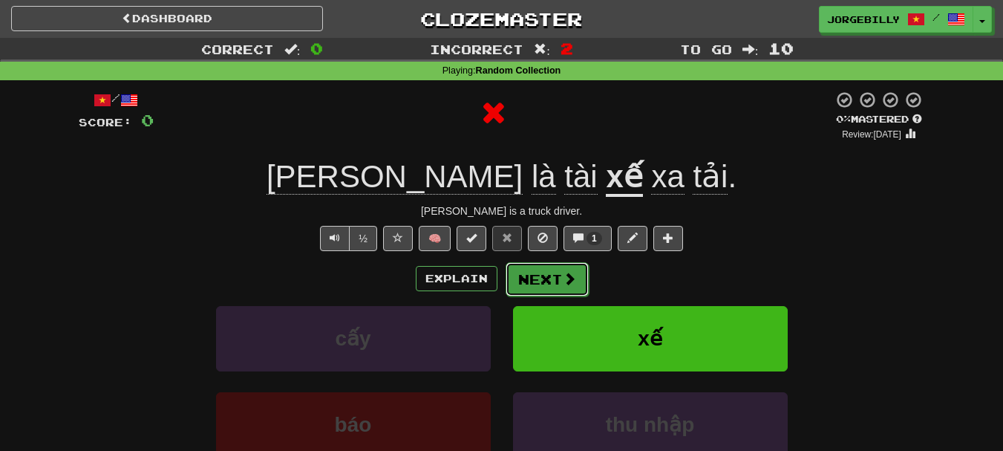
click at [578, 272] on button "Next" at bounding box center [547, 279] width 83 height 34
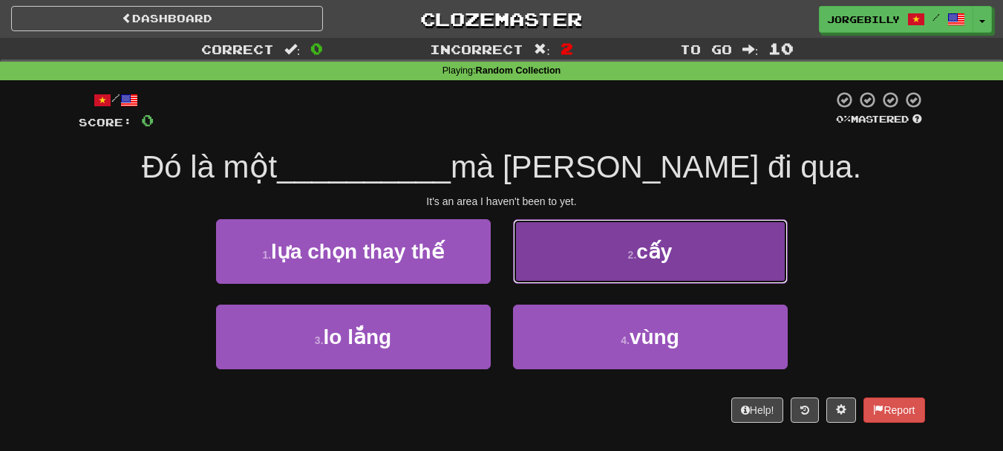
click at [528, 265] on button "2 . cấy" at bounding box center [650, 251] width 275 height 65
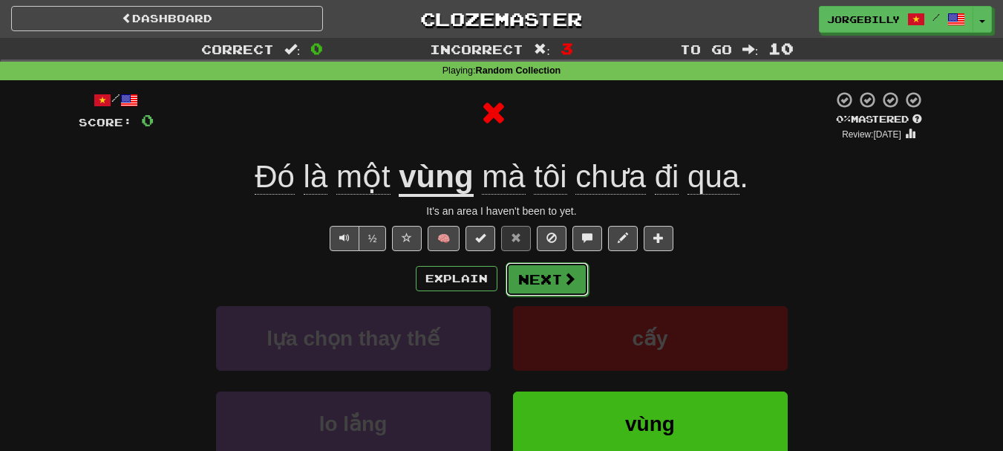
click at [524, 275] on button "Next" at bounding box center [547, 279] width 83 height 34
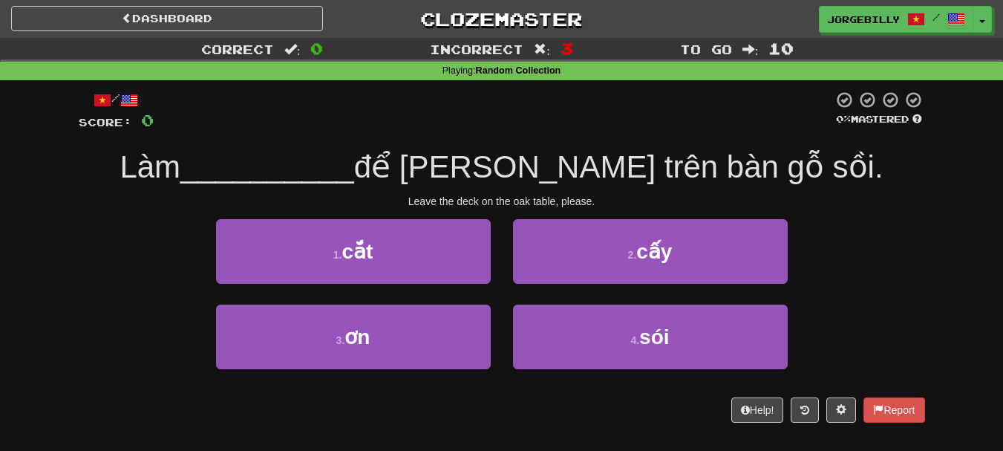
click at [474, 197] on div "Leave the deck on the oak table, please." at bounding box center [502, 201] width 846 height 15
click at [473, 199] on div "Leave the deck on the oak table, please." at bounding box center [502, 201] width 846 height 15
click at [463, 174] on div at bounding box center [463, 174] width 0 height 0
click at [474, 194] on div "Leave the deck on the oak table, please." at bounding box center [502, 201] width 846 height 15
click at [516, 206] on div "Leave the deck on the oak table, please." at bounding box center [502, 201] width 846 height 15
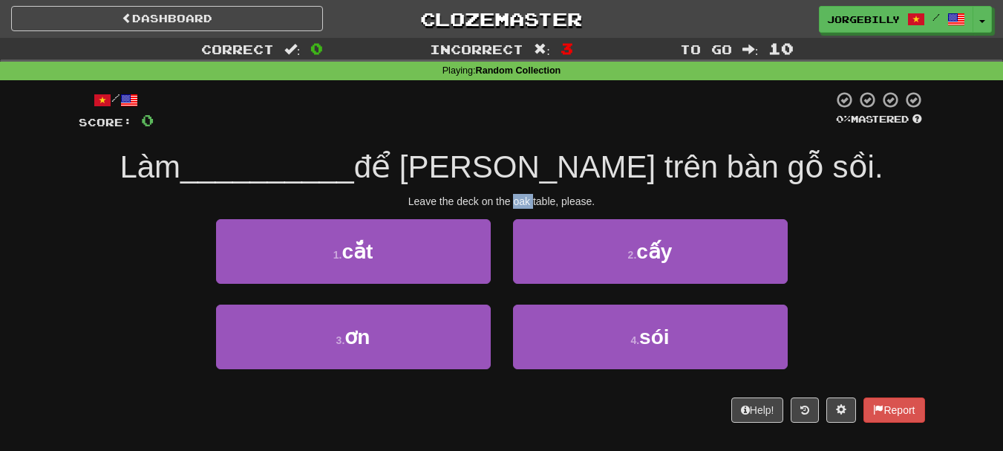
click at [516, 206] on div "Leave the deck on the oak table, please." at bounding box center [502, 201] width 846 height 15
click at [506, 208] on div at bounding box center [506, 208] width 0 height 0
click at [71, 208] on div "/ Score: 0 0 % Mastered [PERSON_NAME] __________ để [PERSON_NAME] trên bàn gỗ s…" at bounding box center [502, 261] width 869 height 363
click at [457, 201] on div "Leave the deck on the oak table, please." at bounding box center [502, 201] width 846 height 15
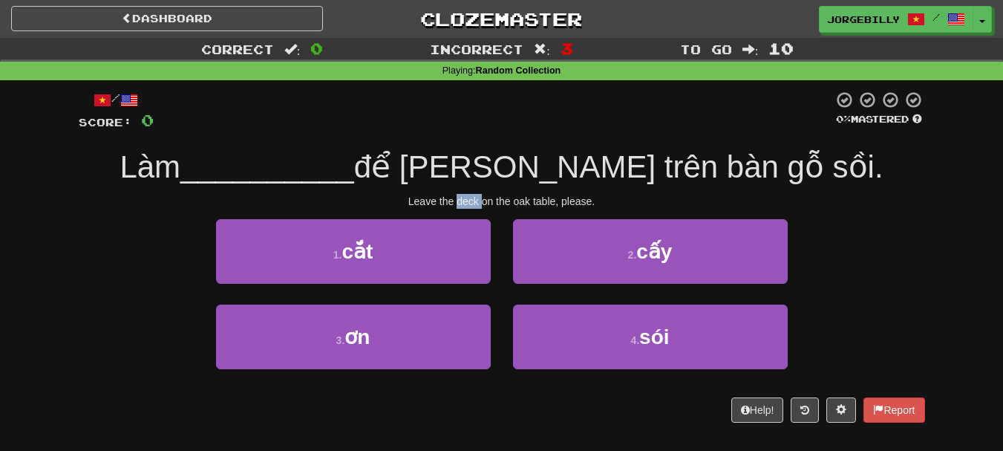
click at [448, 208] on div at bounding box center [448, 208] width 0 height 0
click at [147, 197] on div "Leave the deck on the oak table, please." at bounding box center [502, 201] width 846 height 15
click at [525, 208] on div "/ Score: 0 0 % Mastered [PERSON_NAME] __________ để [PERSON_NAME] trên bàn gỗ s…" at bounding box center [502, 257] width 846 height 332
click at [521, 205] on div "Leave the deck on the oak table, please." at bounding box center [502, 201] width 846 height 15
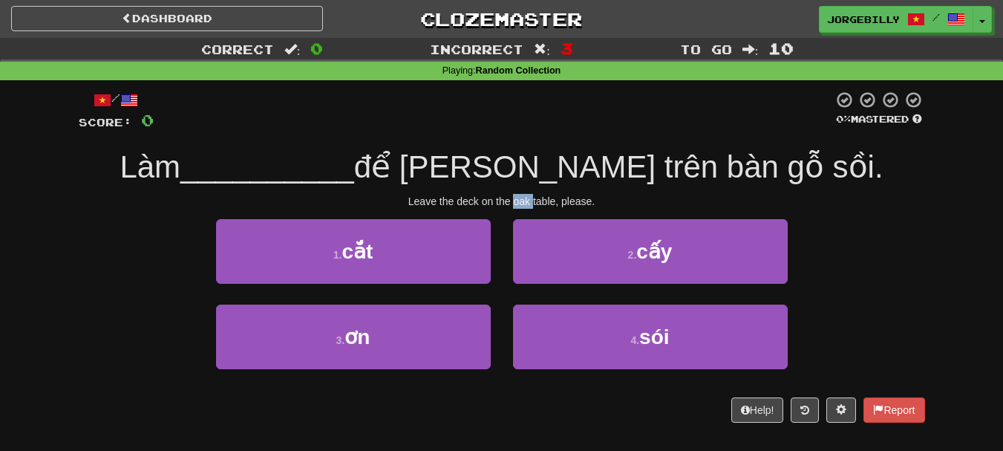
click at [512, 208] on div at bounding box center [512, 208] width 0 height 0
click at [56, 210] on div "Correct : 0 Incorrect : 3 To go : 10 Playing : Random Collection / Score: 0 0 %…" at bounding box center [501, 240] width 1003 height 405
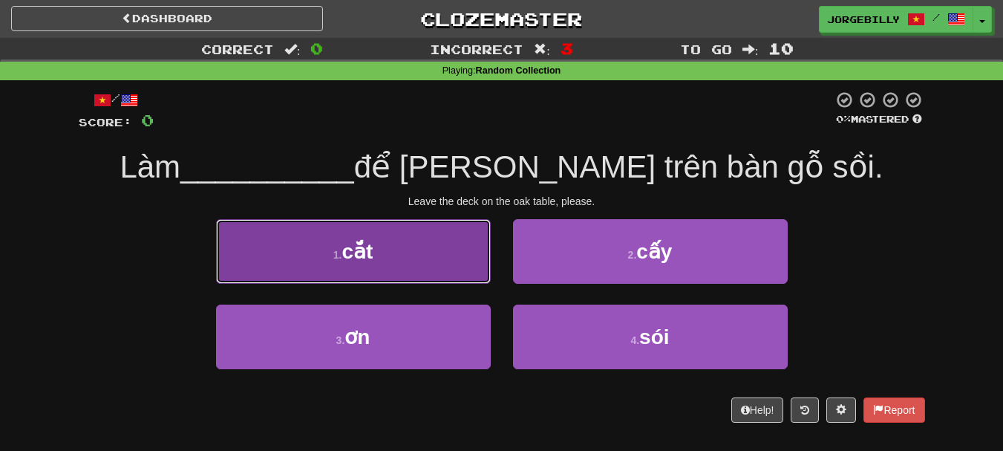
click at [419, 276] on button "1 . cắt" at bounding box center [353, 251] width 275 height 65
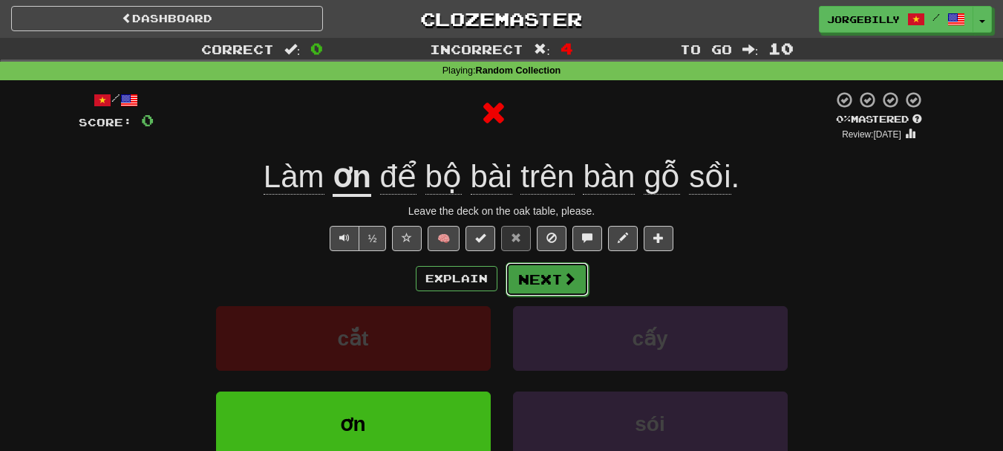
click at [561, 289] on button "Next" at bounding box center [547, 279] width 83 height 34
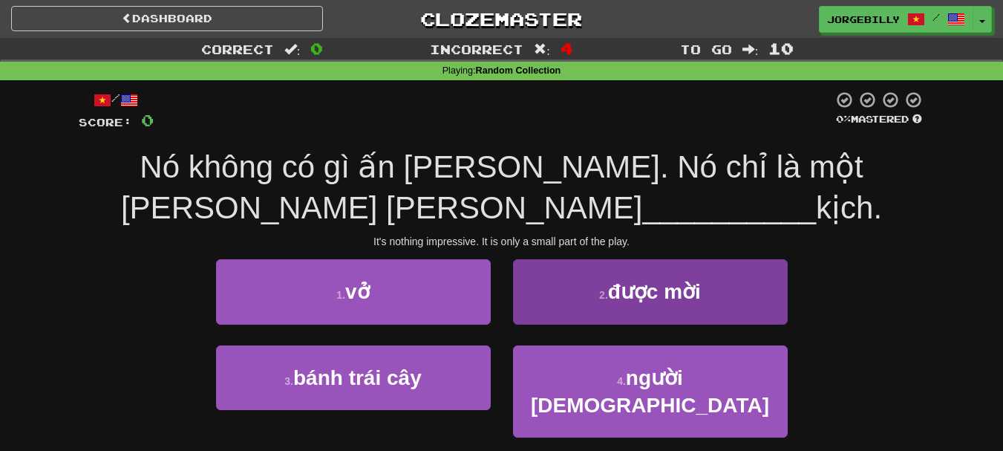
scroll to position [74, 0]
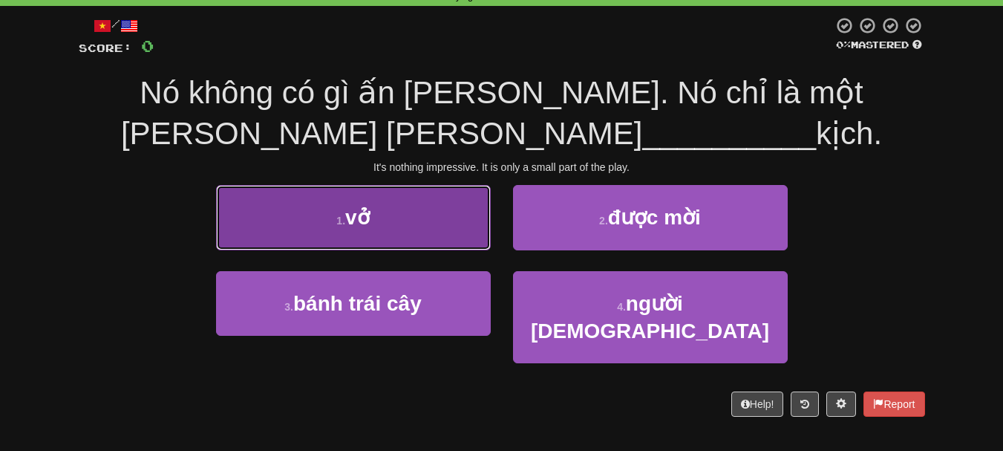
click at [460, 246] on button "1 . vở" at bounding box center [353, 217] width 275 height 65
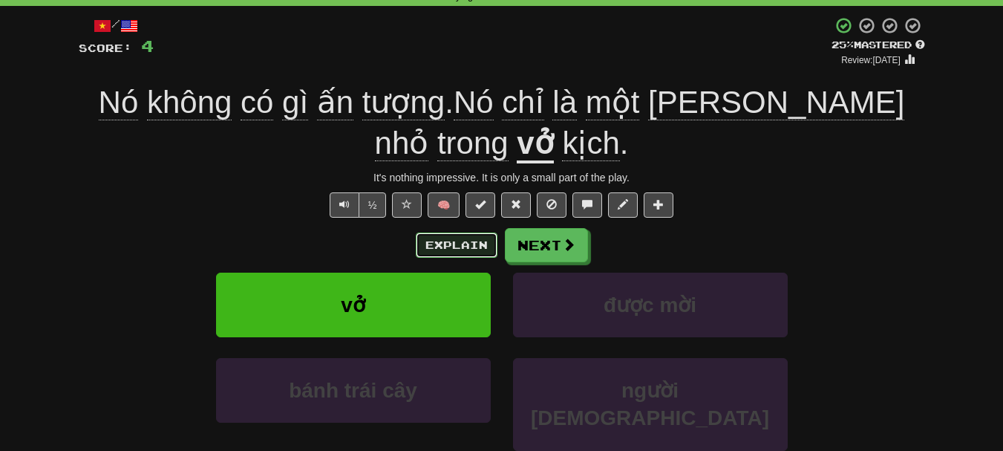
click at [431, 247] on button "Explain" at bounding box center [457, 244] width 82 height 25
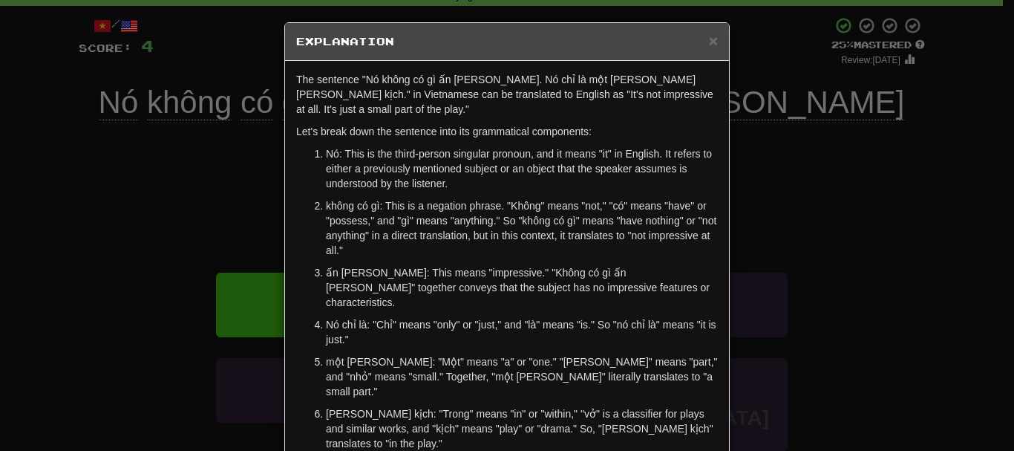
click at [708, 30] on div "× Explanation" at bounding box center [507, 42] width 444 height 38
click at [709, 38] on span "×" at bounding box center [713, 40] width 9 height 17
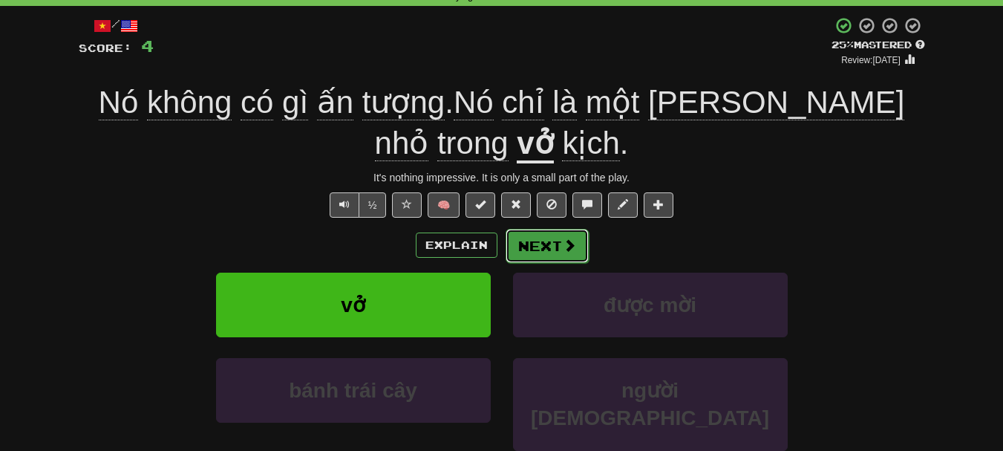
click at [546, 248] on button "Next" at bounding box center [547, 246] width 83 height 34
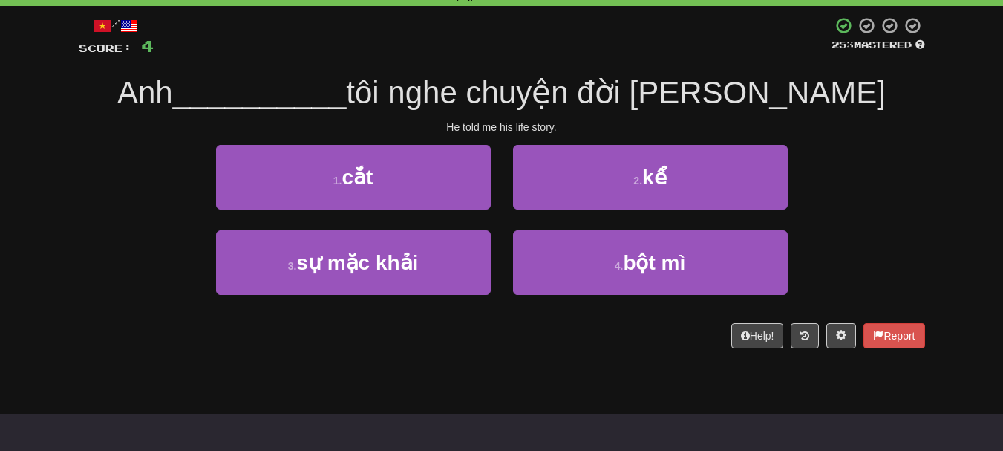
scroll to position [0, 0]
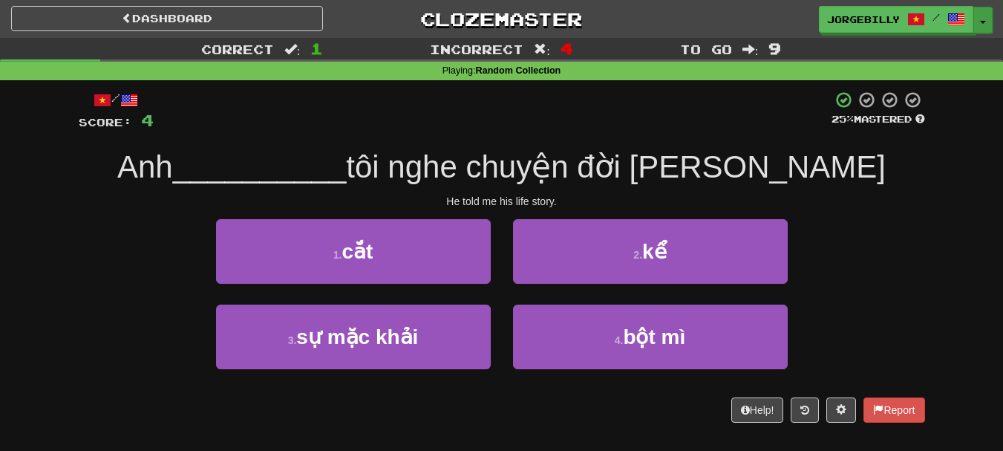
click at [989, 19] on button "Toggle Dropdown" at bounding box center [982, 20] width 19 height 27
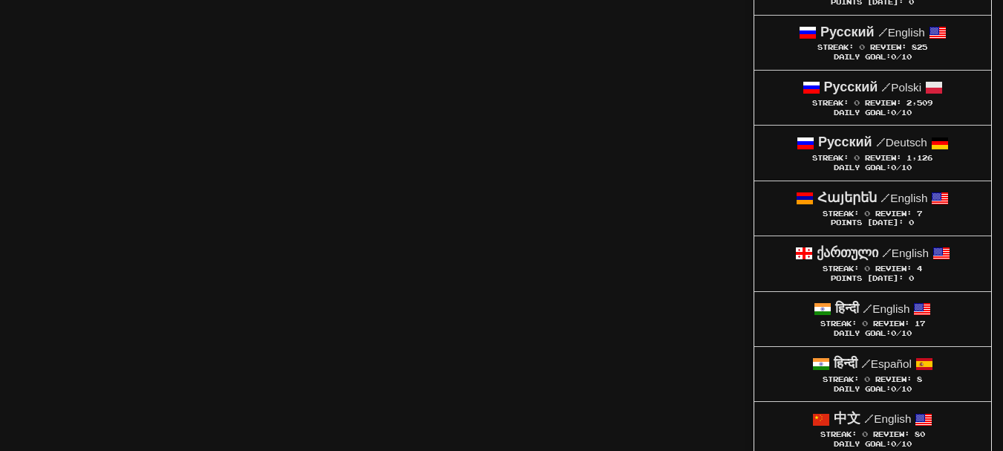
scroll to position [2312, 0]
